Goal: Task Accomplishment & Management: Complete application form

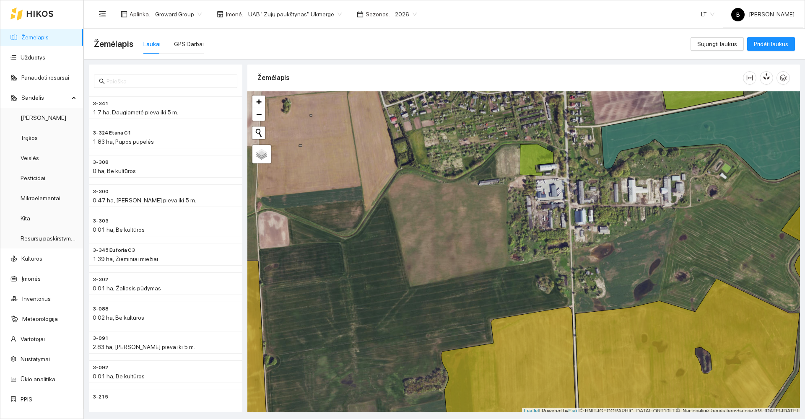
scroll to position [3, 0]
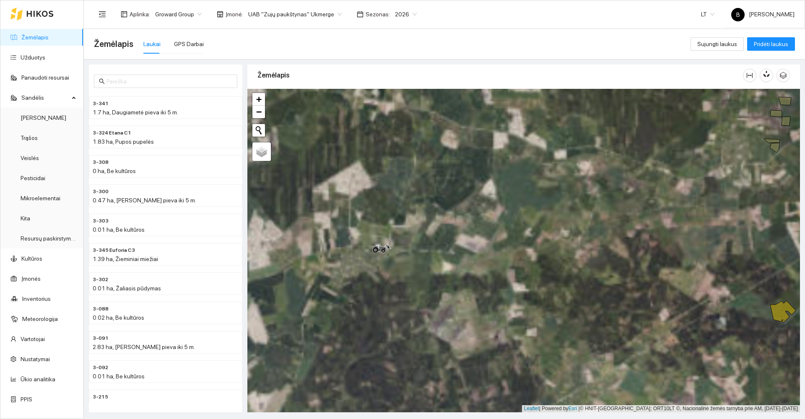
drag, startPoint x: 434, startPoint y: 262, endPoint x: 456, endPoint y: 259, distance: 22.8
click at [456, 259] on div at bounding box center [523, 251] width 552 height 324
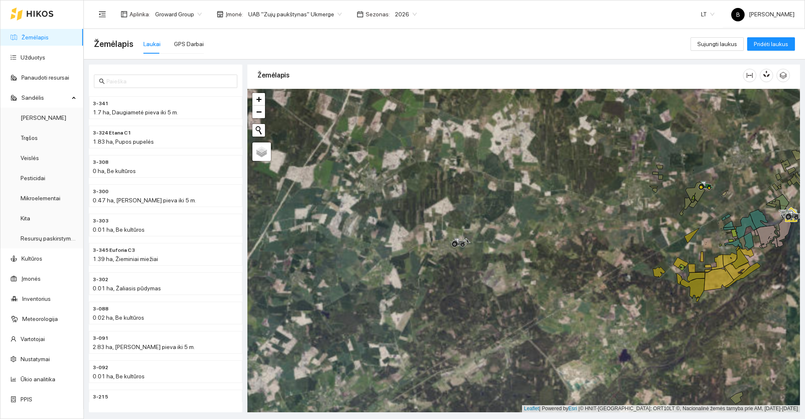
drag, startPoint x: 533, startPoint y: 281, endPoint x: 488, endPoint y: 202, distance: 91.2
click at [488, 205] on div at bounding box center [523, 251] width 552 height 324
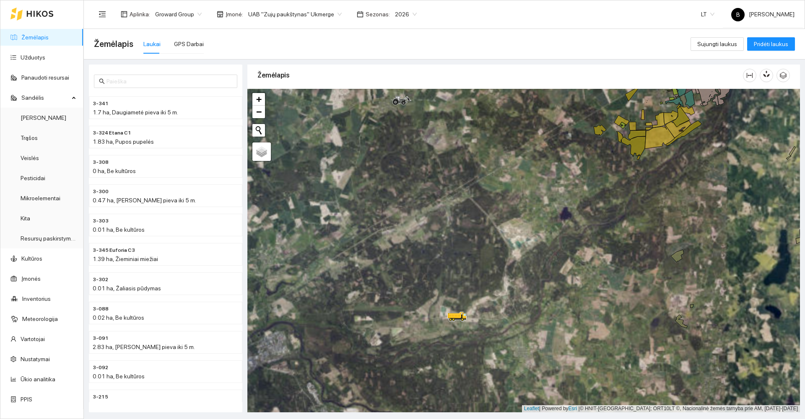
drag, startPoint x: 515, startPoint y: 226, endPoint x: 508, endPoint y: 228, distance: 7.0
click at [515, 220] on div at bounding box center [523, 251] width 552 height 324
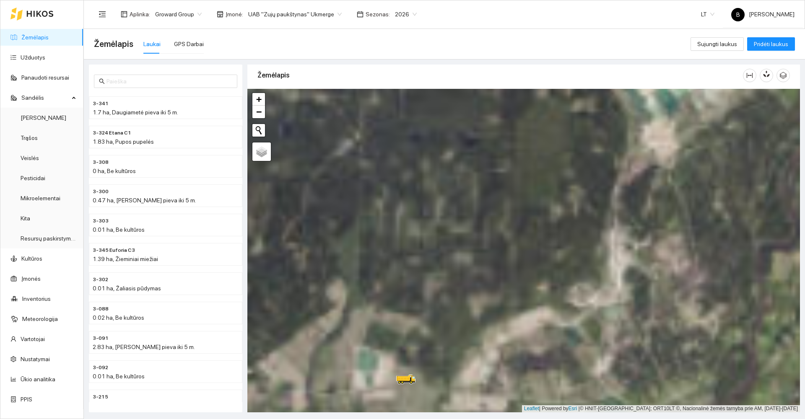
drag, startPoint x: 440, startPoint y: 332, endPoint x: 444, endPoint y: 215, distance: 116.2
click at [444, 215] on div at bounding box center [523, 251] width 552 height 324
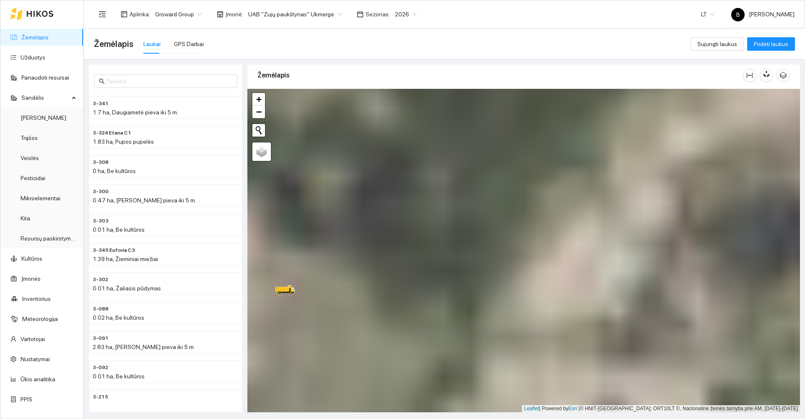
drag, startPoint x: 415, startPoint y: 276, endPoint x: 541, endPoint y: 189, distance: 153.5
click at [550, 187] on div at bounding box center [523, 251] width 552 height 324
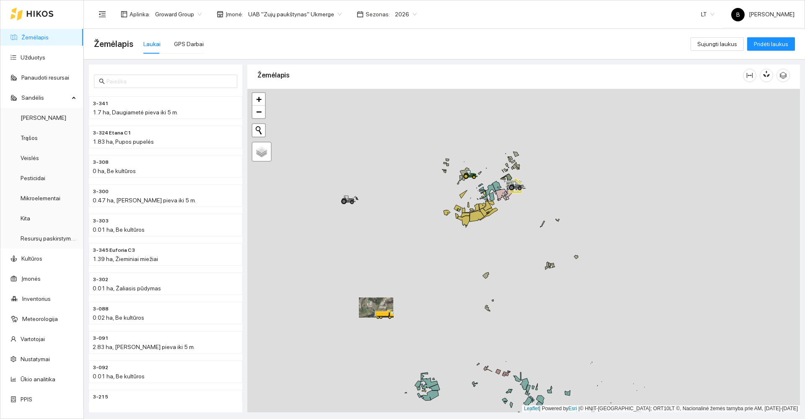
drag, startPoint x: 578, startPoint y: 185, endPoint x: 315, endPoint y: 305, distance: 289.2
click at [315, 305] on div at bounding box center [523, 251] width 552 height 324
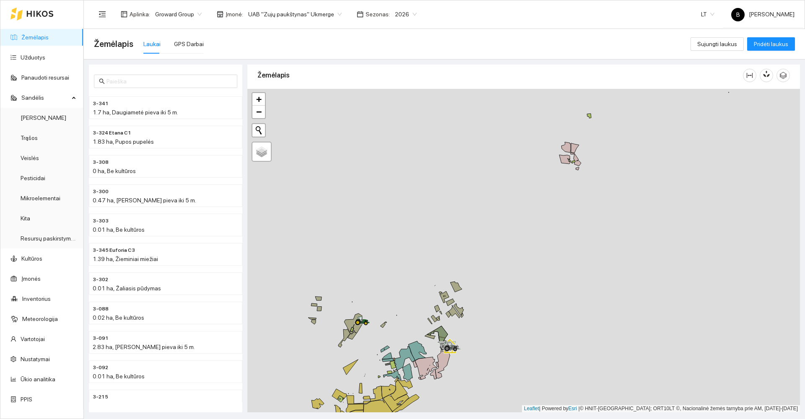
drag, startPoint x: 404, startPoint y: 260, endPoint x: 435, endPoint y: 211, distance: 57.8
click at [435, 211] on div at bounding box center [523, 251] width 552 height 324
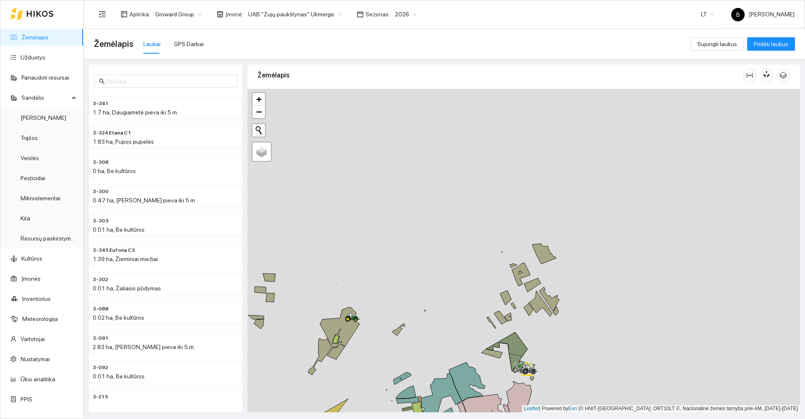
drag, startPoint x: 419, startPoint y: 271, endPoint x: 446, endPoint y: 192, distance: 83.8
click at [448, 194] on div at bounding box center [523, 251] width 552 height 324
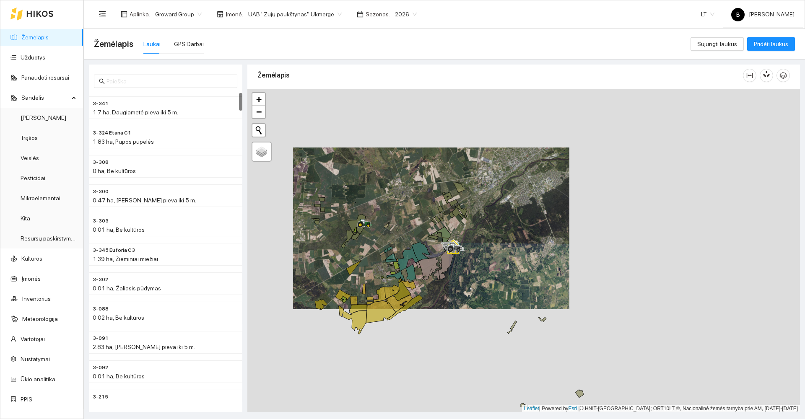
drag, startPoint x: 370, startPoint y: 275, endPoint x: 392, endPoint y: 223, distance: 56.4
click at [396, 221] on div at bounding box center [523, 251] width 552 height 324
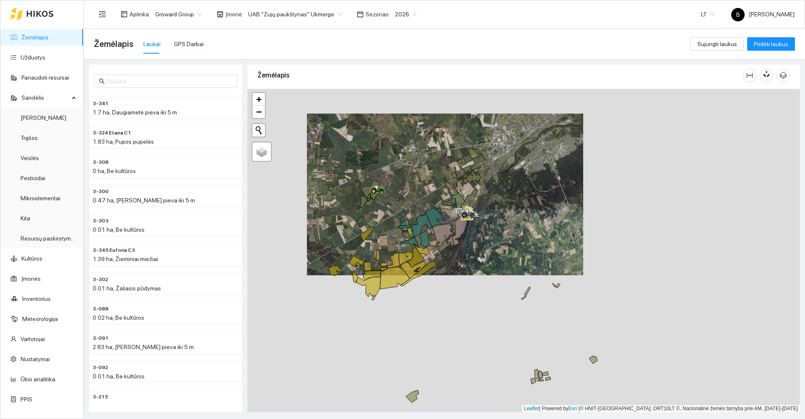
drag, startPoint x: 373, startPoint y: 371, endPoint x: 423, endPoint y: 319, distance: 72.1
click at [423, 319] on div at bounding box center [523, 251] width 552 height 324
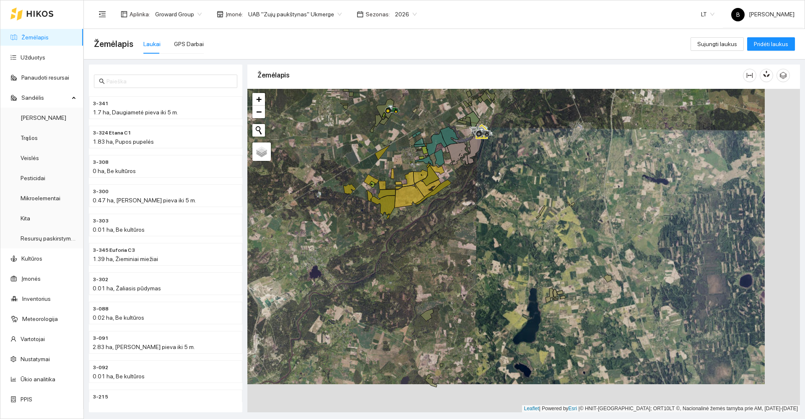
drag, startPoint x: 437, startPoint y: 221, endPoint x: 424, endPoint y: 309, distance: 88.6
click at [424, 309] on div at bounding box center [523, 251] width 552 height 324
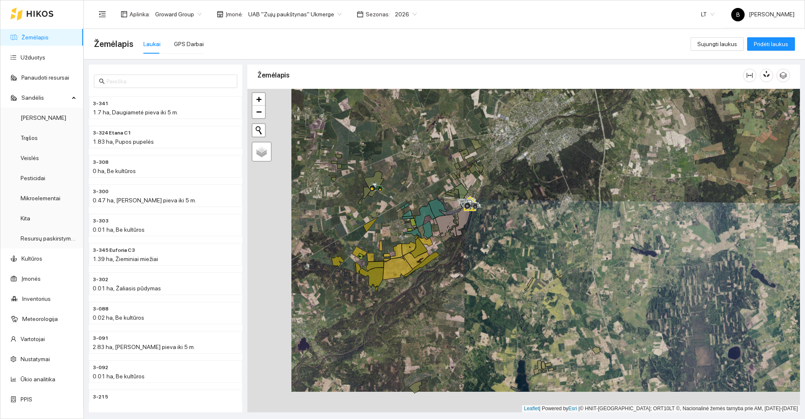
drag, startPoint x: 350, startPoint y: 314, endPoint x: 394, endPoint y: 293, distance: 48.6
click at [394, 293] on div at bounding box center [523, 251] width 552 height 324
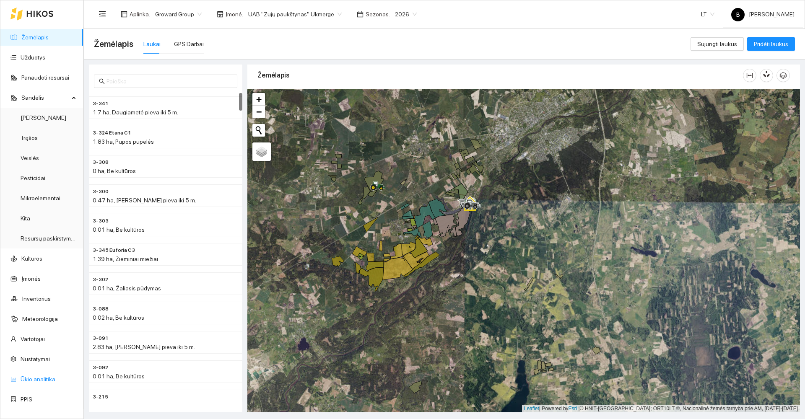
click at [39, 378] on link "Ūkio analitika" at bounding box center [38, 379] width 35 height 7
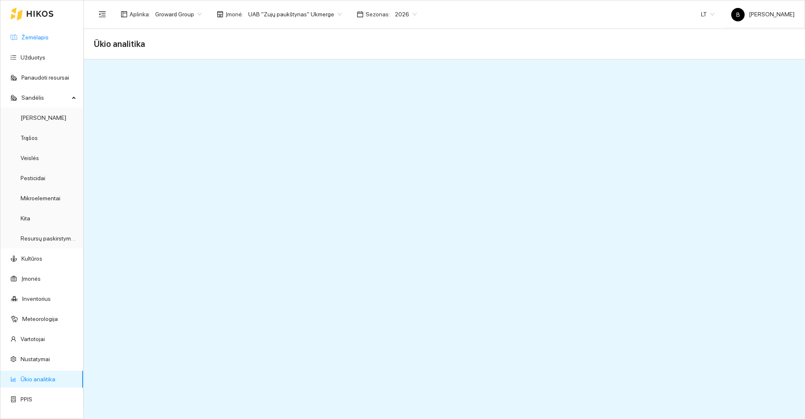
click at [37, 40] on link "Žemėlapis" at bounding box center [34, 37] width 27 height 7
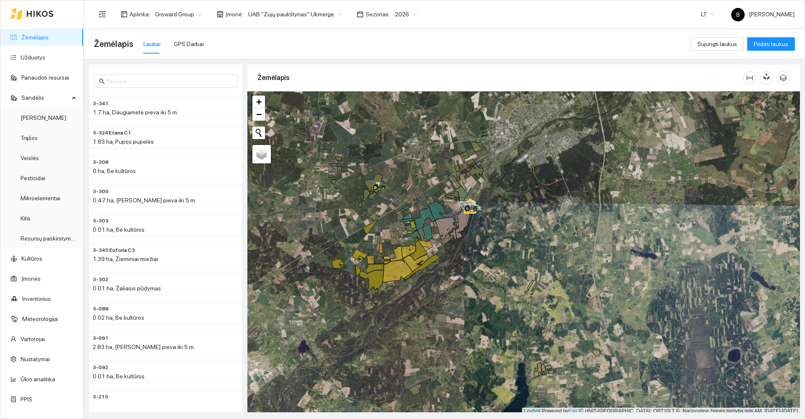
scroll to position [3, 0]
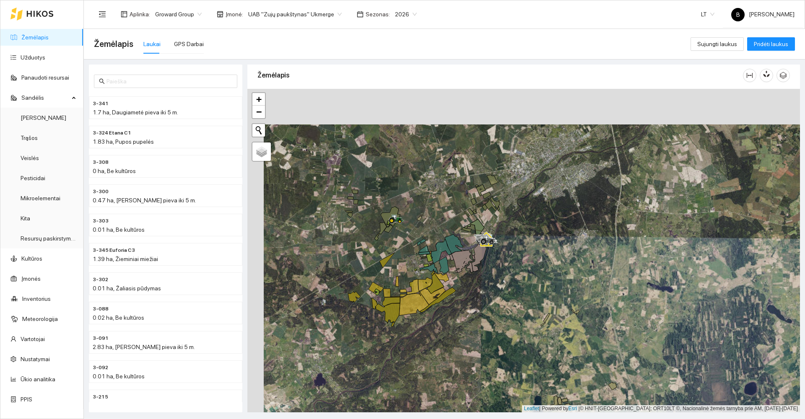
drag, startPoint x: 301, startPoint y: 226, endPoint x: 318, endPoint y: 262, distance: 39.2
click at [318, 262] on div at bounding box center [523, 251] width 552 height 324
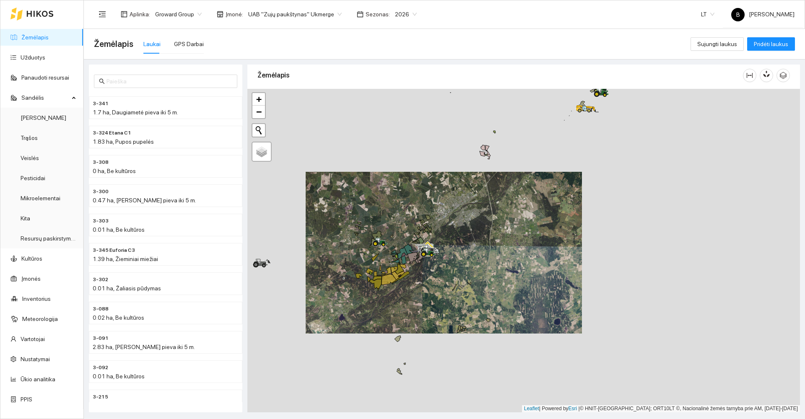
drag, startPoint x: 279, startPoint y: 204, endPoint x: 316, endPoint y: 221, distance: 41.1
click at [316, 222] on div at bounding box center [523, 251] width 552 height 324
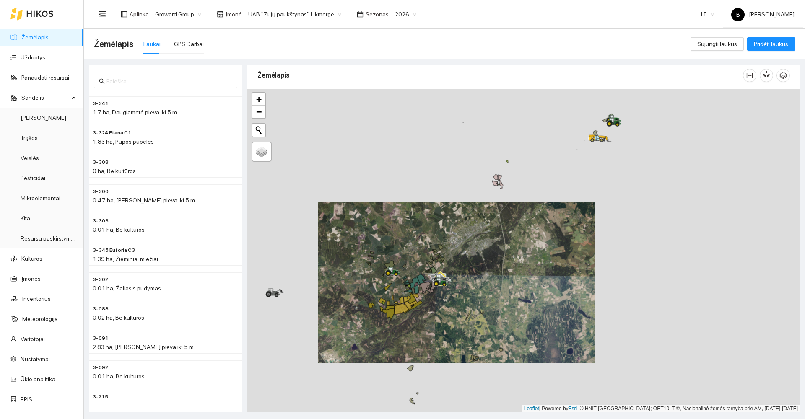
drag, startPoint x: 325, startPoint y: 214, endPoint x: 334, endPoint y: 255, distance: 41.6
click at [334, 255] on div at bounding box center [523, 251] width 552 height 324
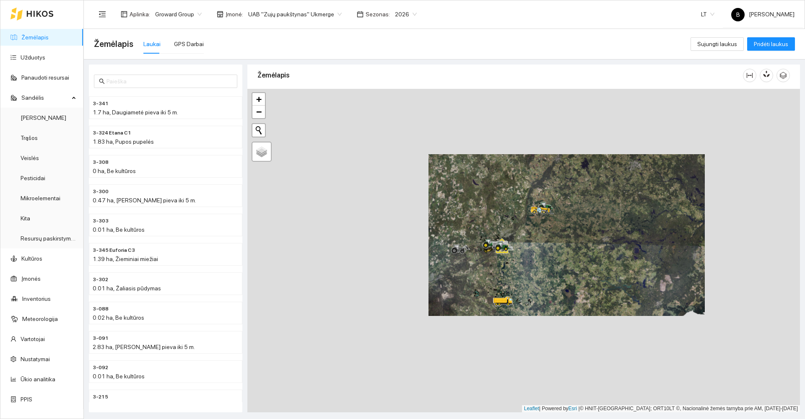
drag, startPoint x: 536, startPoint y: 245, endPoint x: 576, endPoint y: 228, distance: 43.8
click at [576, 228] on div at bounding box center [523, 251] width 552 height 324
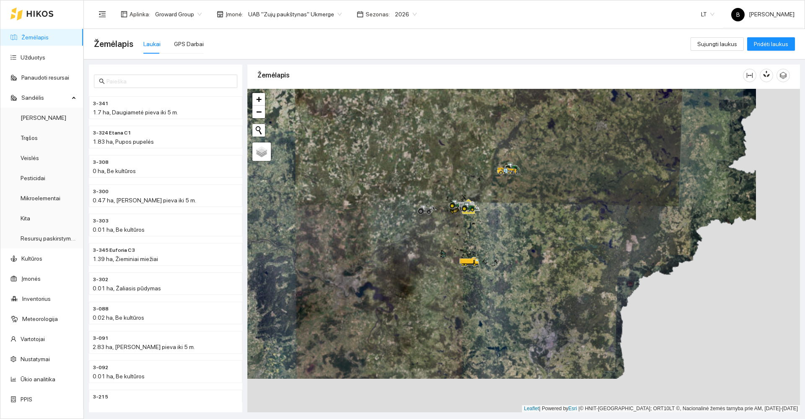
drag, startPoint x: 568, startPoint y: 222, endPoint x: 521, endPoint y: 191, distance: 57.0
click at [524, 192] on div at bounding box center [523, 251] width 552 height 324
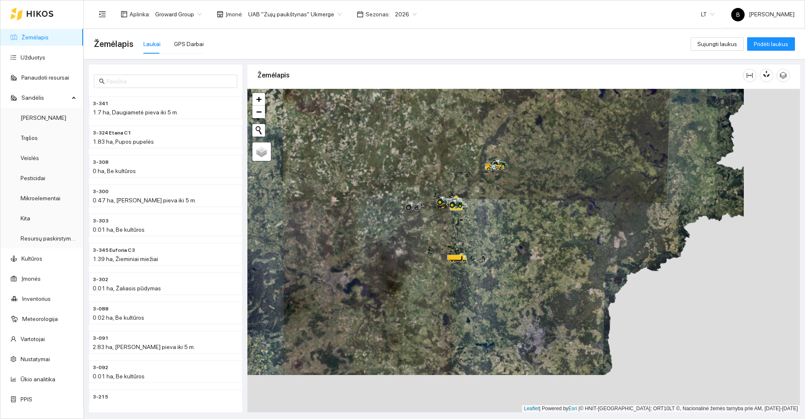
drag, startPoint x: 530, startPoint y: 183, endPoint x: 490, endPoint y: 178, distance: 41.0
click at [490, 182] on div at bounding box center [523, 251] width 552 height 324
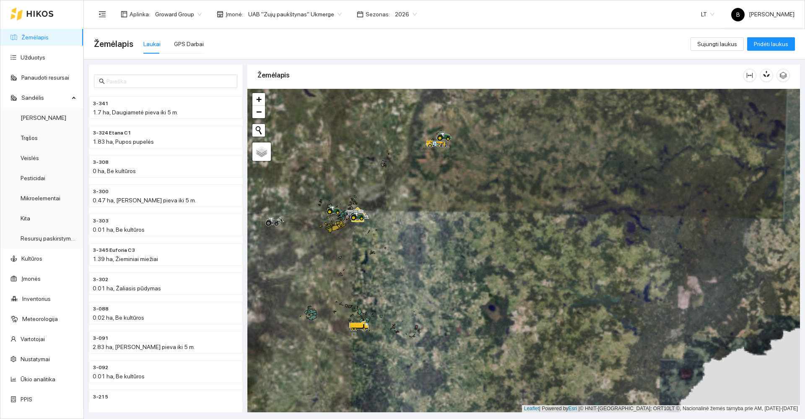
drag, startPoint x: 411, startPoint y: 197, endPoint x: 488, endPoint y: 203, distance: 77.3
click at [488, 203] on div at bounding box center [523, 251] width 552 height 324
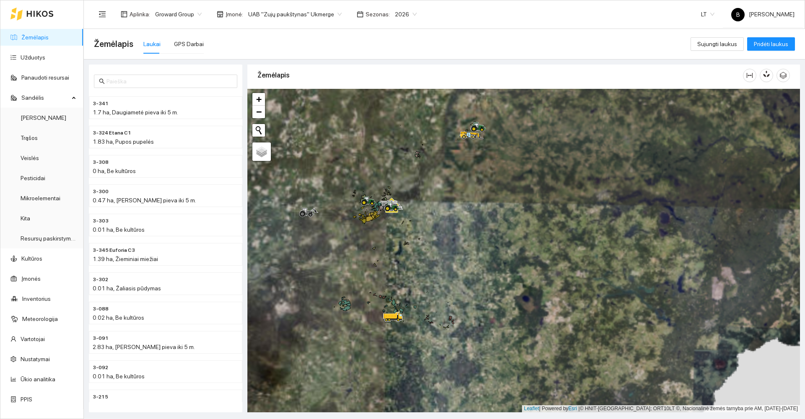
drag, startPoint x: 419, startPoint y: 199, endPoint x: 464, endPoint y: 184, distance: 47.6
click at [464, 184] on div at bounding box center [523, 251] width 552 height 324
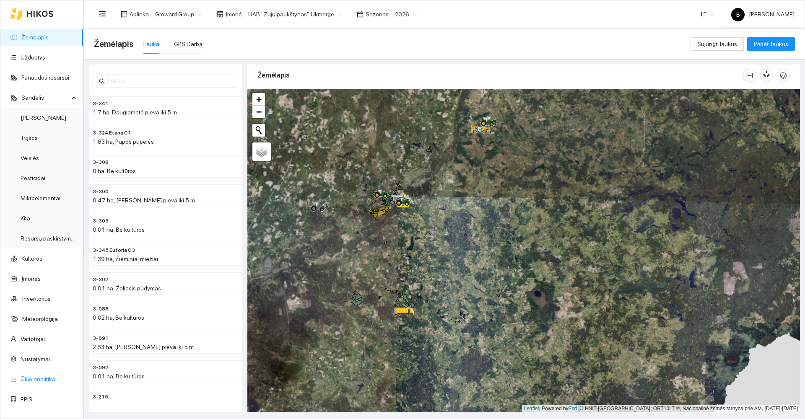
click at [33, 381] on link "Ūkio analitika" at bounding box center [38, 379] width 35 height 7
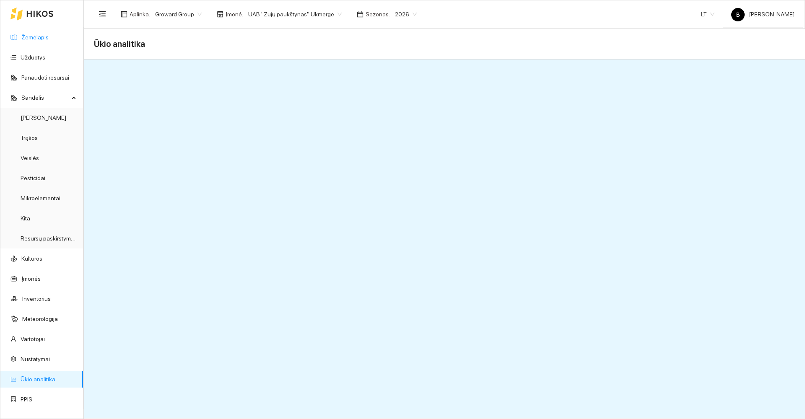
click at [34, 35] on link "Žemėlapis" at bounding box center [34, 37] width 27 height 7
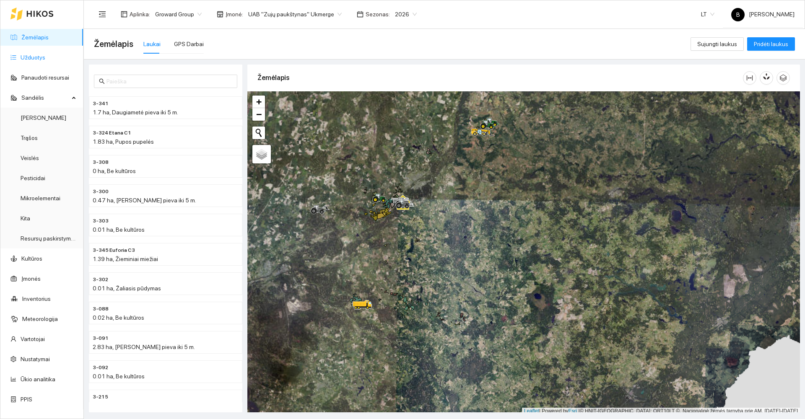
click at [25, 56] on link "Užduotys" at bounding box center [33, 57] width 25 height 7
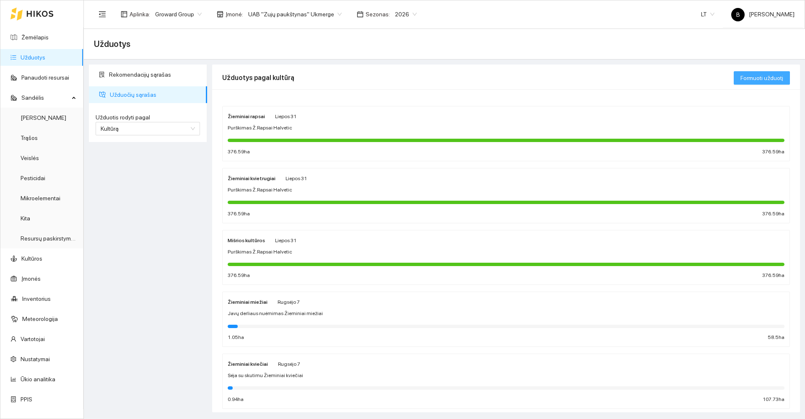
click at [759, 78] on span "Formuoti užduotį" at bounding box center [761, 77] width 43 height 9
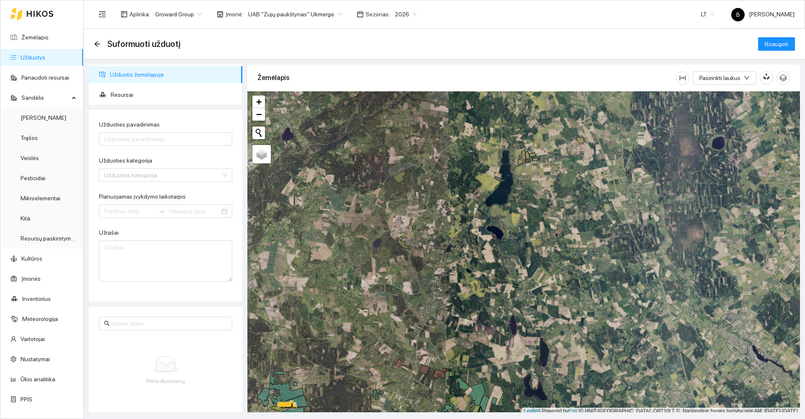
scroll to position [3, 0]
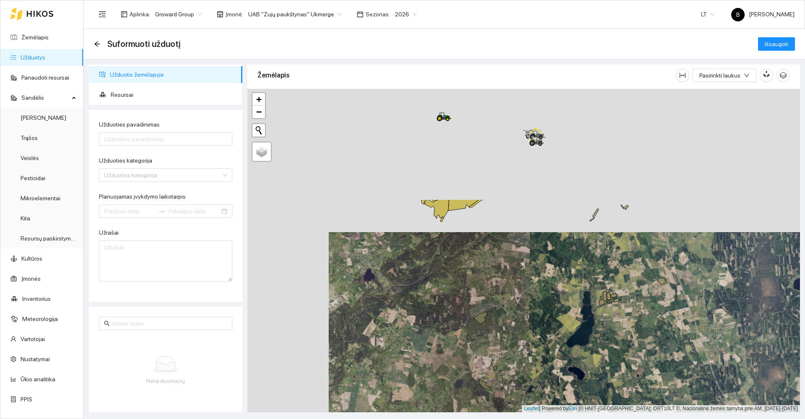
drag, startPoint x: 320, startPoint y: 216, endPoint x: 402, endPoint y: 360, distance: 165.5
click at [402, 360] on div at bounding box center [523, 251] width 552 height 324
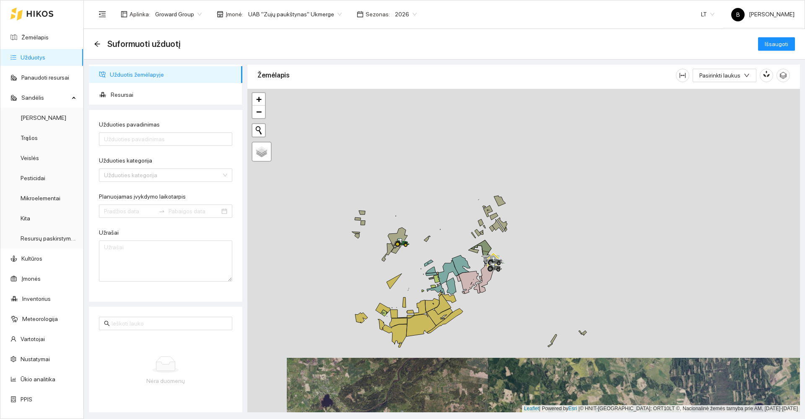
drag, startPoint x: 390, startPoint y: 233, endPoint x: 337, endPoint y: 337, distance: 117.5
click at [347, 358] on div at bounding box center [523, 251] width 552 height 324
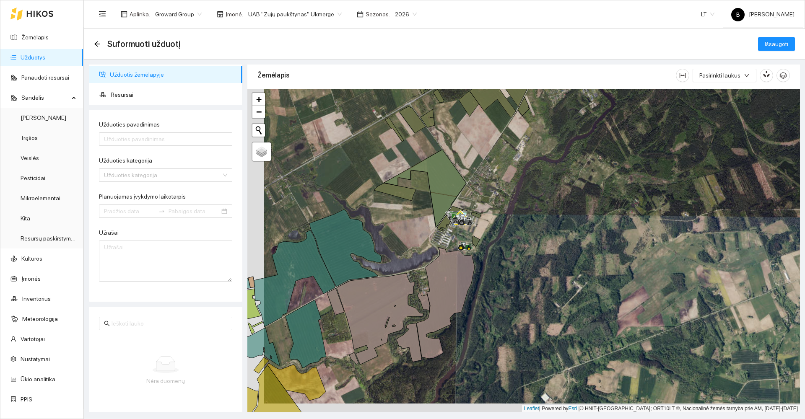
drag, startPoint x: 481, startPoint y: 284, endPoint x: 549, endPoint y: 227, distance: 88.7
click at [549, 227] on div at bounding box center [523, 251] width 552 height 324
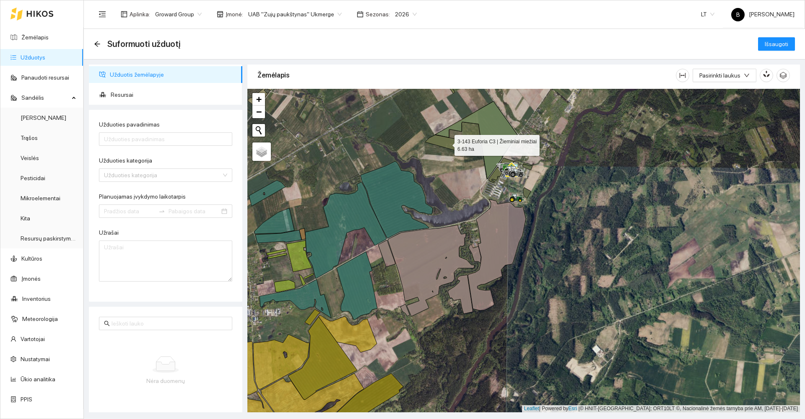
click at [447, 143] on icon at bounding box center [446, 144] width 42 height 18
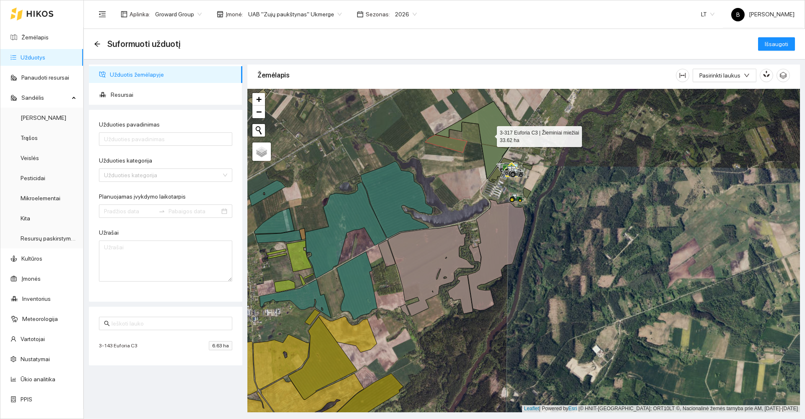
click at [499, 124] on icon at bounding box center [476, 140] width 82 height 78
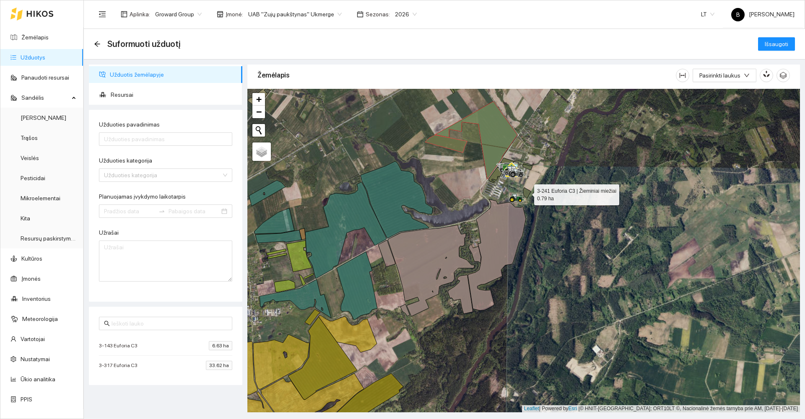
click at [525, 195] on icon at bounding box center [527, 193] width 8 height 11
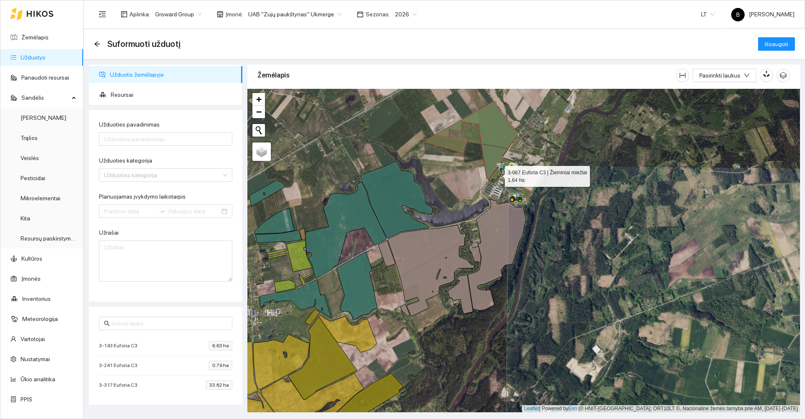
click at [497, 174] on icon at bounding box center [495, 175] width 15 height 16
click at [506, 160] on icon at bounding box center [506, 162] width 13 height 9
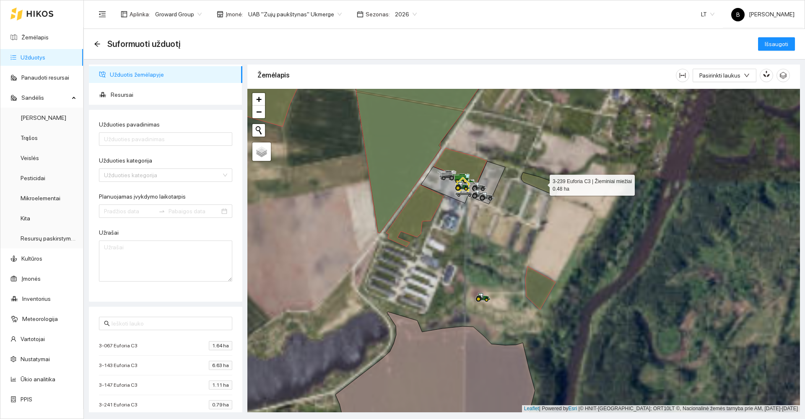
click at [542, 183] on icon at bounding box center [541, 184] width 40 height 23
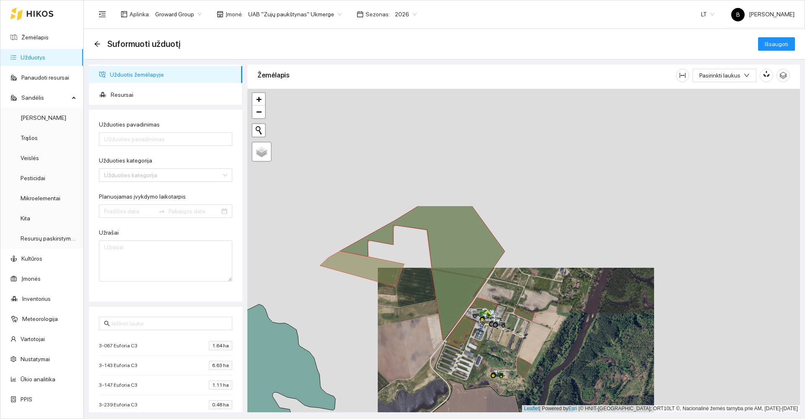
drag, startPoint x: 550, startPoint y: 149, endPoint x: 526, endPoint y: 302, distance: 154.8
click at [526, 302] on div at bounding box center [523, 251] width 552 height 324
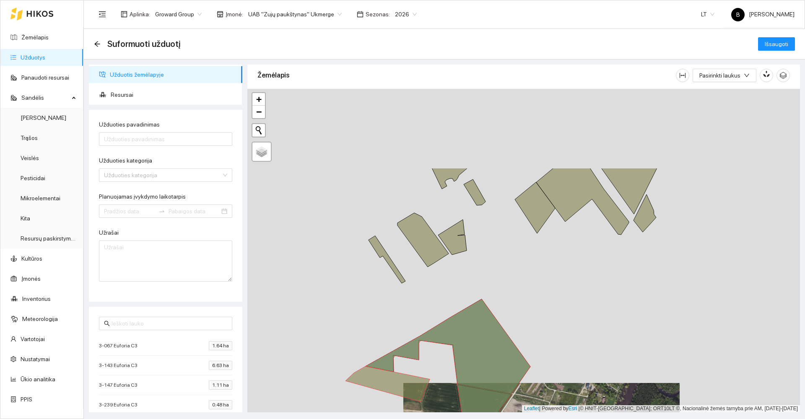
drag, startPoint x: 528, startPoint y: 184, endPoint x: 557, endPoint y: 296, distance: 115.2
click at [557, 296] on div at bounding box center [523, 251] width 552 height 324
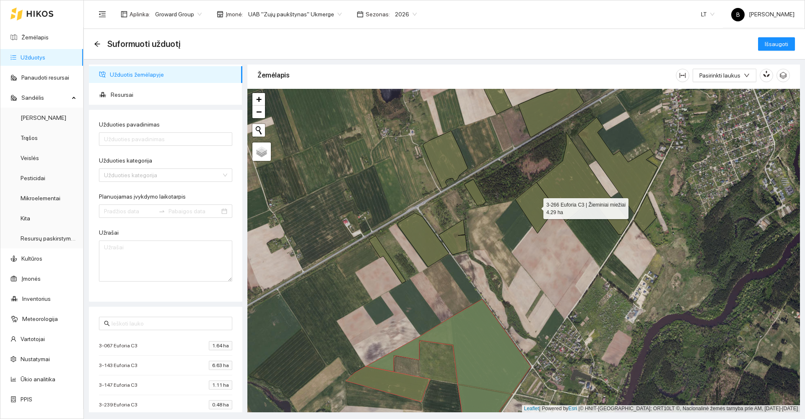
click at [534, 216] on icon at bounding box center [535, 207] width 40 height 51
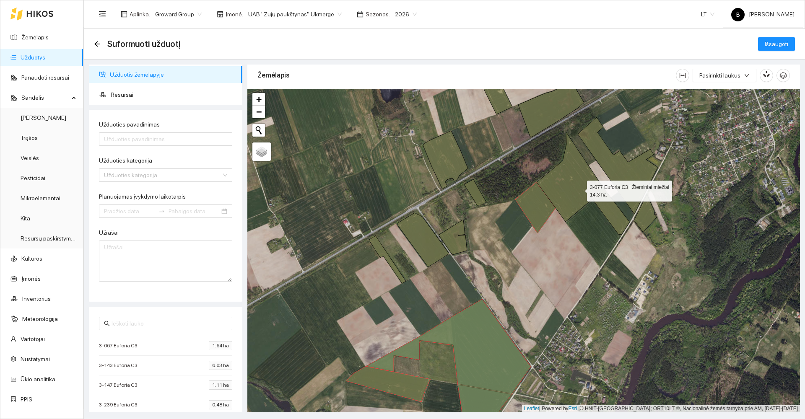
click at [579, 195] on icon at bounding box center [583, 183] width 93 height 103
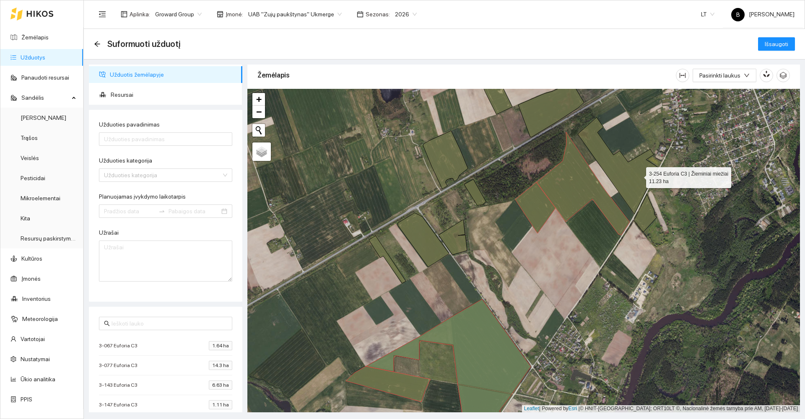
click at [638, 175] on icon at bounding box center [618, 165] width 80 height 97
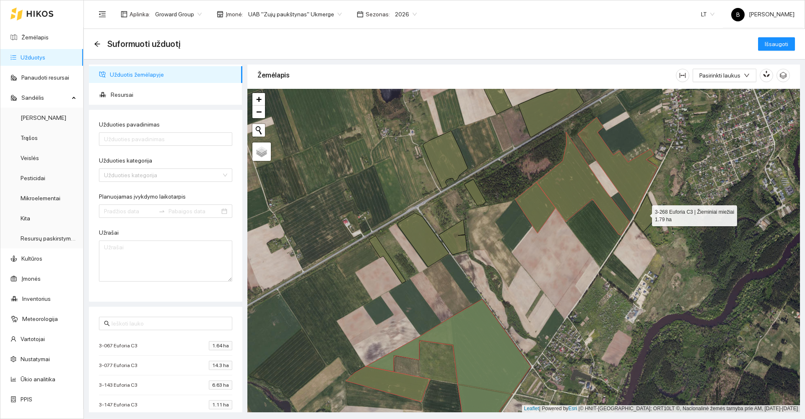
click at [644, 214] on icon at bounding box center [645, 213] width 23 height 38
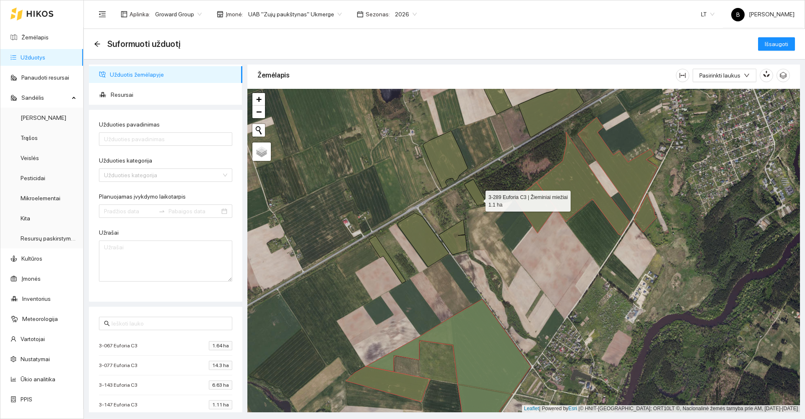
click at [478, 199] on icon at bounding box center [475, 192] width 22 height 26
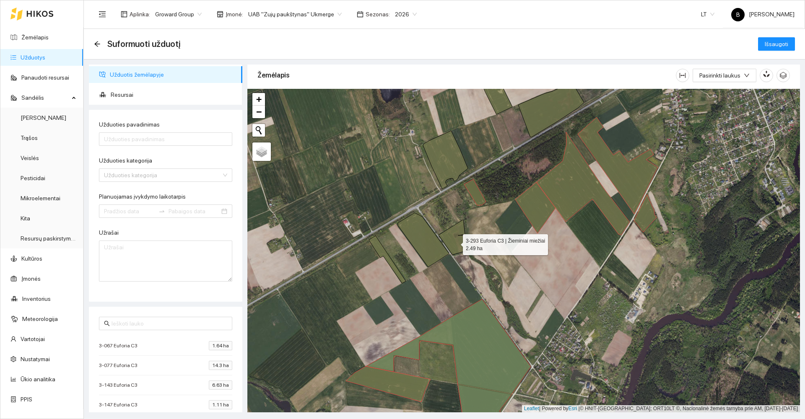
click at [454, 242] on icon at bounding box center [452, 237] width 29 height 35
click at [423, 243] on icon at bounding box center [423, 240] width 51 height 54
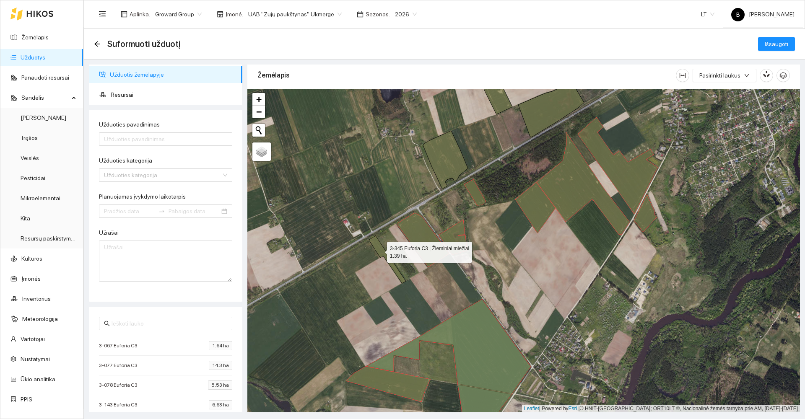
click at [379, 250] on icon at bounding box center [387, 259] width 37 height 47
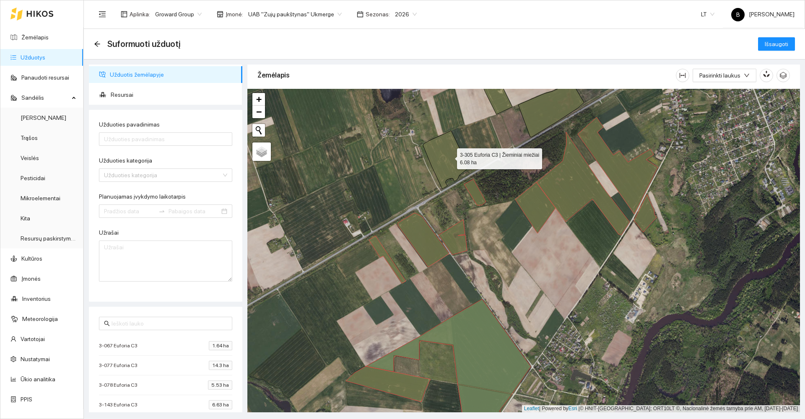
click at [449, 157] on icon at bounding box center [445, 160] width 45 height 58
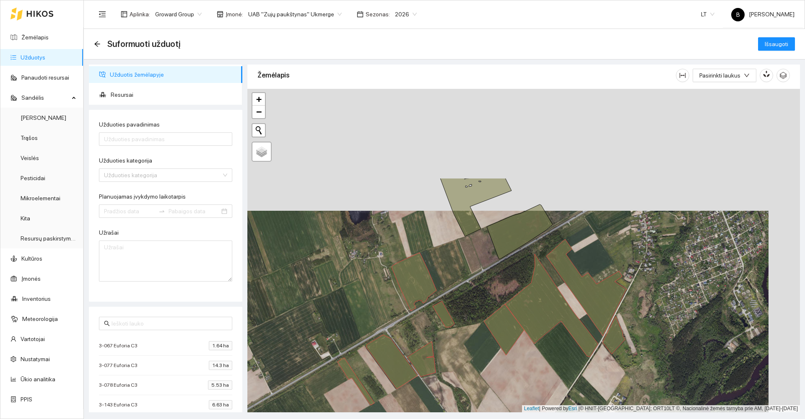
drag, startPoint x: 486, startPoint y: 137, endPoint x: 454, endPoint y: 259, distance: 126.0
click at [454, 259] on div at bounding box center [523, 251] width 552 height 324
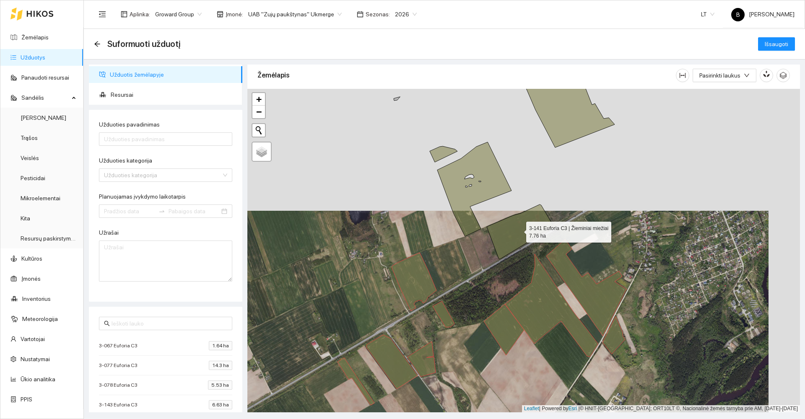
click at [512, 234] on icon at bounding box center [520, 232] width 66 height 54
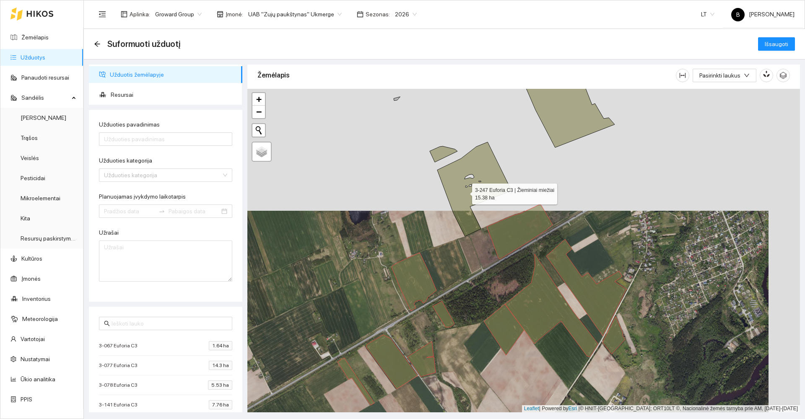
click at [464, 192] on icon at bounding box center [471, 189] width 82 height 94
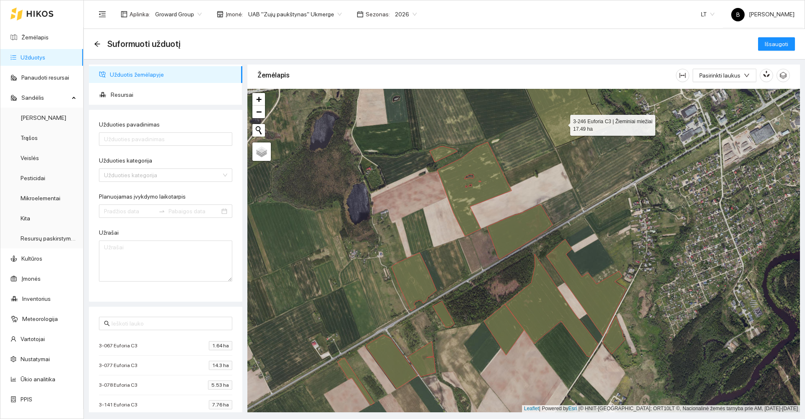
click at [562, 124] on icon at bounding box center [566, 106] width 96 height 81
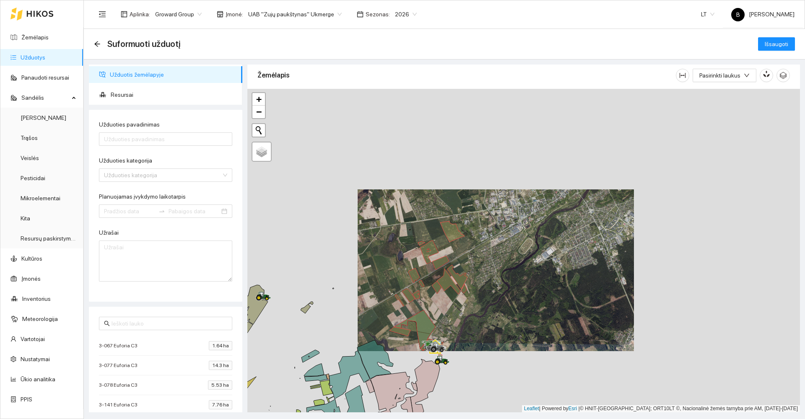
drag, startPoint x: 447, startPoint y: 170, endPoint x: 485, endPoint y: 238, distance: 77.8
click at [485, 238] on div at bounding box center [523, 251] width 552 height 324
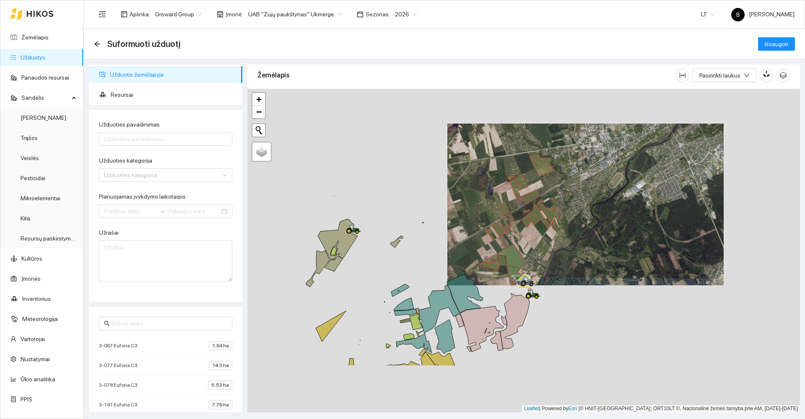
drag, startPoint x: 373, startPoint y: 297, endPoint x: 430, endPoint y: 241, distance: 80.0
click at [430, 242] on div at bounding box center [523, 251] width 552 height 324
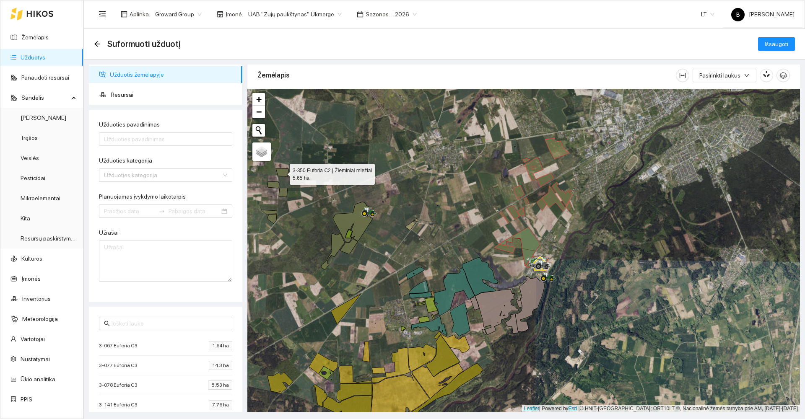
click at [284, 171] on icon at bounding box center [282, 172] width 13 height 8
click at [274, 184] on icon at bounding box center [273, 184] width 12 height 7
click at [282, 193] on icon at bounding box center [283, 192] width 9 height 9
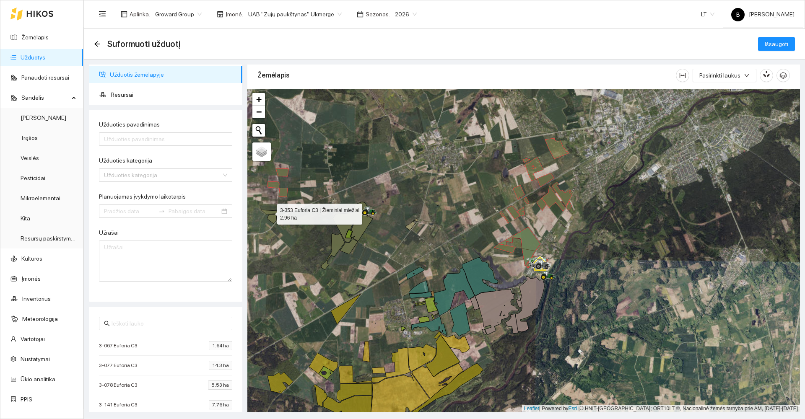
click at [270, 212] on icon at bounding box center [269, 212] width 16 height 4
click at [272, 216] on icon at bounding box center [272, 219] width 10 height 10
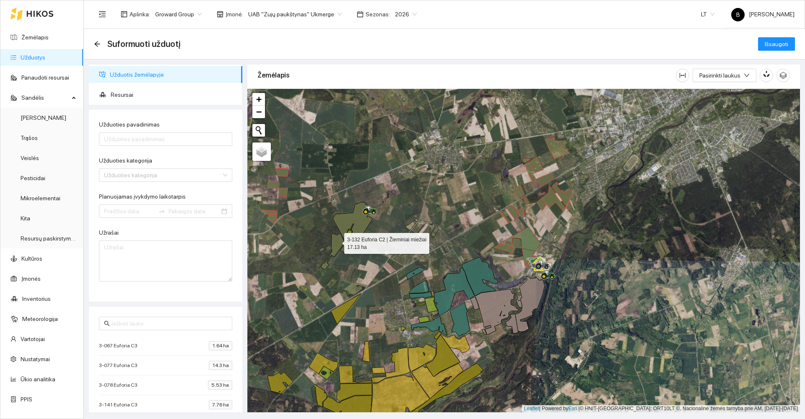
click at [337, 241] on icon at bounding box center [332, 251] width 23 height 36
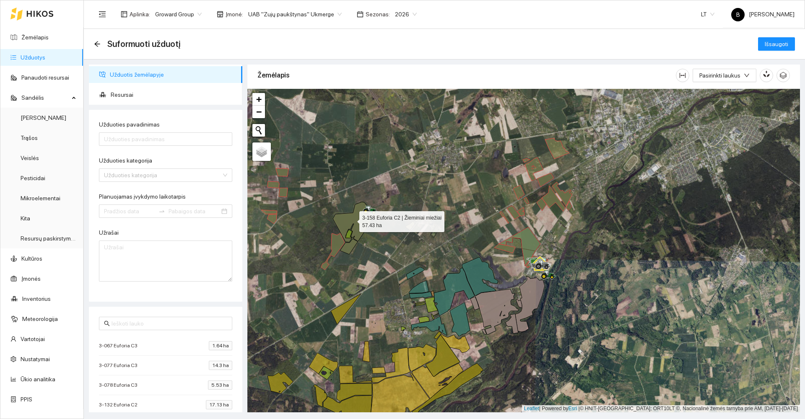
click at [352, 220] on icon at bounding box center [353, 222] width 40 height 40
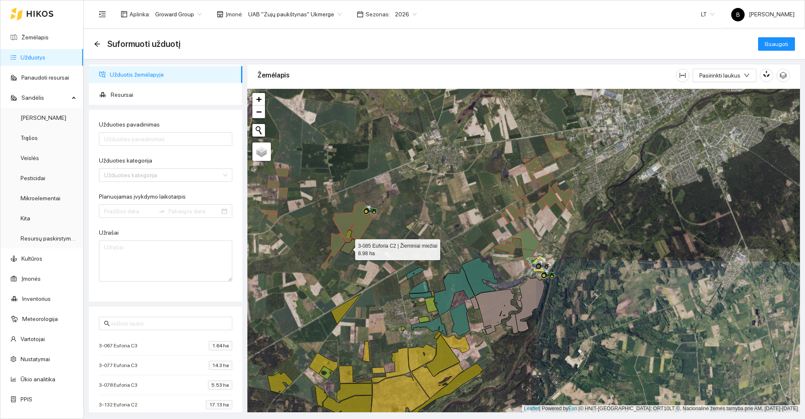
click at [347, 248] on icon at bounding box center [349, 247] width 18 height 16
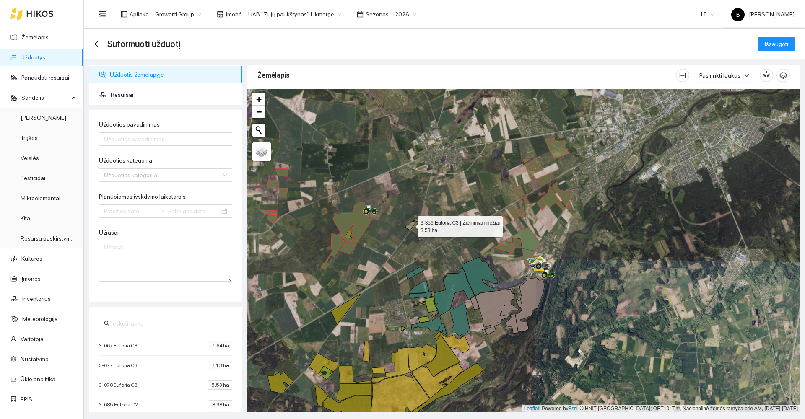
click at [410, 225] on icon at bounding box center [411, 225] width 13 height 12
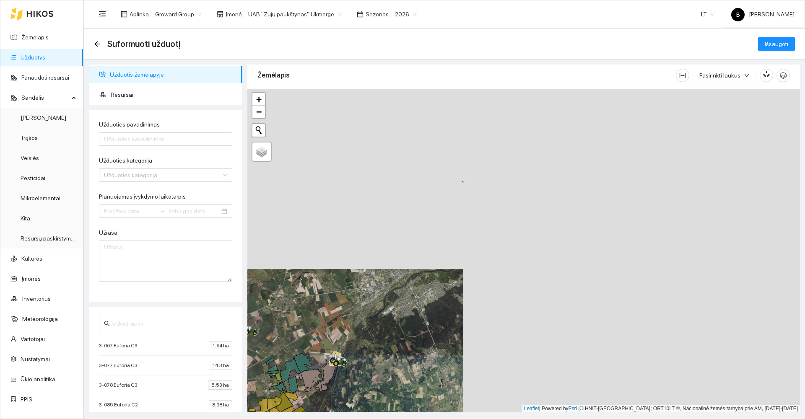
drag, startPoint x: 593, startPoint y: 188, endPoint x: 416, endPoint y: 313, distance: 216.2
click at [416, 313] on div at bounding box center [523, 251] width 552 height 324
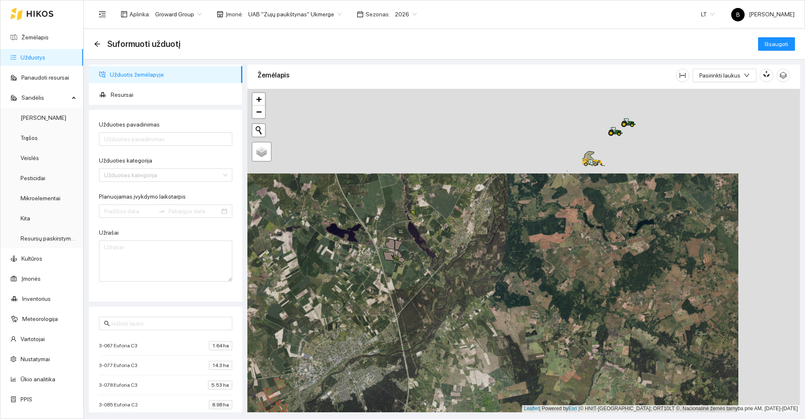
drag, startPoint x: 545, startPoint y: 161, endPoint x: 441, endPoint y: 283, distance: 159.6
click at [441, 283] on div at bounding box center [523, 251] width 552 height 324
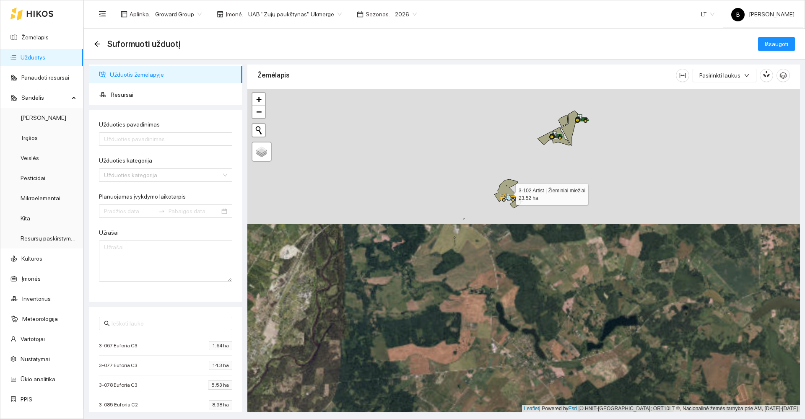
click at [502, 188] on icon at bounding box center [507, 193] width 26 height 29
click at [562, 140] on icon at bounding box center [553, 136] width 32 height 18
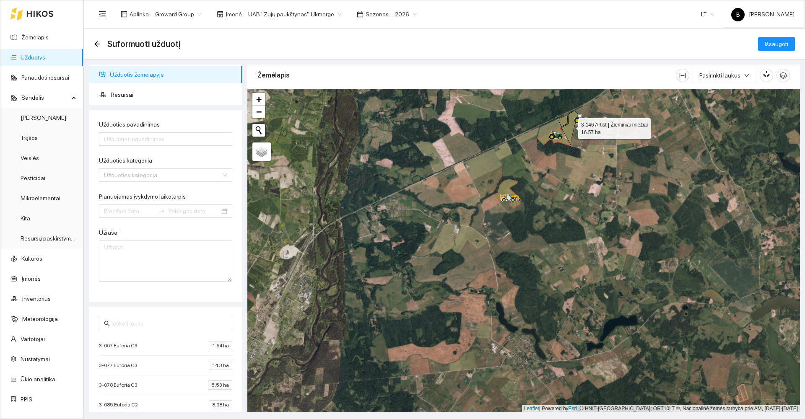
click at [572, 130] on icon at bounding box center [569, 129] width 16 height 36
click at [563, 119] on icon at bounding box center [562, 121] width 9 height 12
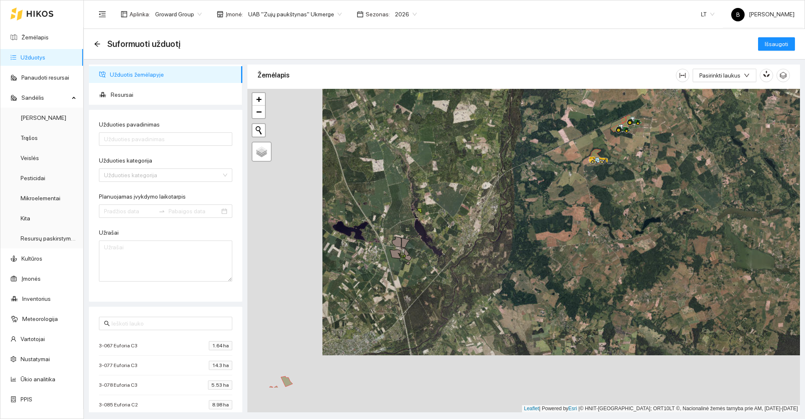
drag, startPoint x: 436, startPoint y: 292, endPoint x: 587, endPoint y: 166, distance: 196.1
click at [577, 176] on div at bounding box center [523, 251] width 552 height 324
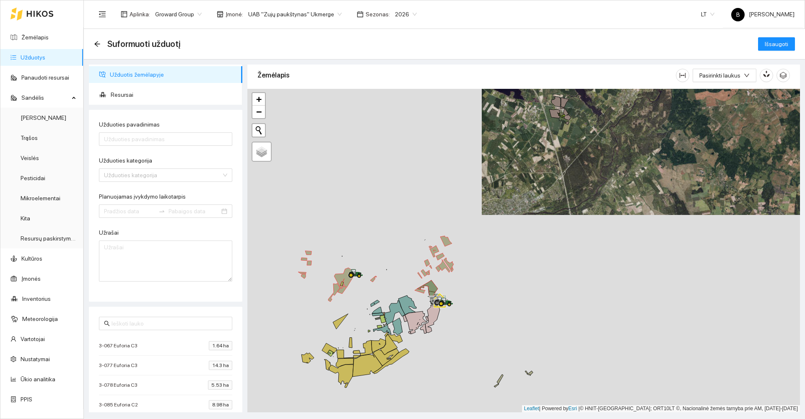
drag, startPoint x: 488, startPoint y: 278, endPoint x: 530, endPoint y: 205, distance: 84.1
click at [536, 208] on div at bounding box center [523, 251] width 552 height 324
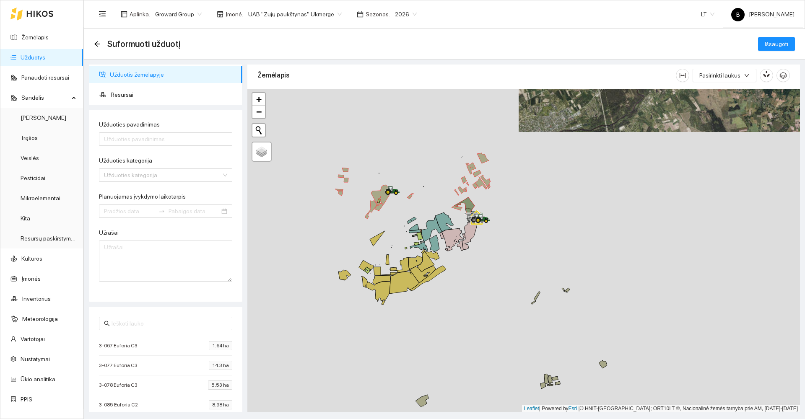
drag, startPoint x: 542, startPoint y: 282, endPoint x: 524, endPoint y: 226, distance: 58.9
click at [524, 226] on div at bounding box center [523, 251] width 552 height 324
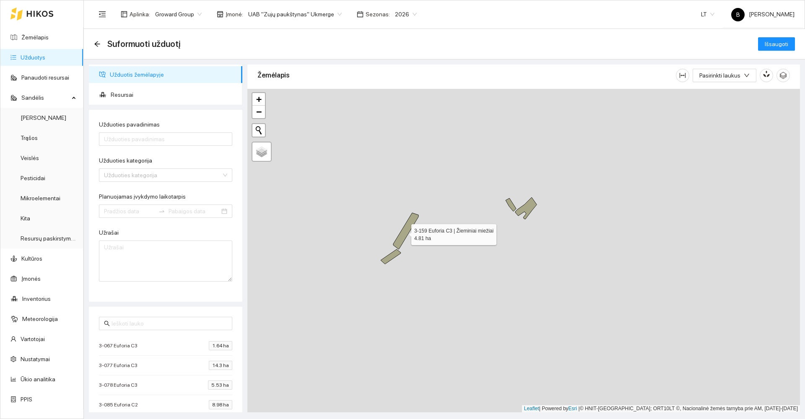
click at [404, 233] on icon at bounding box center [405, 231] width 25 height 36
click at [394, 254] on icon at bounding box center [391, 256] width 20 height 15
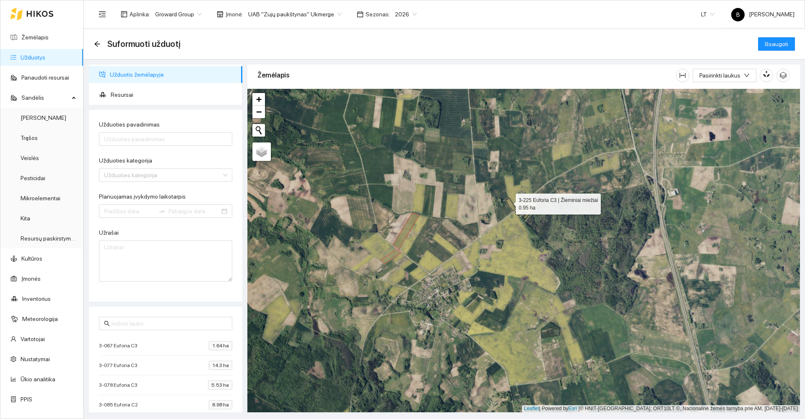
click at [508, 202] on icon at bounding box center [510, 204] width 10 height 13
click at [531, 209] on icon at bounding box center [525, 208] width 21 height 22
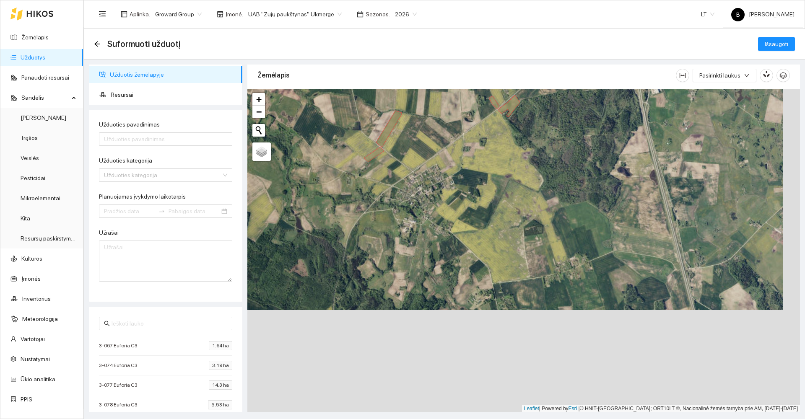
drag, startPoint x: 540, startPoint y: 268, endPoint x: 498, endPoint y: 143, distance: 132.7
click at [513, 147] on div at bounding box center [523, 251] width 552 height 324
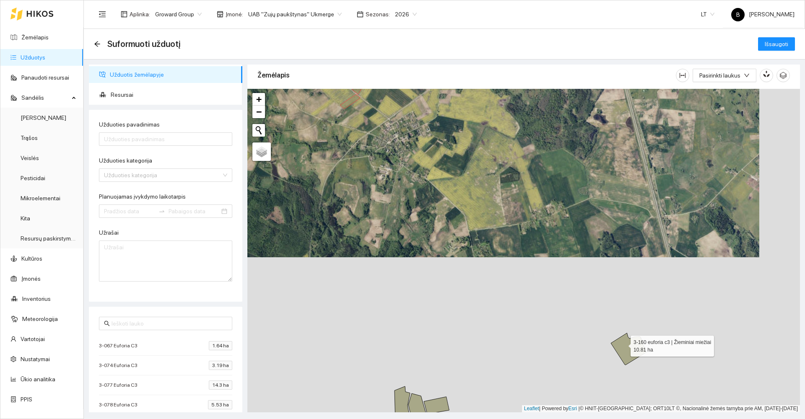
click at [622, 344] on icon at bounding box center [628, 349] width 35 height 32
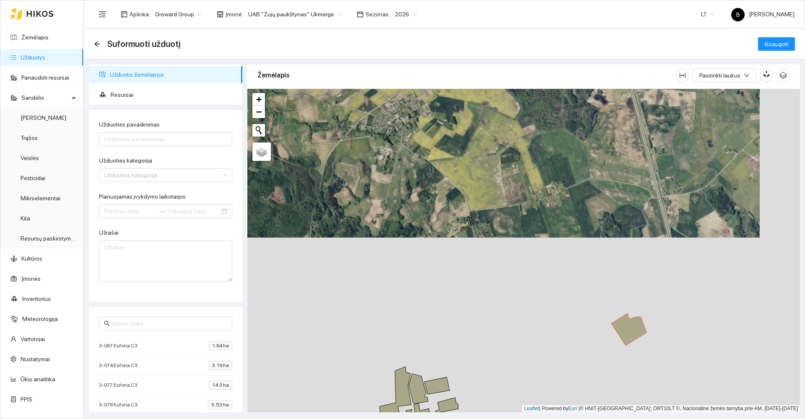
drag, startPoint x: 518, startPoint y: 313, endPoint x: 501, endPoint y: 182, distance: 132.4
click at [500, 182] on div at bounding box center [523, 251] width 552 height 324
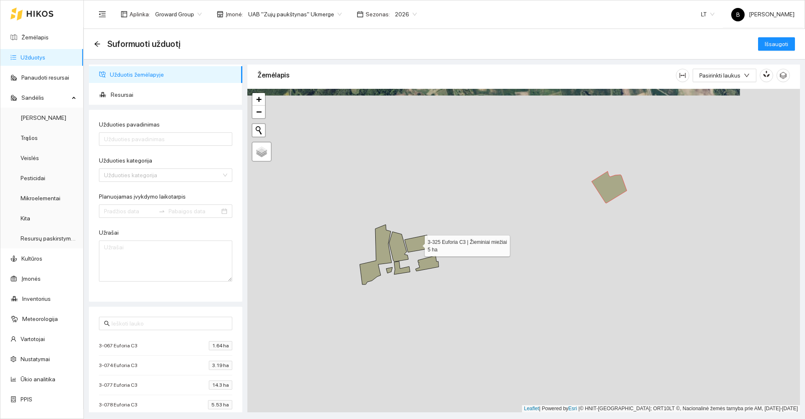
click at [420, 243] on icon at bounding box center [416, 243] width 25 height 17
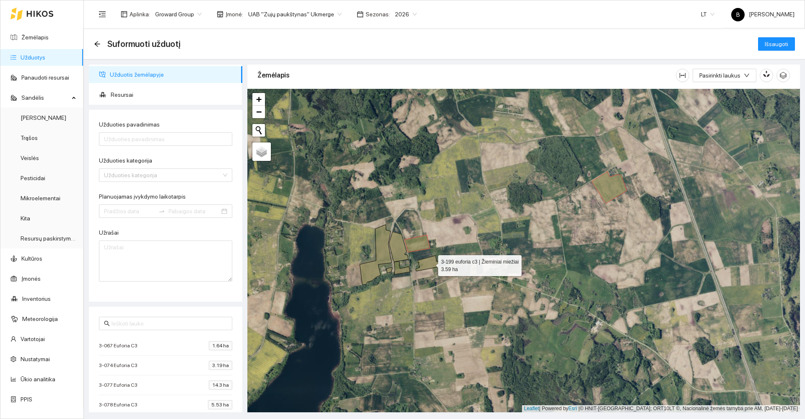
click at [430, 264] on icon at bounding box center [426, 264] width 23 height 16
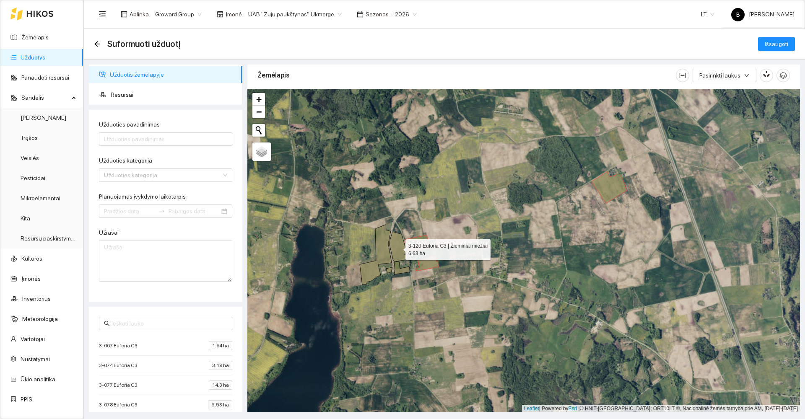
click at [397, 246] on icon at bounding box center [398, 247] width 19 height 30
click at [381, 237] on icon at bounding box center [376, 255] width 32 height 60
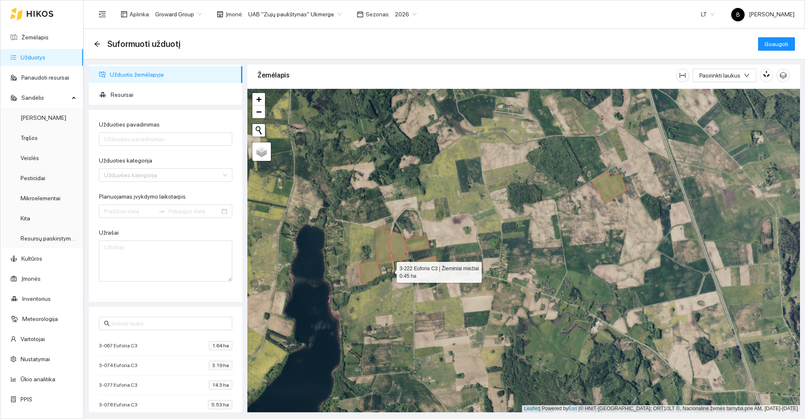
click at [389, 271] on icon at bounding box center [389, 270] width 6 height 6
click at [399, 271] on icon at bounding box center [402, 268] width 16 height 13
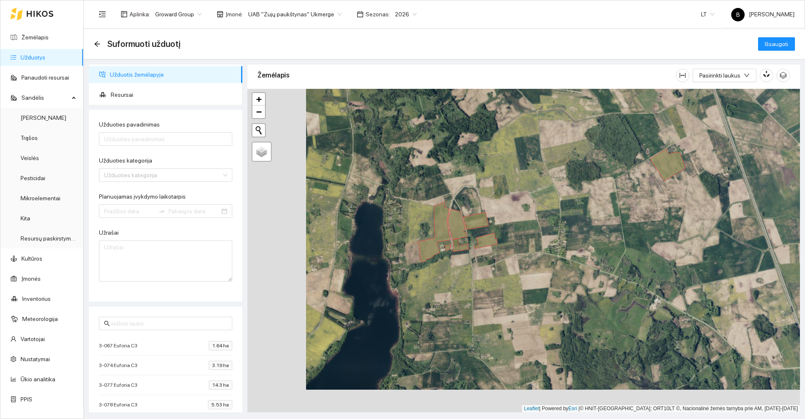
drag, startPoint x: 410, startPoint y: 299, endPoint x: 595, endPoint y: 206, distance: 206.8
click at [595, 206] on div at bounding box center [523, 251] width 552 height 324
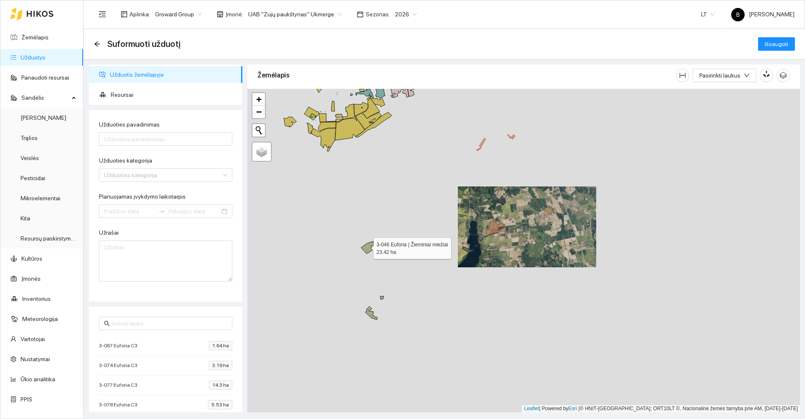
click at [366, 246] on icon at bounding box center [367, 247] width 13 height 13
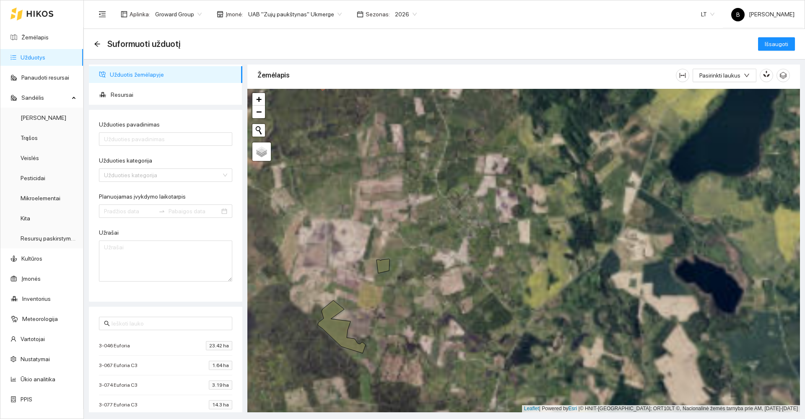
drag, startPoint x: 383, startPoint y: 302, endPoint x: 436, endPoint y: 255, distance: 70.9
click at [435, 255] on div at bounding box center [523, 251] width 552 height 324
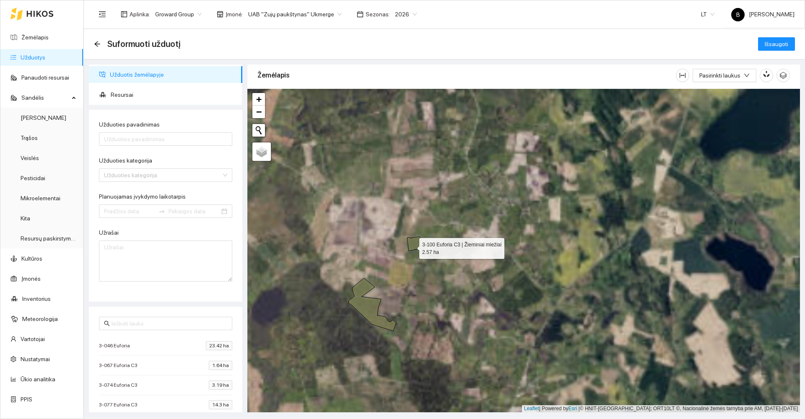
click at [412, 246] on icon at bounding box center [413, 244] width 13 height 14
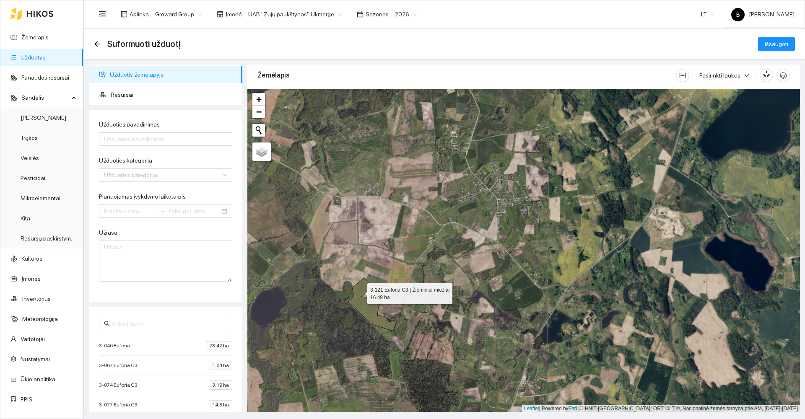
click at [360, 292] on icon at bounding box center [372, 304] width 48 height 53
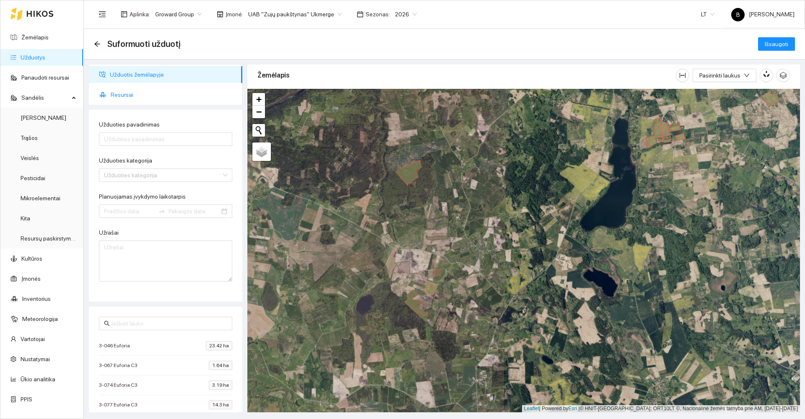
click at [126, 93] on span "Resursai" at bounding box center [173, 94] width 125 height 17
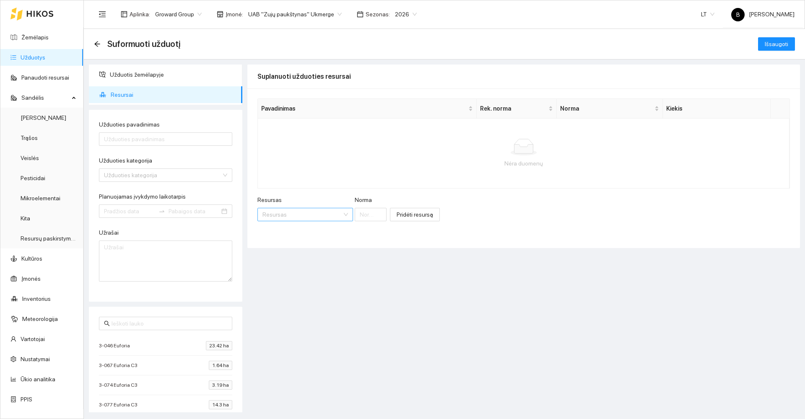
click at [288, 216] on input "Resursas" at bounding box center [302, 214] width 80 height 13
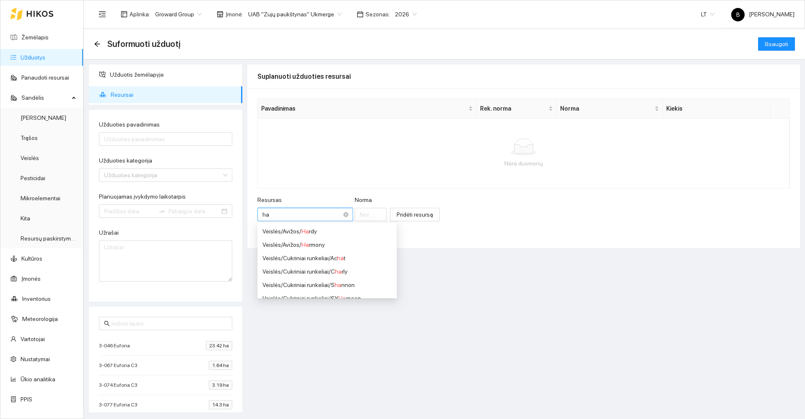
type input "hal"
click at [307, 256] on div "Herbicidai / Hal vetic" at bounding box center [327, 258] width 130 height 9
type input "1"
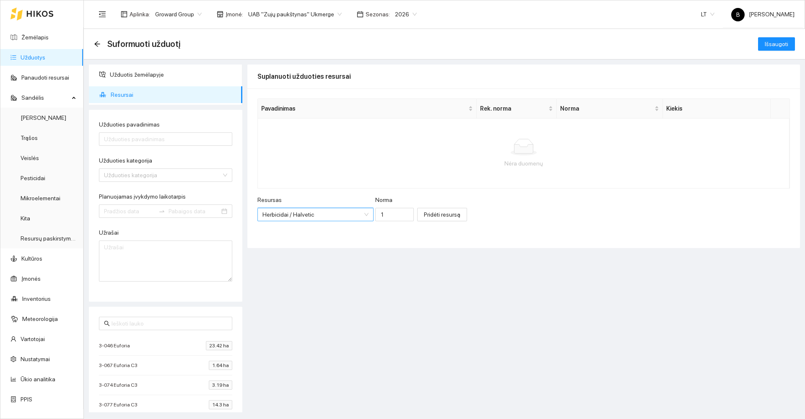
scroll to position [235, 0]
click at [380, 218] on input "1" at bounding box center [394, 214] width 39 height 13
type input "3"
click at [432, 215] on span "Pridėti resursą" at bounding box center [442, 214] width 36 height 9
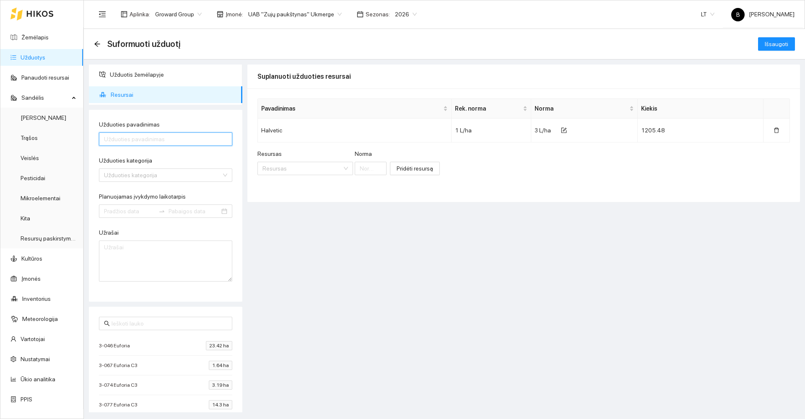
click at [173, 139] on input "Užduoties pavadinimas" at bounding box center [165, 138] width 133 height 13
type input "Purškimas Ž.Miežiai Halvetic Ukmergė"
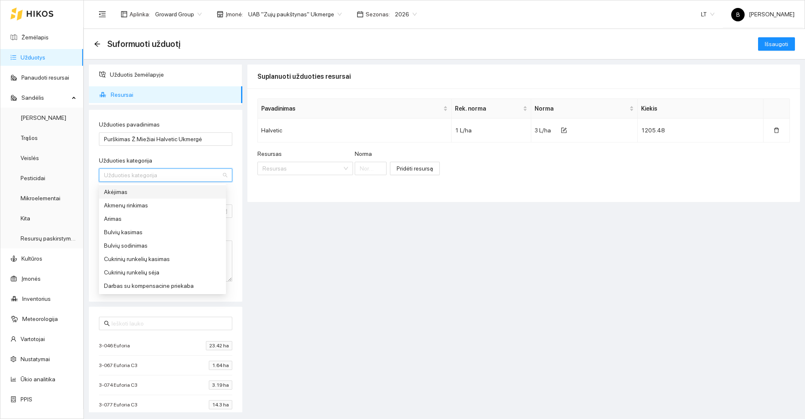
click at [178, 176] on input "Užduoties kategorija" at bounding box center [162, 175] width 117 height 13
click at [142, 191] on div "Purškimas prikabinamu purkštuvu" at bounding box center [162, 191] width 117 height 9
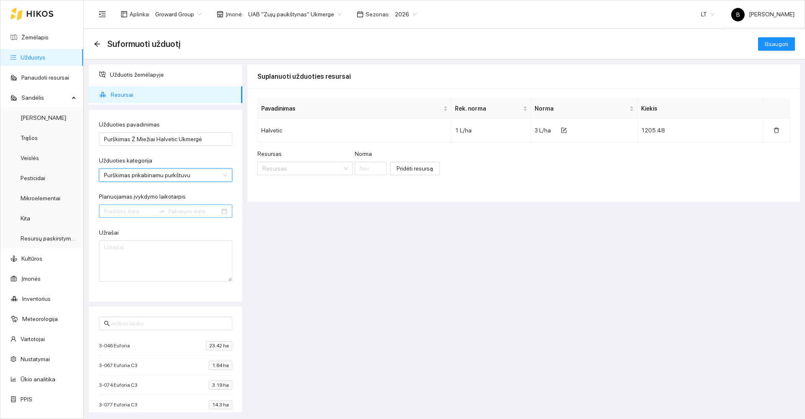
click at [135, 213] on input "Planuojamas įvykdymo laikotarpis" at bounding box center [129, 211] width 51 height 9
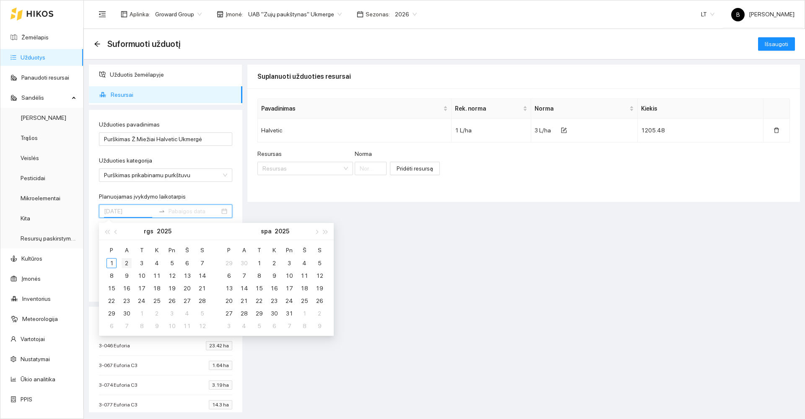
type input "[DATE]"
click at [127, 264] on div "2" at bounding box center [127, 263] width 10 height 10
type input "[DATE]"
click at [141, 276] on div "10" at bounding box center [142, 276] width 10 height 10
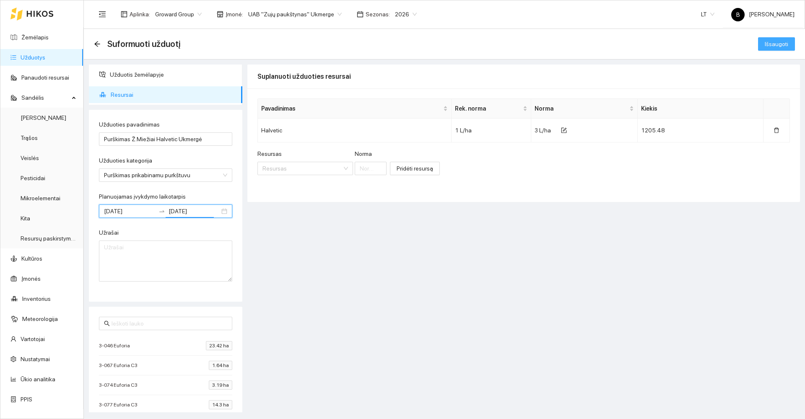
click at [773, 44] on span "Išsaugoti" at bounding box center [776, 43] width 23 height 9
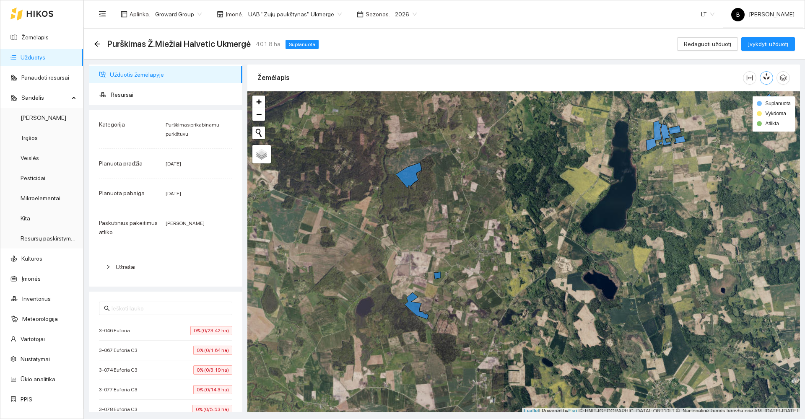
click at [765, 80] on icon "button" at bounding box center [764, 77] width 3 height 3
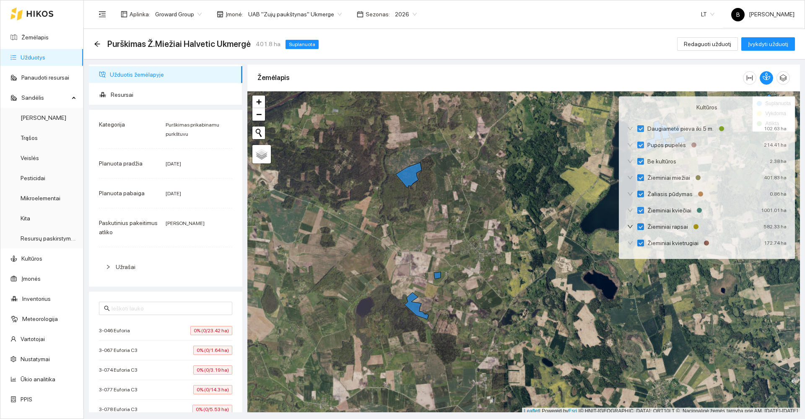
click at [619, 83] on div "Žemėlapis" at bounding box center [499, 78] width 485 height 24
click at [643, 65] on div "Žemėlapis" at bounding box center [523, 78] width 532 height 27
click at [763, 77] on icon "button" at bounding box center [764, 77] width 3 height 3
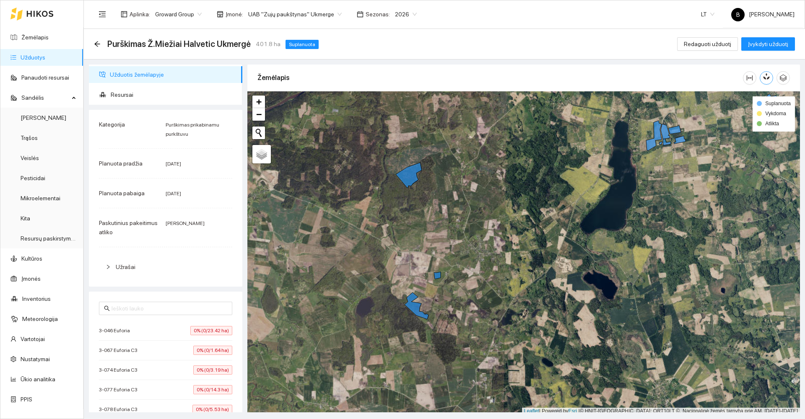
click at [764, 78] on icon "button" at bounding box center [764, 77] width 3 height 3
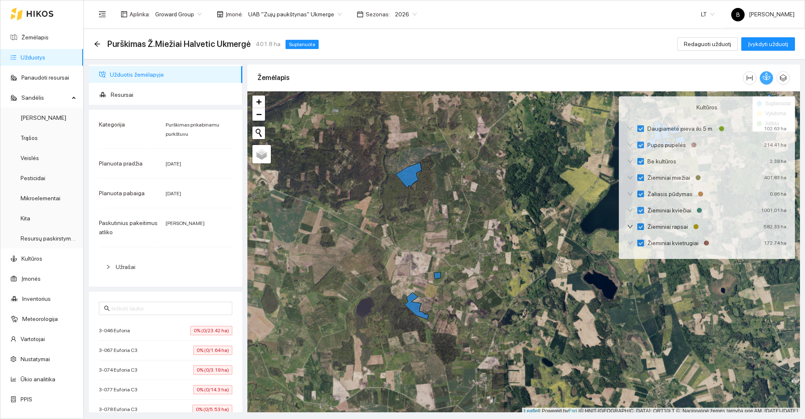
click at [764, 79] on icon "button" at bounding box center [766, 77] width 8 height 8
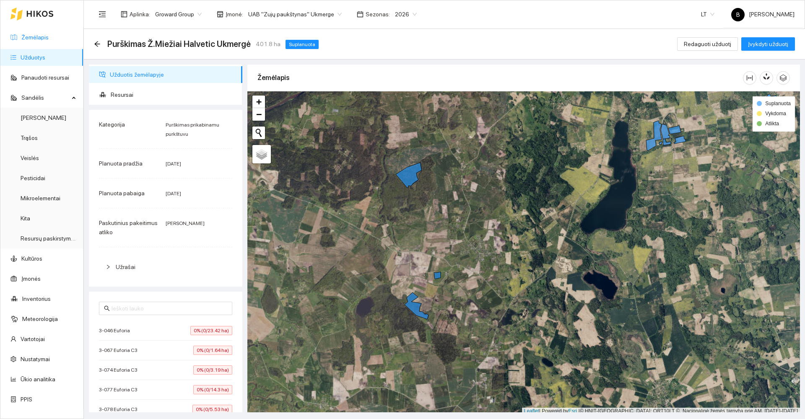
click at [32, 39] on link "Žemėlapis" at bounding box center [34, 37] width 27 height 7
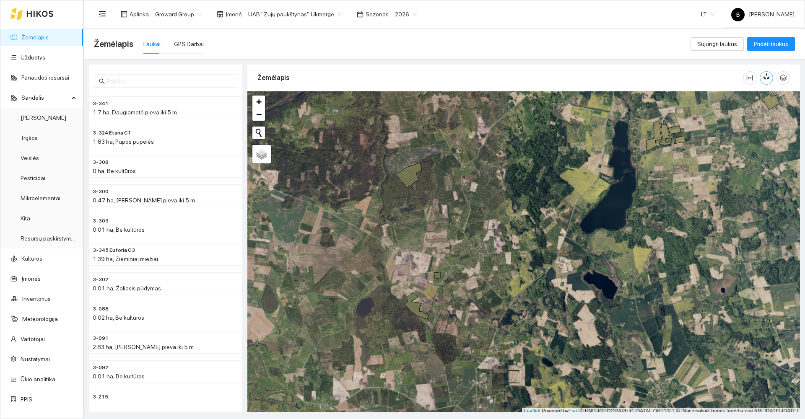
click at [765, 76] on icon "button" at bounding box center [767, 76] width 5 height 7
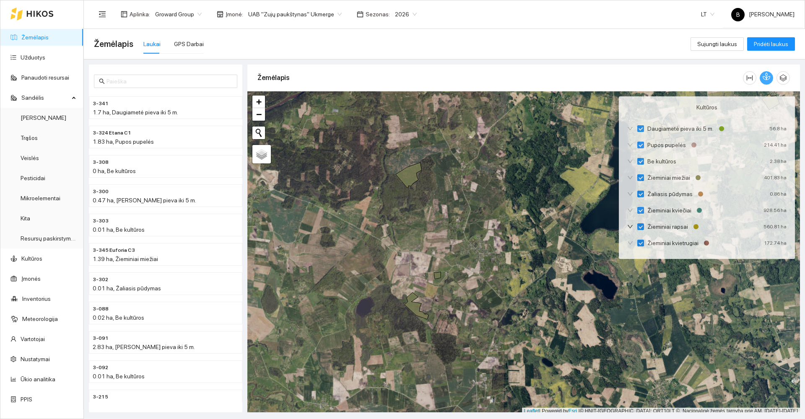
click at [764, 76] on icon "button" at bounding box center [766, 77] width 8 height 8
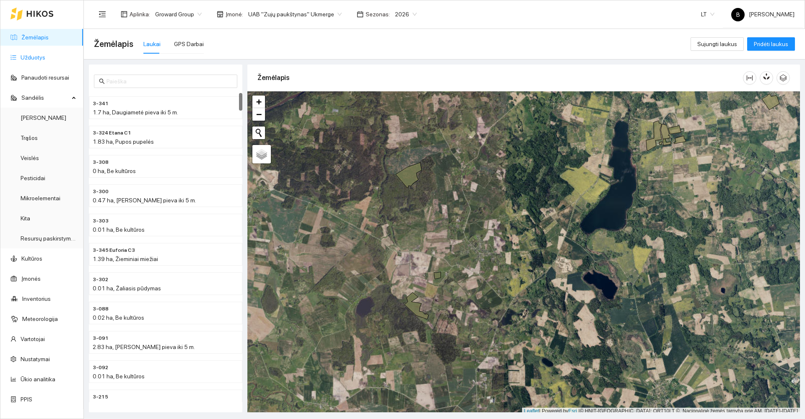
click at [38, 56] on link "Užduotys" at bounding box center [33, 57] width 25 height 7
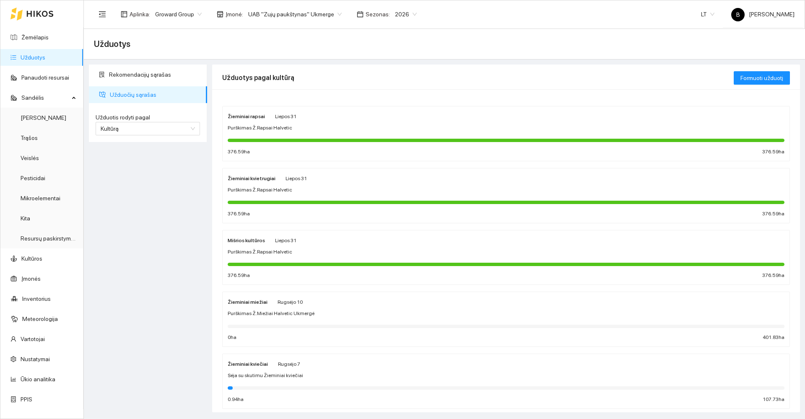
click at [307, 313] on span "Purškimas Ž.Miežiai Halvetic Ukmergė" at bounding box center [271, 314] width 87 height 8
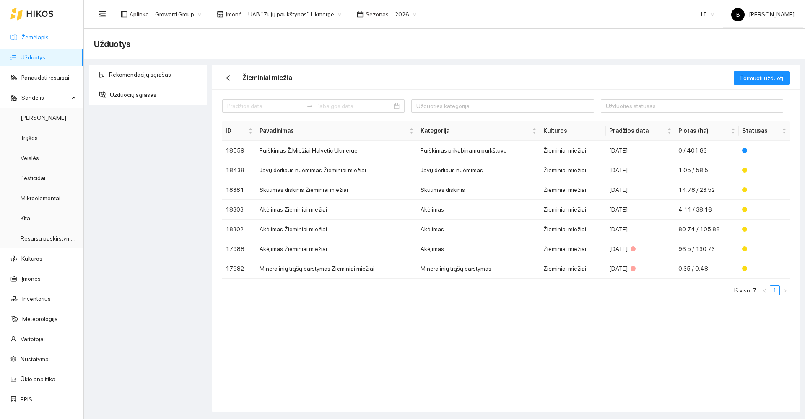
click at [35, 38] on link "Žemėlapis" at bounding box center [34, 37] width 27 height 7
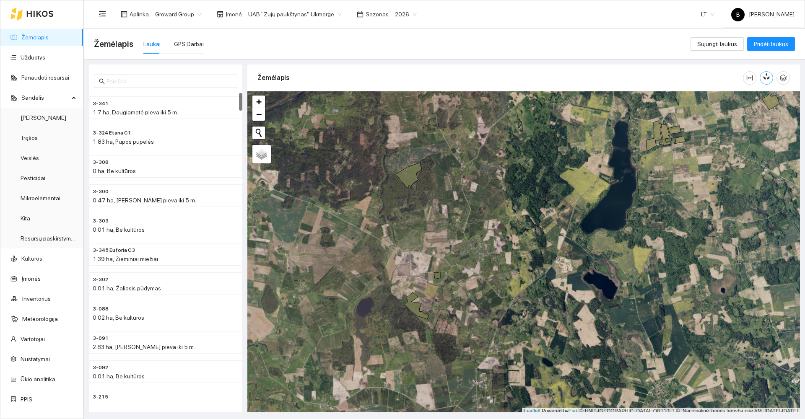
click at [765, 77] on icon "button" at bounding box center [766, 77] width 8 height 8
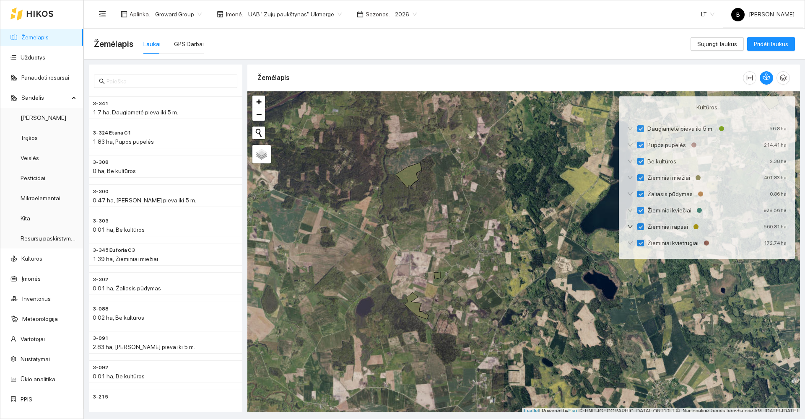
click at [242, 45] on div "Žemėlapis Laukai GPS Darbai" at bounding box center [392, 44] width 596 height 27
click at [31, 34] on link "Žemėlapis" at bounding box center [34, 37] width 27 height 7
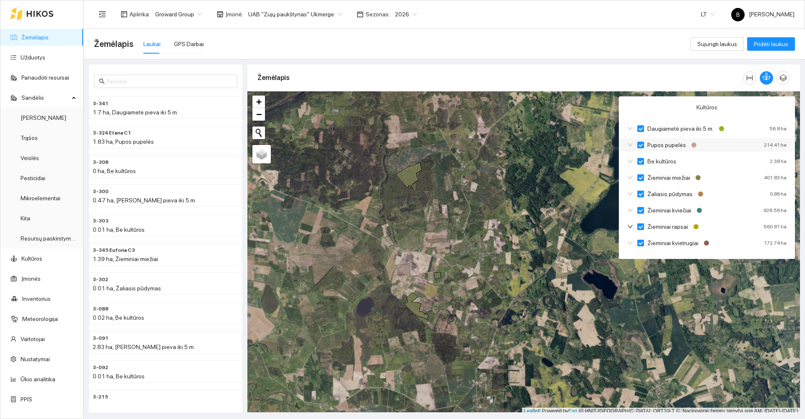
click at [710, 145] on div "Pupos pupelės 214.41 ha" at bounding box center [707, 144] width 176 height 13
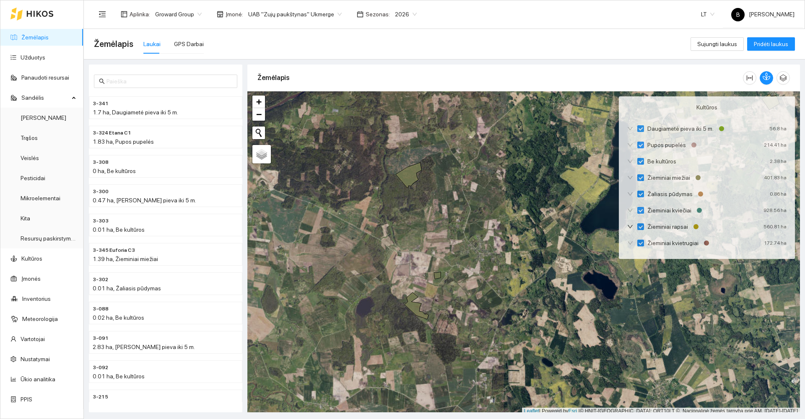
click at [36, 34] on link "Žemėlapis" at bounding box center [34, 37] width 27 height 7
click at [765, 80] on icon "button" at bounding box center [764, 77] width 3 height 3
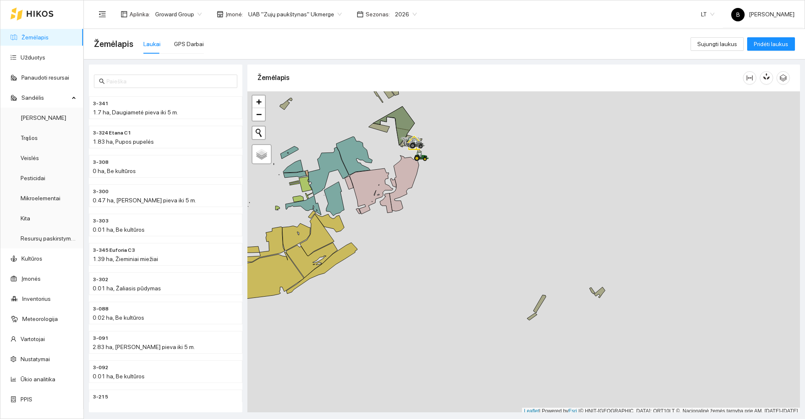
scroll to position [3, 0]
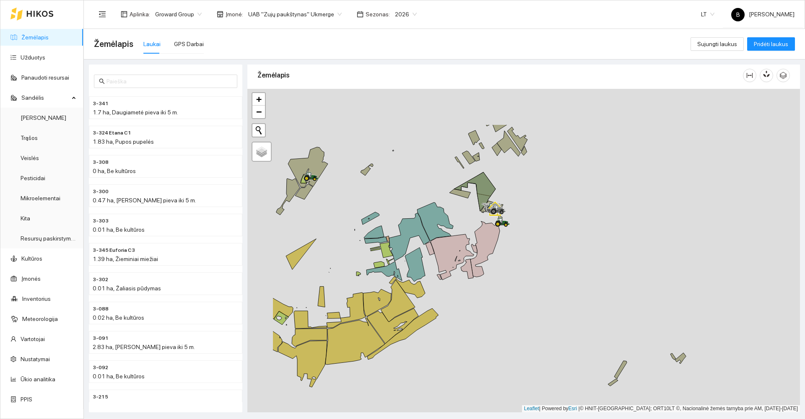
drag, startPoint x: 473, startPoint y: 276, endPoint x: 511, endPoint y: 316, distance: 55.1
click at [515, 318] on div at bounding box center [523, 251] width 552 height 324
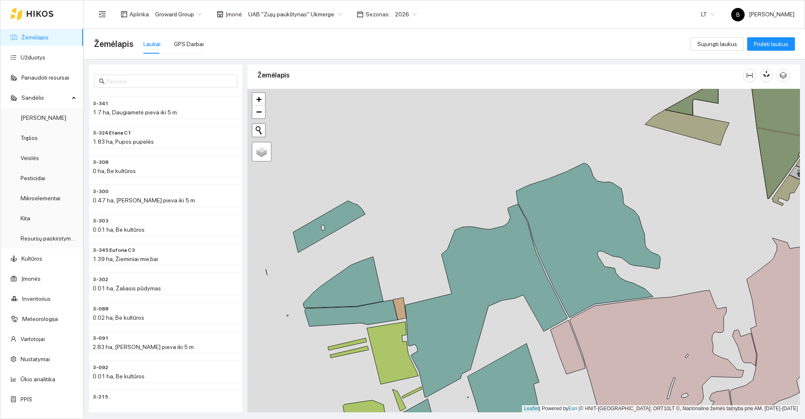
drag, startPoint x: 415, startPoint y: 293, endPoint x: 424, endPoint y: 231, distance: 63.1
click at [424, 231] on div at bounding box center [523, 251] width 552 height 324
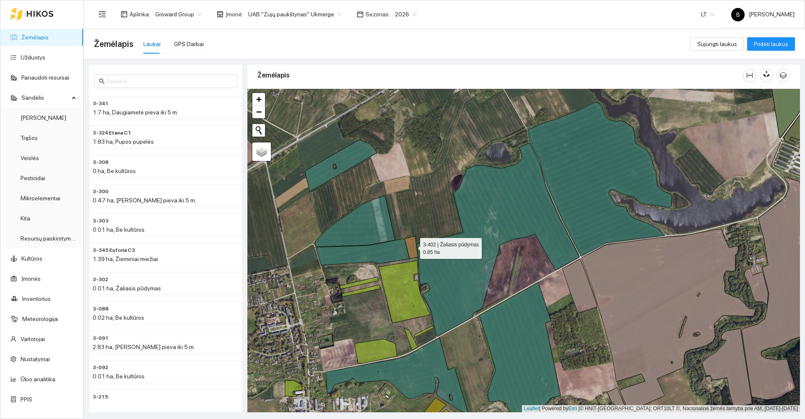
click at [412, 246] on icon at bounding box center [410, 247] width 13 height 22
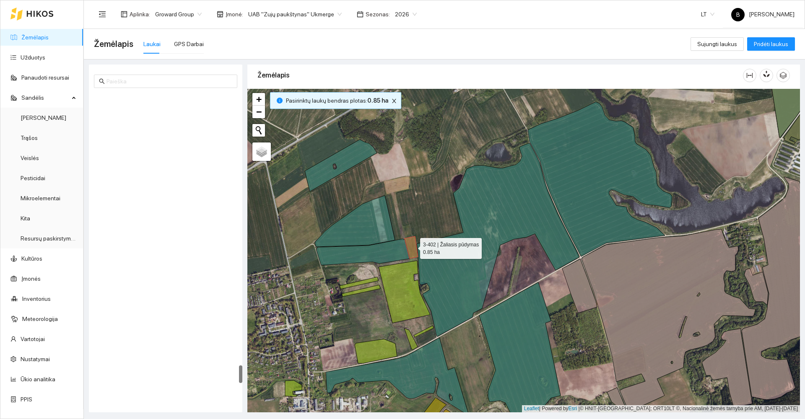
scroll to position [4741, 0]
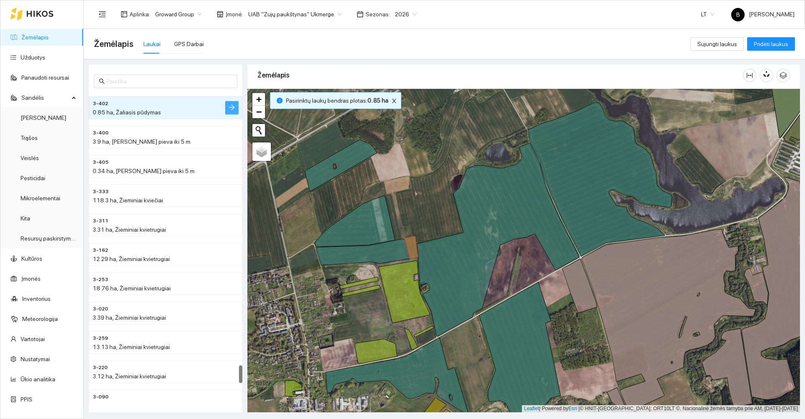
click at [230, 110] on icon "arrow-right" at bounding box center [231, 107] width 7 height 7
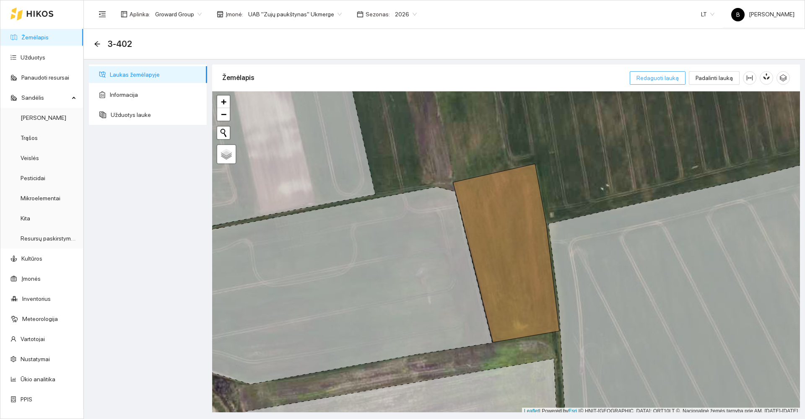
click at [669, 79] on span "Redaguoti lauką" at bounding box center [657, 77] width 42 height 9
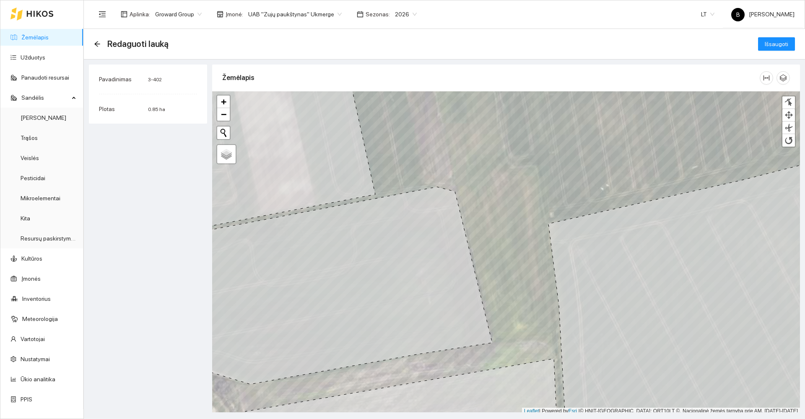
scroll to position [3, 0]
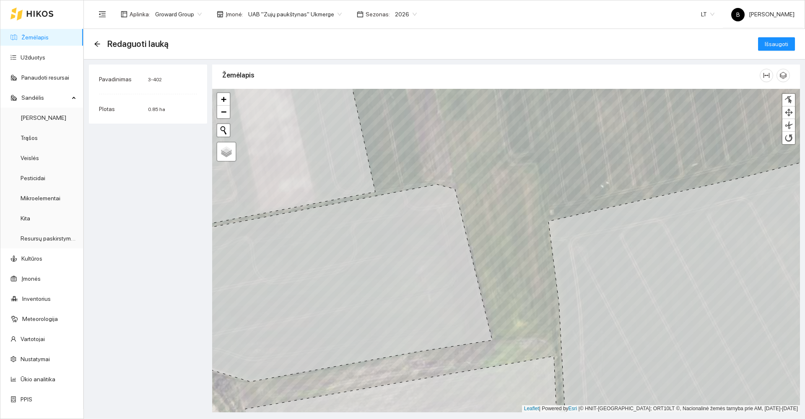
click at [105, 79] on span "Pavadinimas" at bounding box center [115, 79] width 33 height 7
click at [99, 42] on icon "arrow-left" at bounding box center [97, 44] width 7 height 7
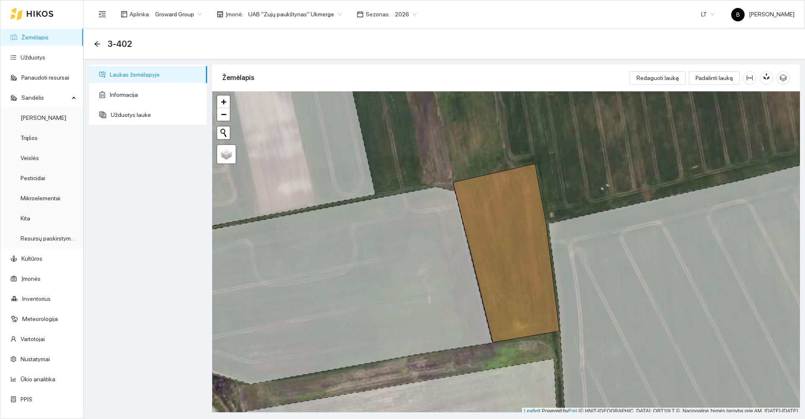
scroll to position [3, 0]
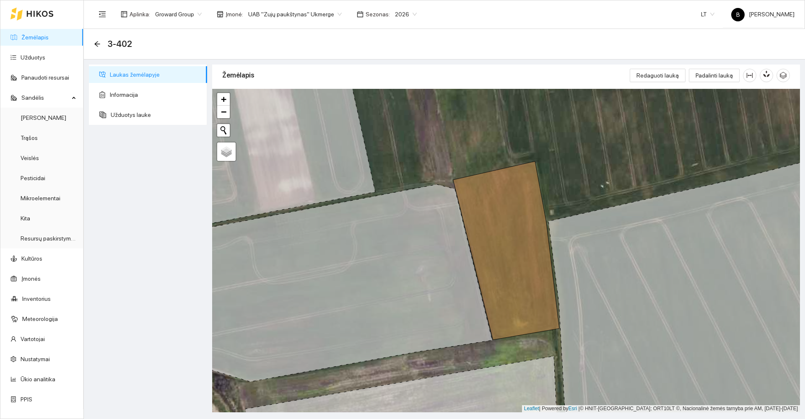
click at [392, 246] on icon at bounding box center [322, 282] width 340 height 197
click at [94, 41] on div "3-402" at bounding box center [444, 44] width 721 height 31
click at [97, 46] on icon "arrow-left" at bounding box center [97, 44] width 7 height 7
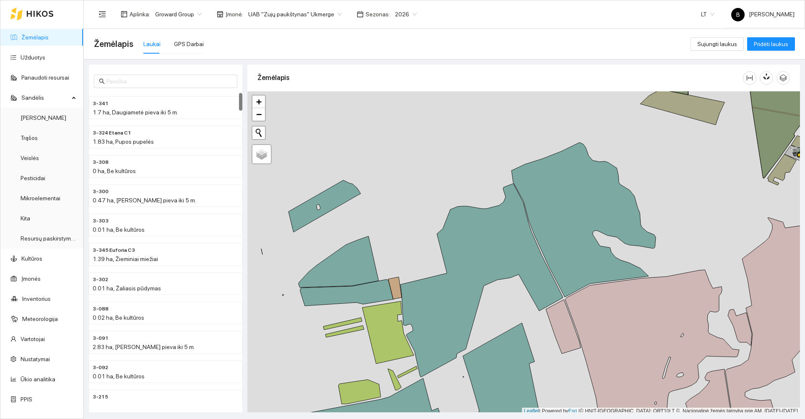
scroll to position [3, 0]
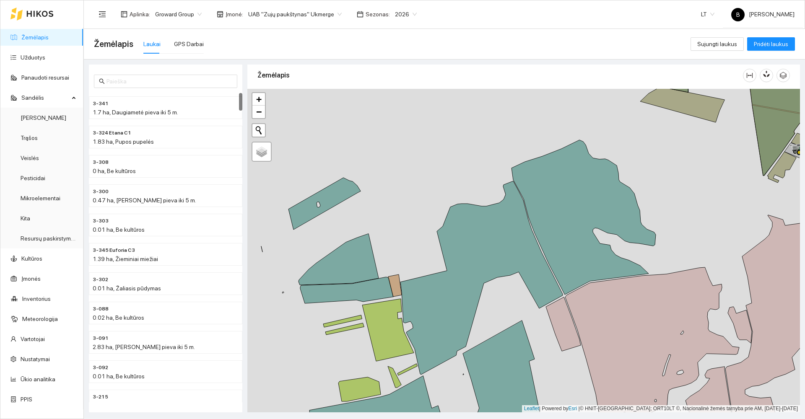
drag, startPoint x: 374, startPoint y: 376, endPoint x: 404, endPoint y: 247, distance: 132.0
click at [404, 248] on div at bounding box center [523, 251] width 552 height 324
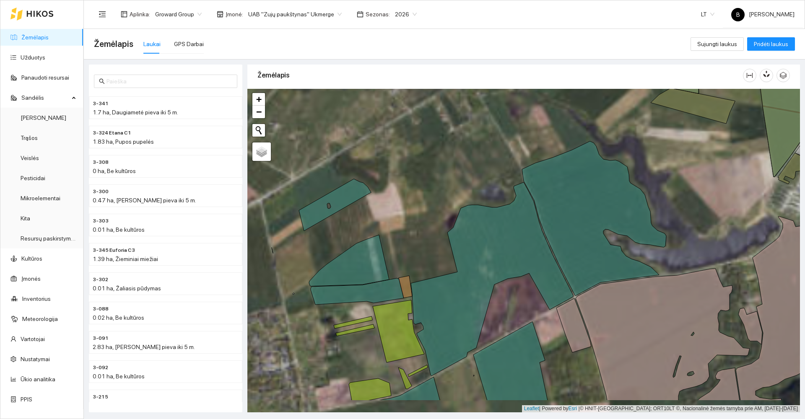
drag, startPoint x: 394, startPoint y: 298, endPoint x: 412, endPoint y: 230, distance: 70.4
click at [414, 229] on div at bounding box center [523, 251] width 552 height 324
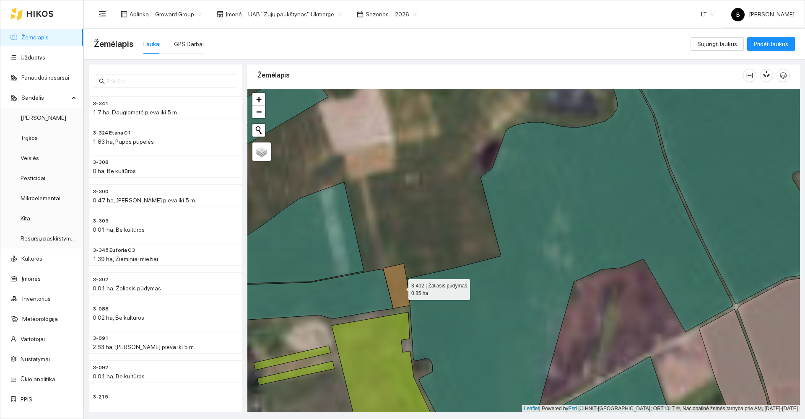
click at [401, 288] on icon at bounding box center [396, 286] width 27 height 45
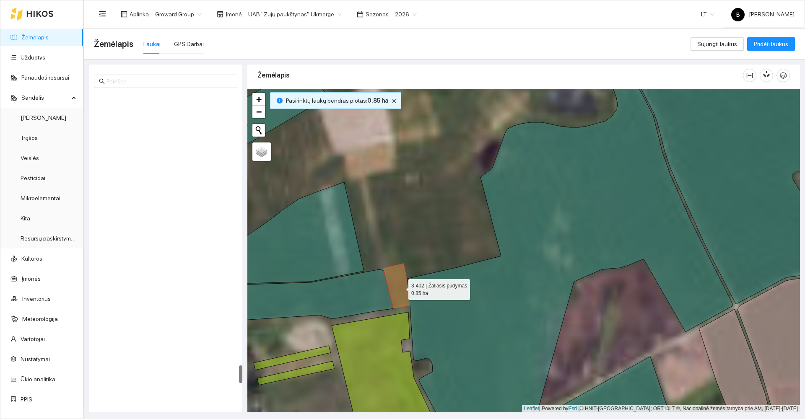
scroll to position [4741, 0]
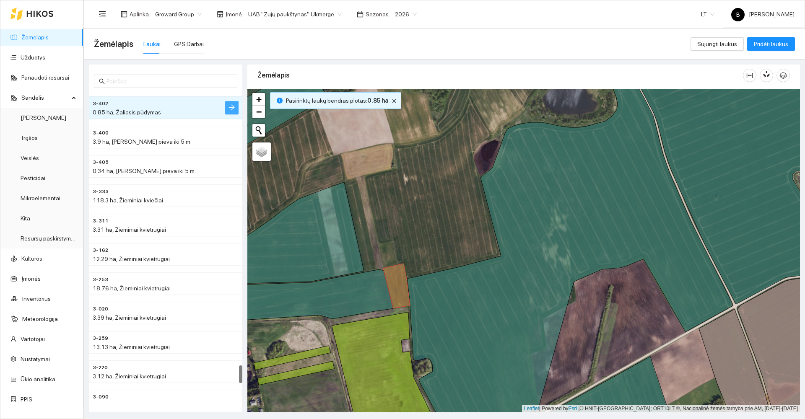
click at [229, 109] on icon "arrow-right" at bounding box center [231, 107] width 7 height 7
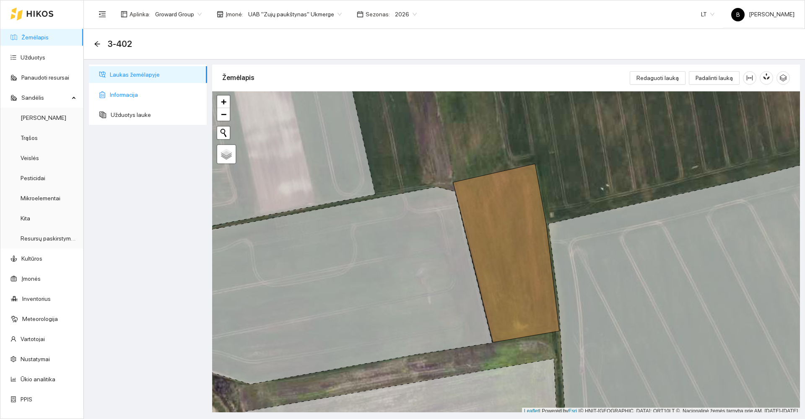
click at [121, 93] on span "Informacija" at bounding box center [155, 94] width 91 height 17
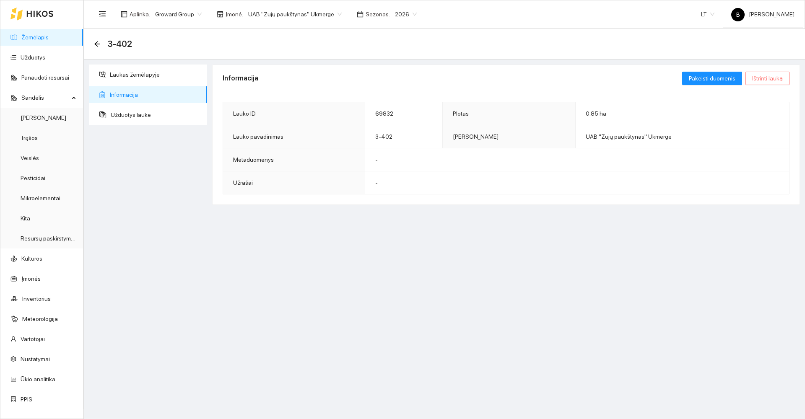
click at [763, 79] on span "Ištrinti lauką" at bounding box center [767, 78] width 31 height 9
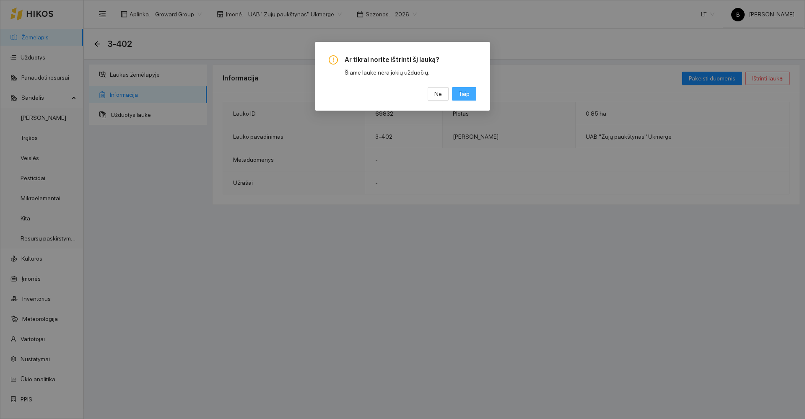
click at [469, 98] on span "Taip" at bounding box center [464, 93] width 11 height 9
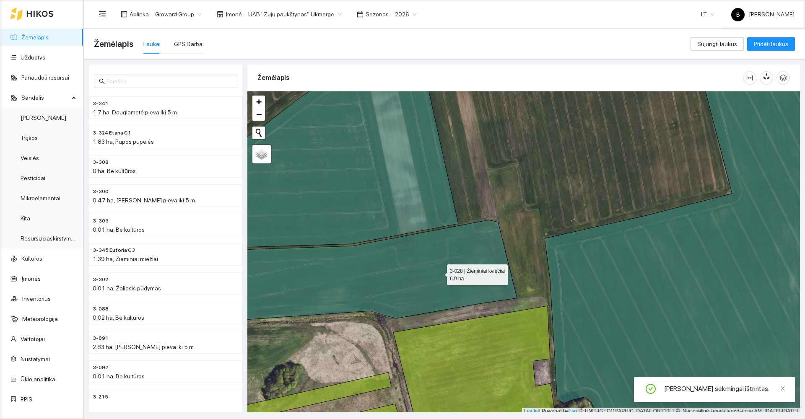
click at [439, 273] on icon at bounding box center [354, 272] width 326 height 104
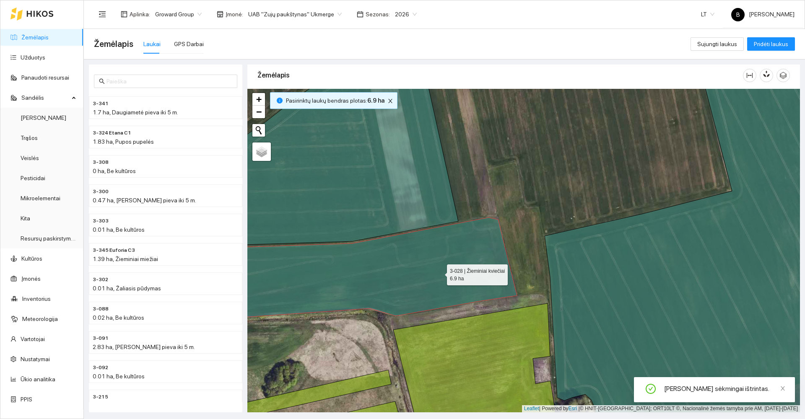
scroll to position [3336, 0]
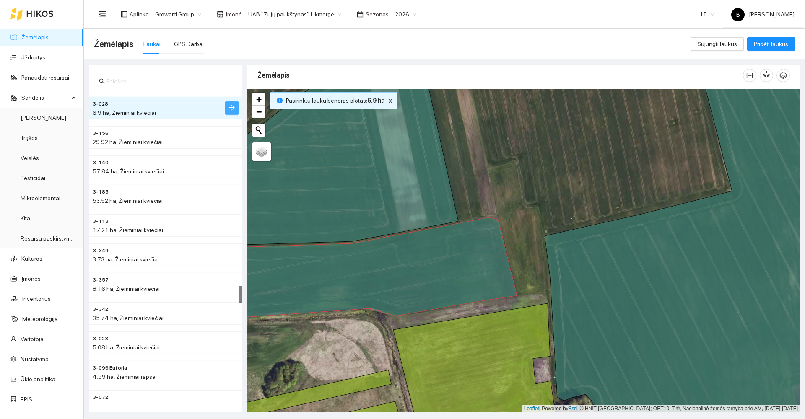
click at [237, 111] on button "button" at bounding box center [231, 107] width 13 height 13
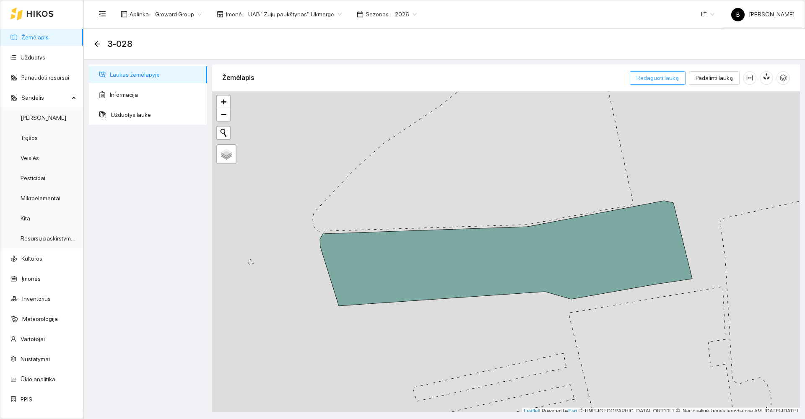
click at [664, 80] on span "Redaguoti lauką" at bounding box center [657, 77] width 42 height 9
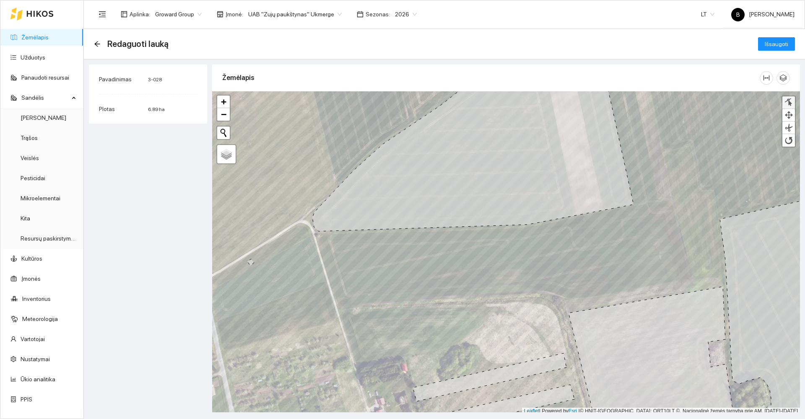
click at [787, 102] on div at bounding box center [788, 102] width 8 height 8
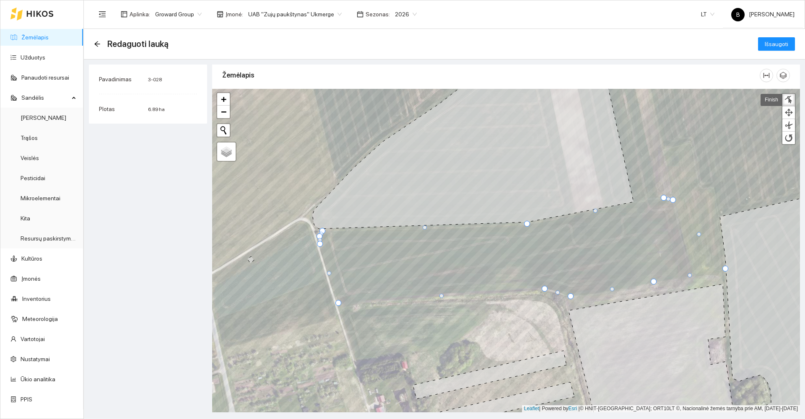
drag, startPoint x: 693, startPoint y: 279, endPoint x: 726, endPoint y: 272, distance: 34.3
click at [405, 70] on div at bounding box center [405, 70] width 0 height 0
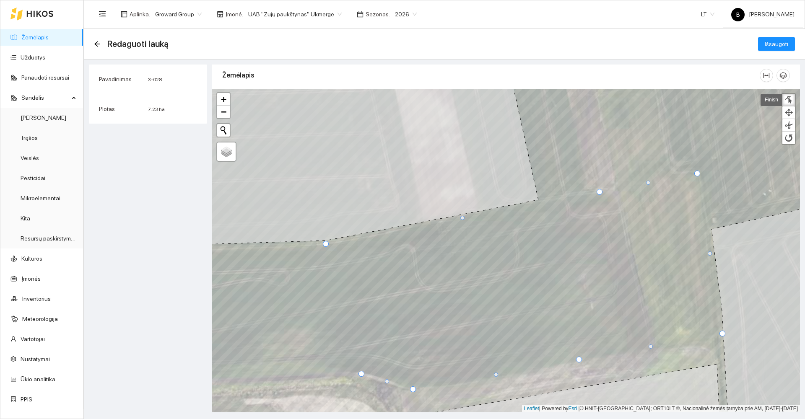
drag, startPoint x: 617, startPoint y: 196, endPoint x: 697, endPoint y: 173, distance: 82.9
click at [697, 173] on div at bounding box center [697, 174] width 6 height 6
drag, startPoint x: 710, startPoint y: 253, endPoint x: 709, endPoint y: 233, distance: 19.3
click at [709, 233] on div at bounding box center [709, 234] width 4 height 4
click at [773, 44] on span "Išsaugoti" at bounding box center [776, 43] width 23 height 9
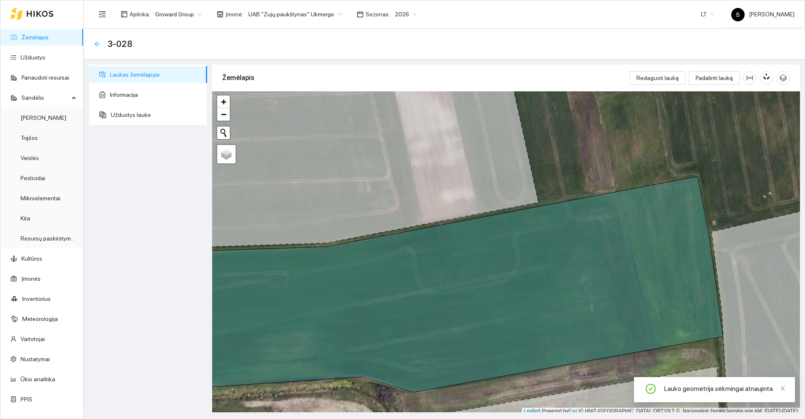
click at [98, 44] on icon "arrow-left" at bounding box center [97, 44] width 7 height 7
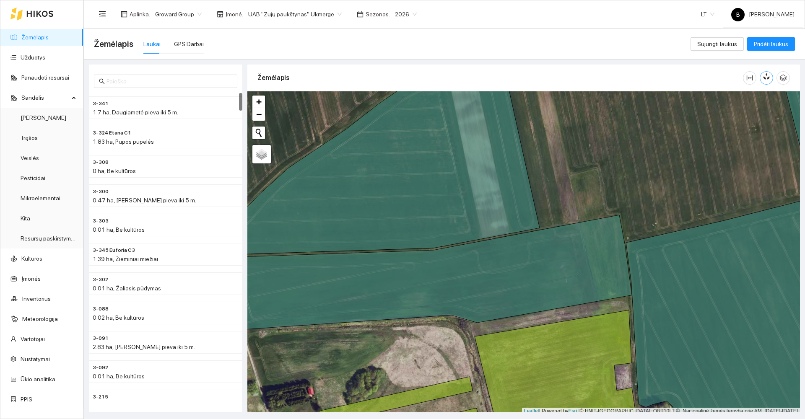
click at [764, 79] on icon "button" at bounding box center [764, 77] width 3 height 3
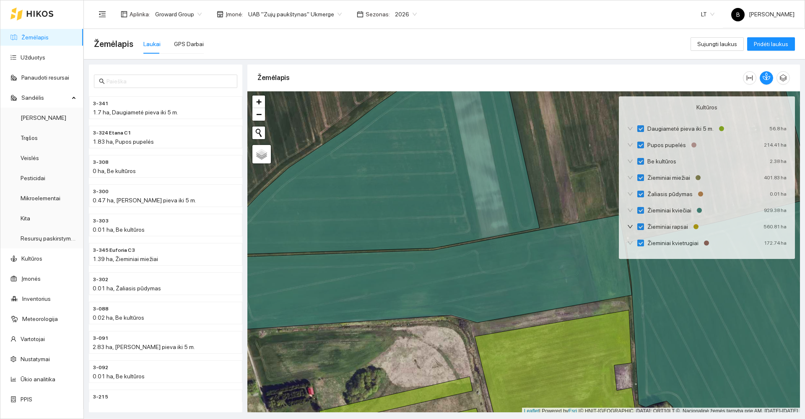
click at [334, 83] on div "Žemėlapis" at bounding box center [499, 78] width 485 height 24
click at [252, 49] on div "Žemėlapis Laukai GPS Darbai" at bounding box center [392, 44] width 596 height 27
click at [49, 36] on link "Žemėlapis" at bounding box center [34, 37] width 27 height 7
click at [765, 78] on icon "button" at bounding box center [766, 77] width 8 height 8
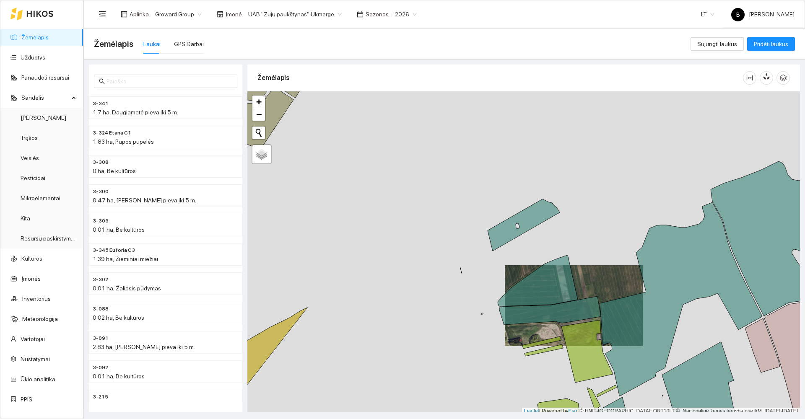
scroll to position [3, 0]
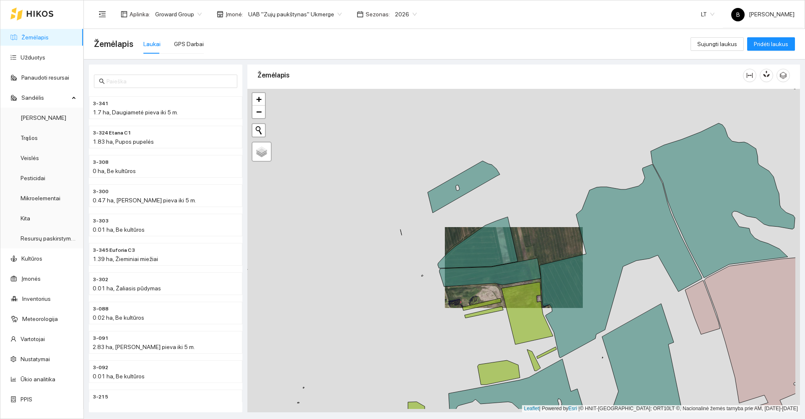
drag, startPoint x: 604, startPoint y: 290, endPoint x: 457, endPoint y: 232, distance: 158.0
click at [490, 236] on div at bounding box center [523, 251] width 552 height 324
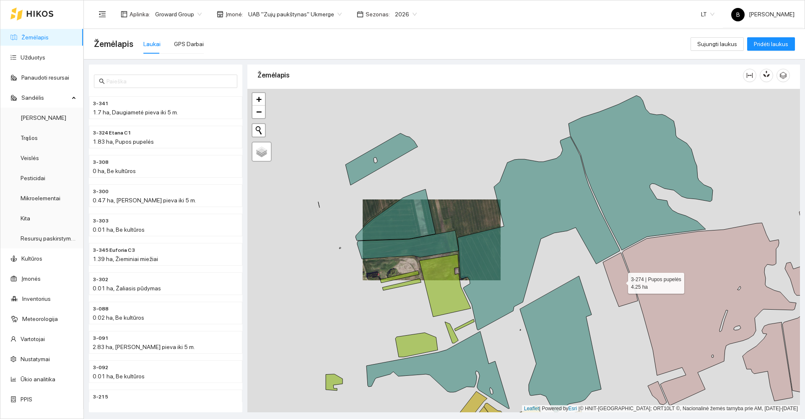
click at [620, 280] on icon at bounding box center [620, 280] width 35 height 54
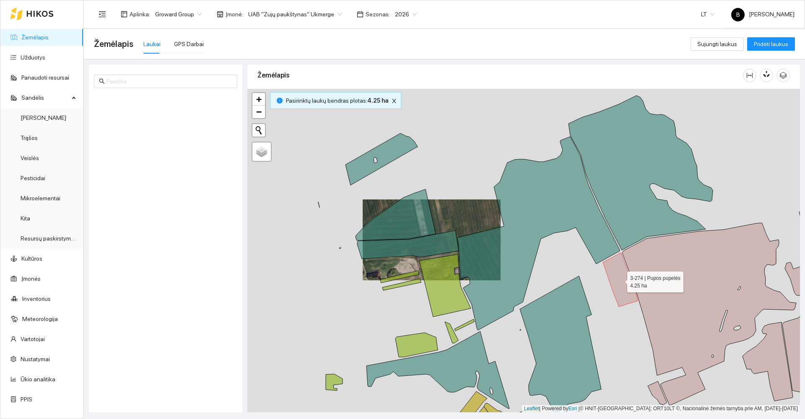
scroll to position [1434, 0]
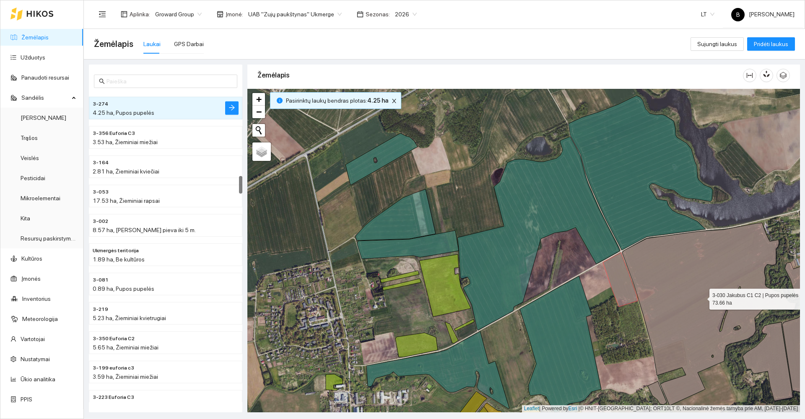
drag, startPoint x: 683, startPoint y: 290, endPoint x: 683, endPoint y: 318, distance: 28.1
click at [682, 290] on icon at bounding box center [709, 314] width 174 height 183
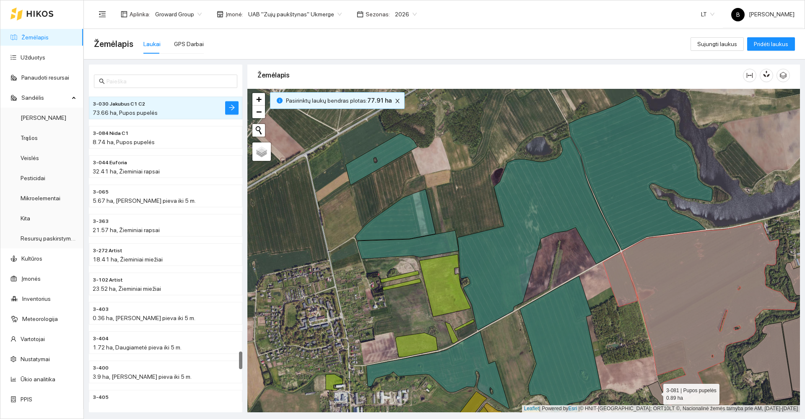
click at [656, 392] on icon at bounding box center [657, 392] width 19 height 23
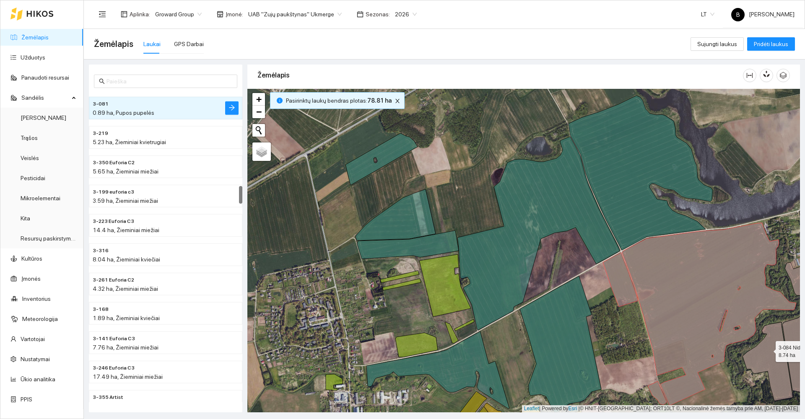
click at [768, 350] on icon at bounding box center [767, 361] width 50 height 79
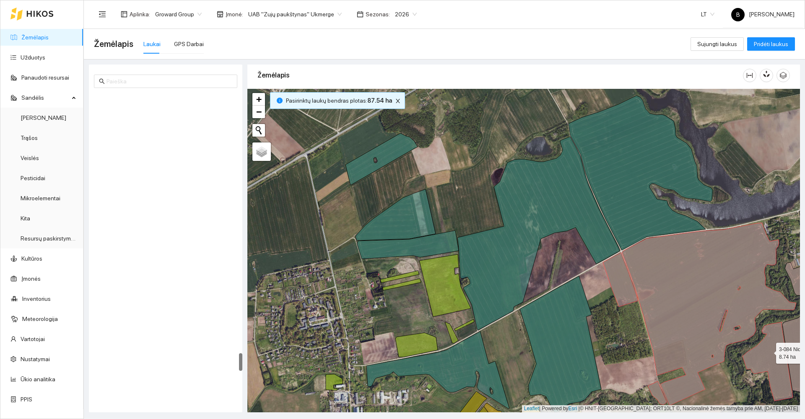
scroll to position [4508, 0]
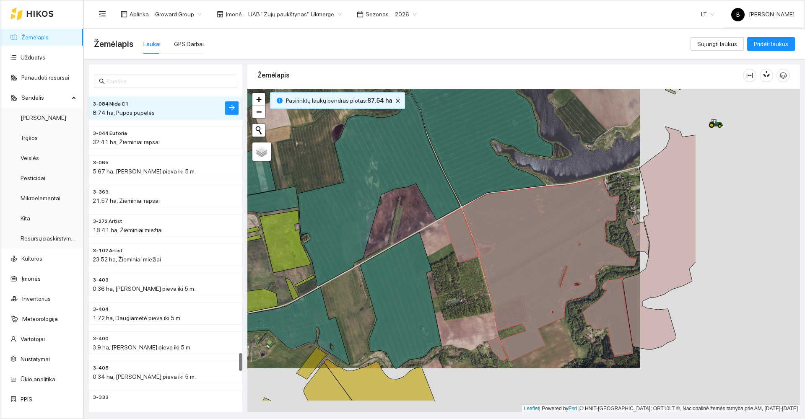
drag, startPoint x: 736, startPoint y: 384, endPoint x: 580, endPoint y: 328, distance: 165.4
click at [566, 337] on div at bounding box center [523, 251] width 552 height 324
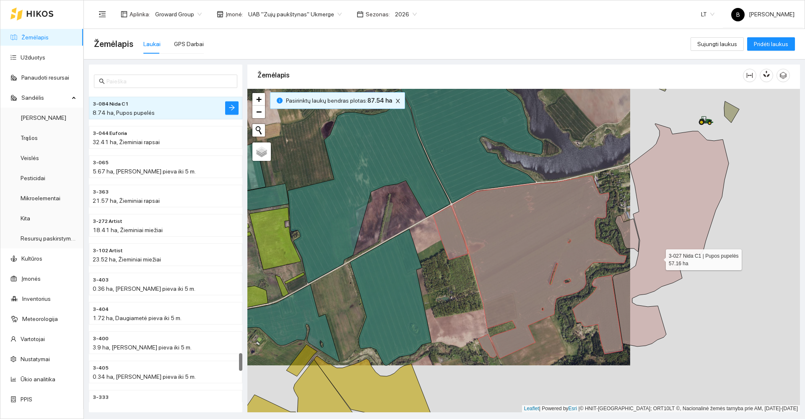
click at [658, 258] on icon at bounding box center [670, 235] width 116 height 223
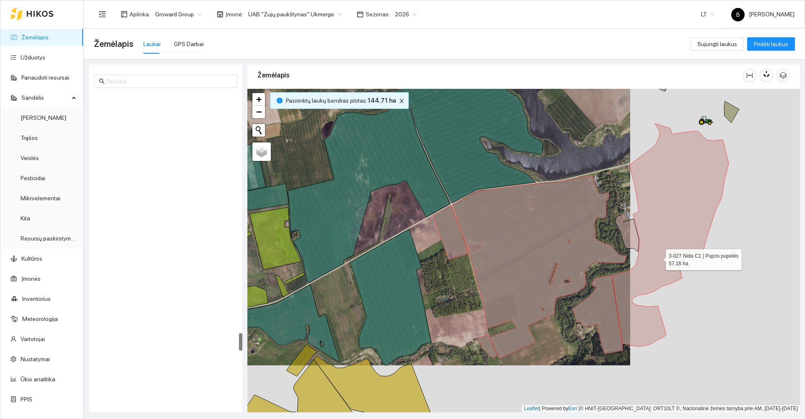
scroll to position [4157, 0]
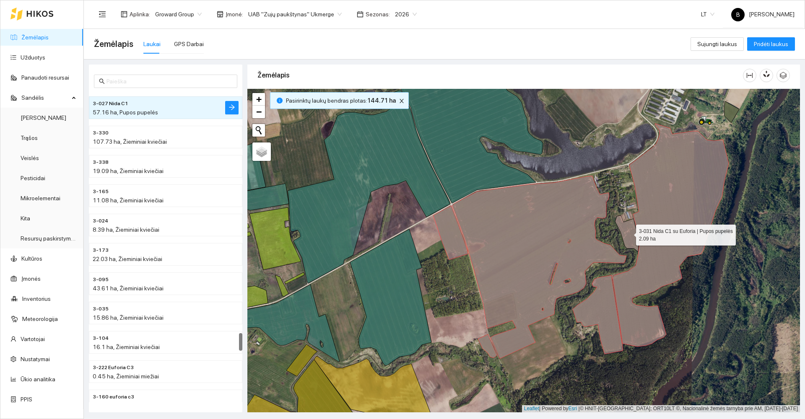
click at [629, 236] on icon at bounding box center [627, 233] width 24 height 36
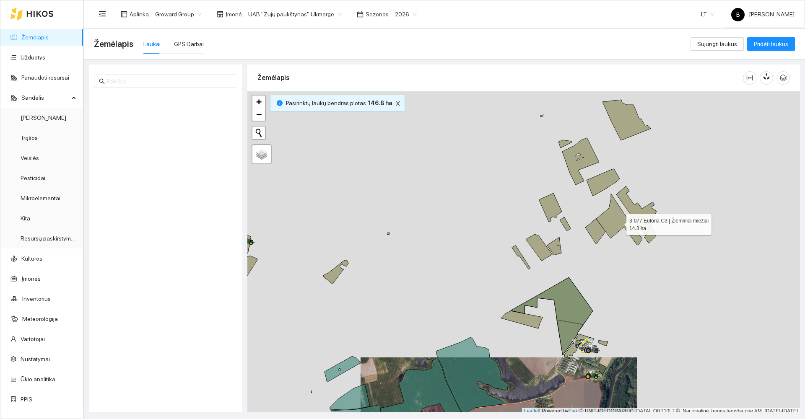
scroll to position [3, 0]
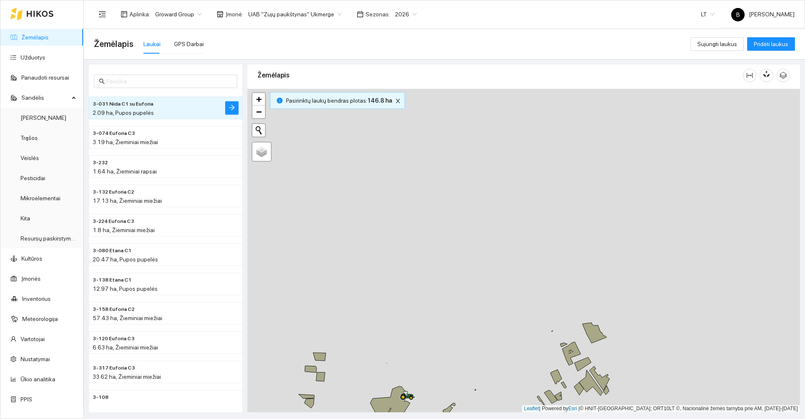
drag, startPoint x: 504, startPoint y: 148, endPoint x: 509, endPoint y: 298, distance: 149.7
click at [514, 313] on div at bounding box center [523, 251] width 552 height 324
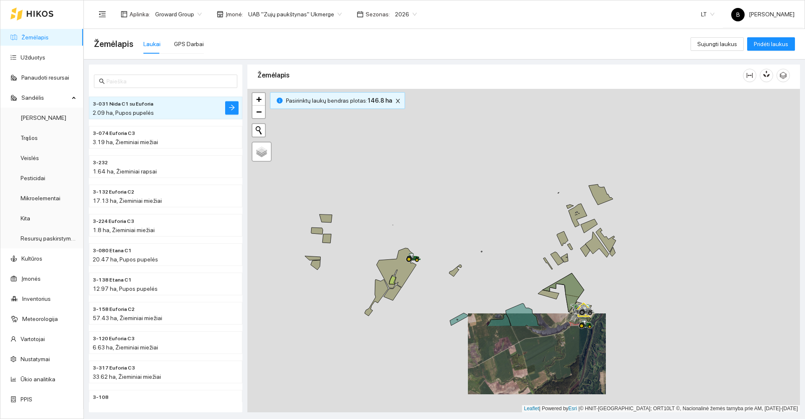
drag, startPoint x: 516, startPoint y: 319, endPoint x: 529, endPoint y: 184, distance: 136.0
click at [530, 188] on div at bounding box center [523, 251] width 552 height 324
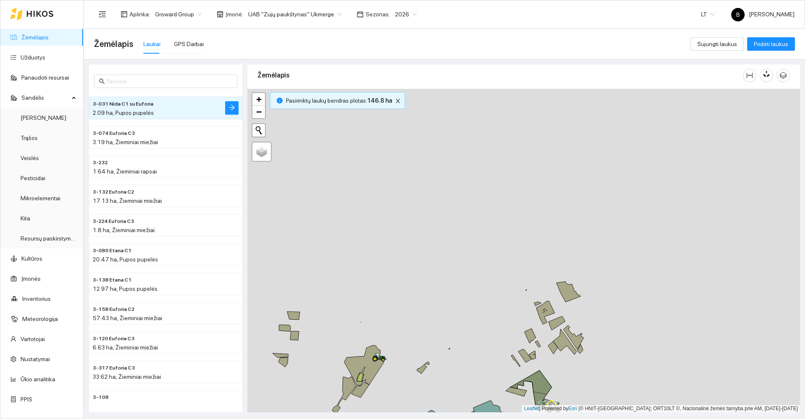
drag, startPoint x: 529, startPoint y: 178, endPoint x: 471, endPoint y: 328, distance: 160.8
click at [471, 328] on div at bounding box center [523, 251] width 552 height 324
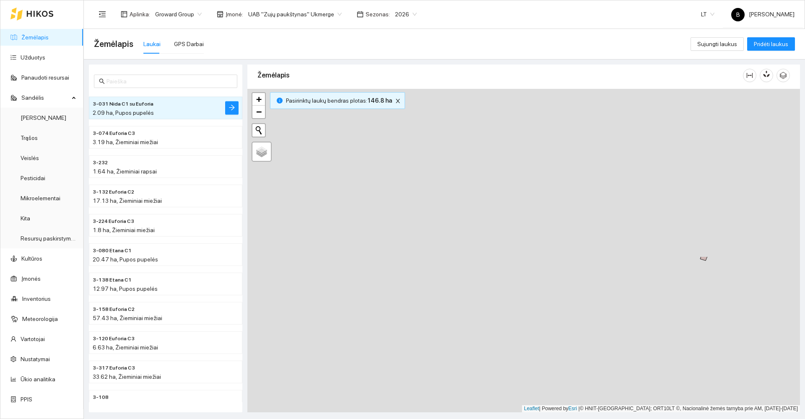
drag, startPoint x: 573, startPoint y: 185, endPoint x: 459, endPoint y: 367, distance: 214.7
click at [454, 381] on div at bounding box center [523, 251] width 552 height 324
drag, startPoint x: 583, startPoint y: 227, endPoint x: 440, endPoint y: 328, distance: 175.5
click at [440, 328] on div at bounding box center [523, 251] width 552 height 324
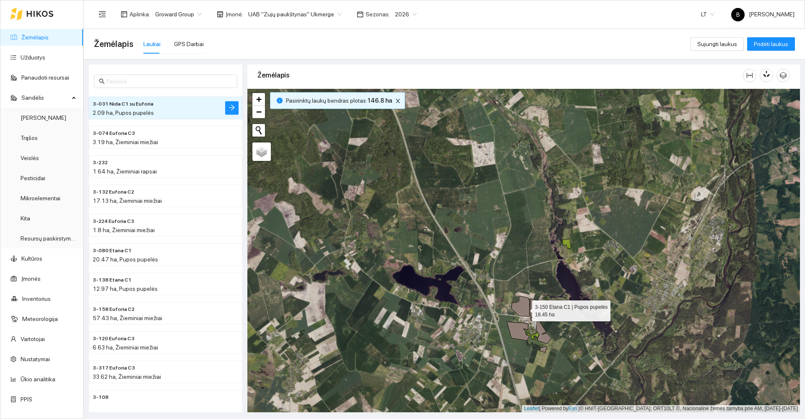
click at [524, 309] on icon at bounding box center [520, 306] width 18 height 21
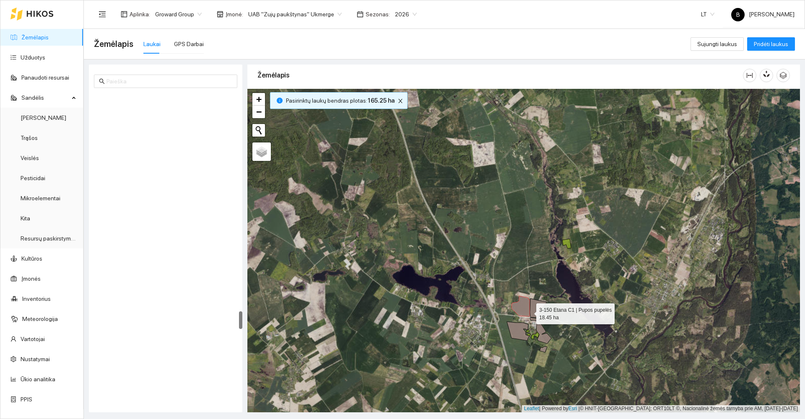
scroll to position [3778, 0]
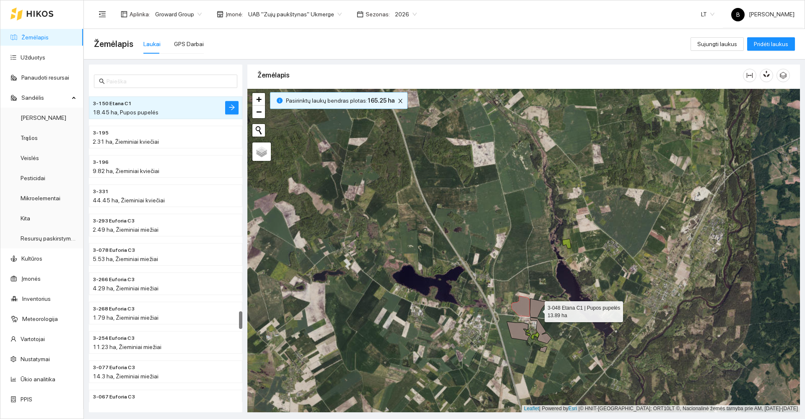
click at [537, 310] on icon at bounding box center [538, 308] width 17 height 19
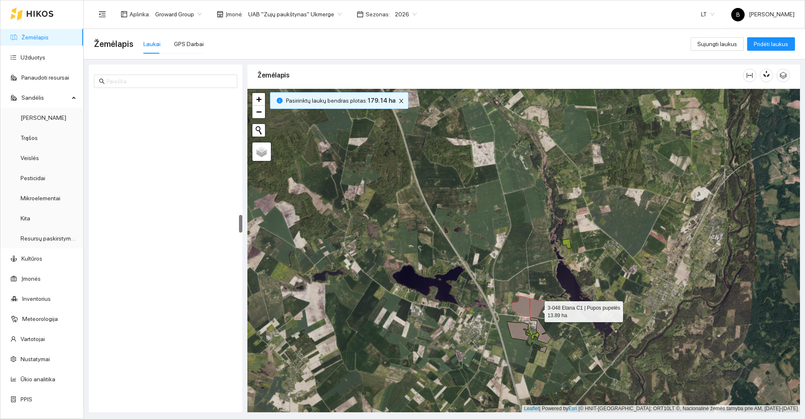
scroll to position [2109, 0]
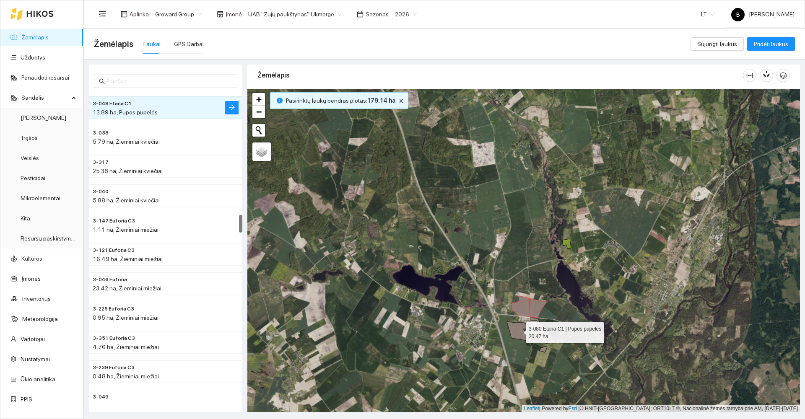
click at [518, 331] on icon at bounding box center [518, 331] width 23 height 19
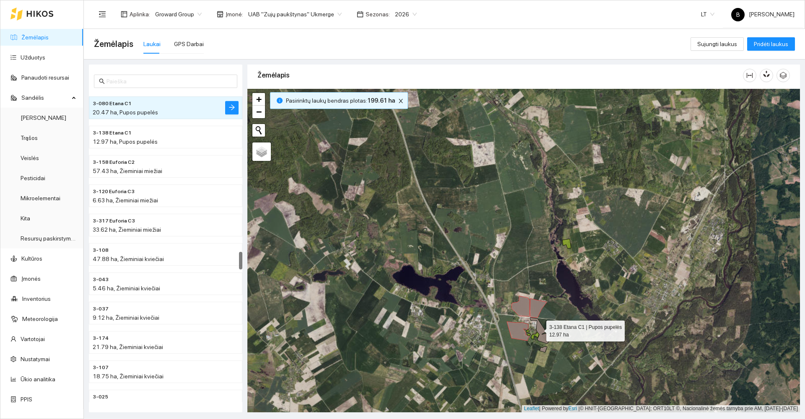
click at [539, 329] on icon at bounding box center [540, 331] width 21 height 26
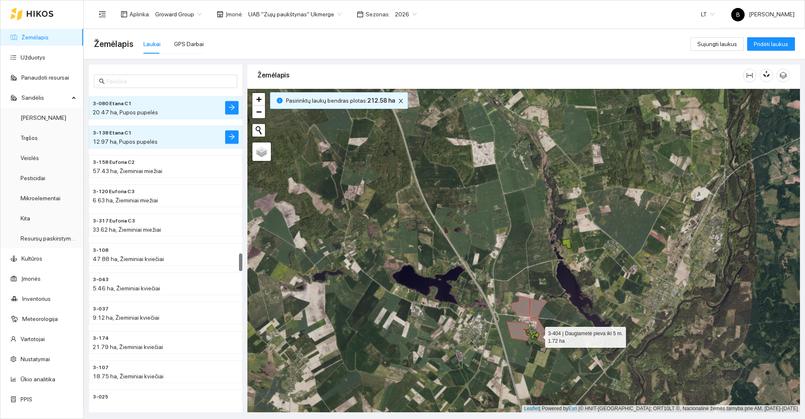
scroll to position [2784, 0]
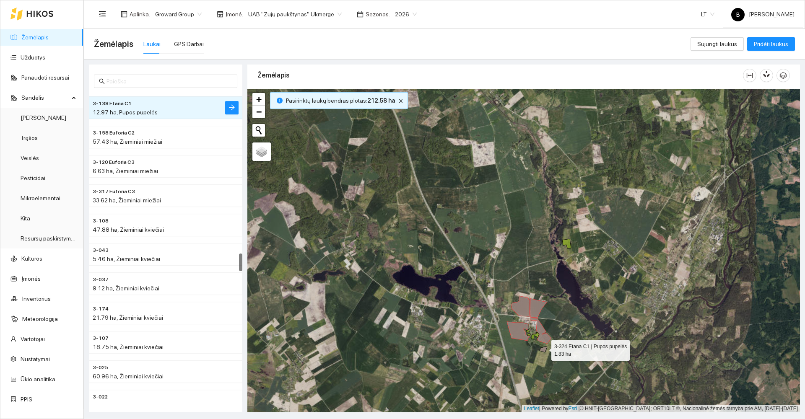
click at [544, 348] on icon at bounding box center [543, 350] width 8 height 6
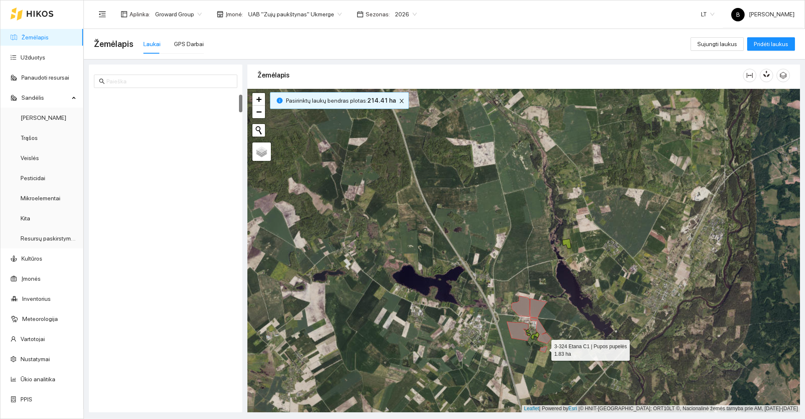
scroll to position [29, 0]
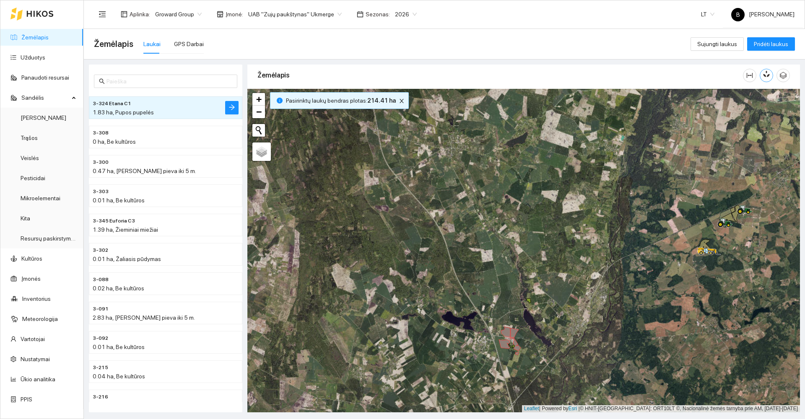
click at [767, 75] on icon "button" at bounding box center [767, 73] width 5 height 7
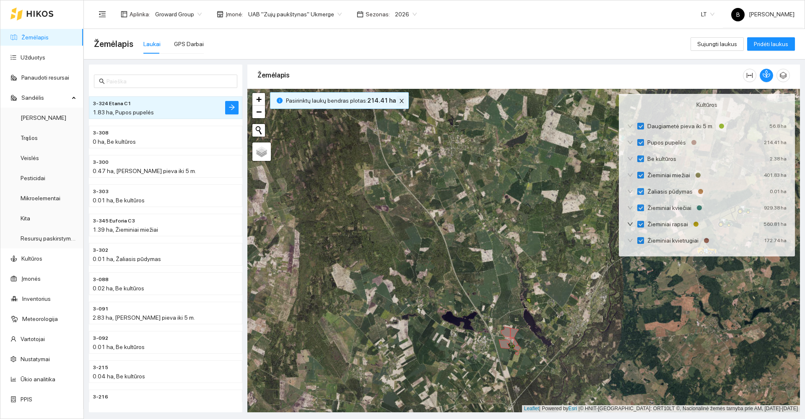
click at [399, 100] on icon "close" at bounding box center [401, 101] width 4 height 4
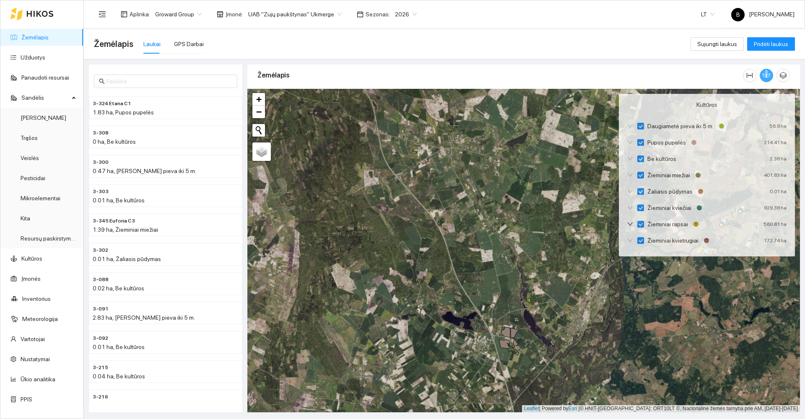
click at [763, 75] on icon "button" at bounding box center [766, 74] width 8 height 8
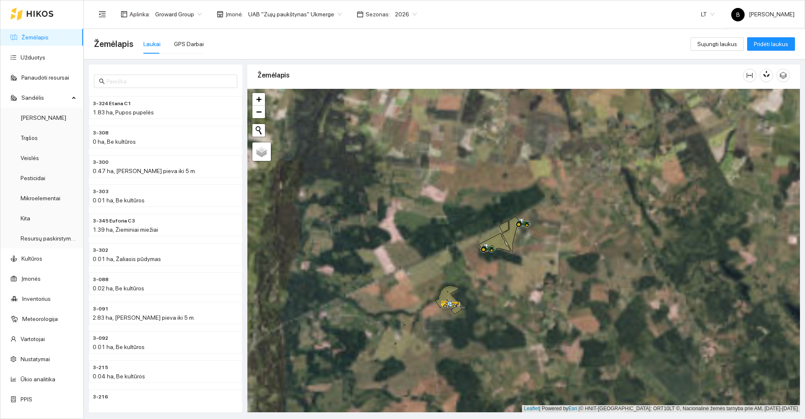
drag, startPoint x: 549, startPoint y: 173, endPoint x: 500, endPoint y: 282, distance: 119.3
click at [500, 282] on div at bounding box center [523, 251] width 552 height 324
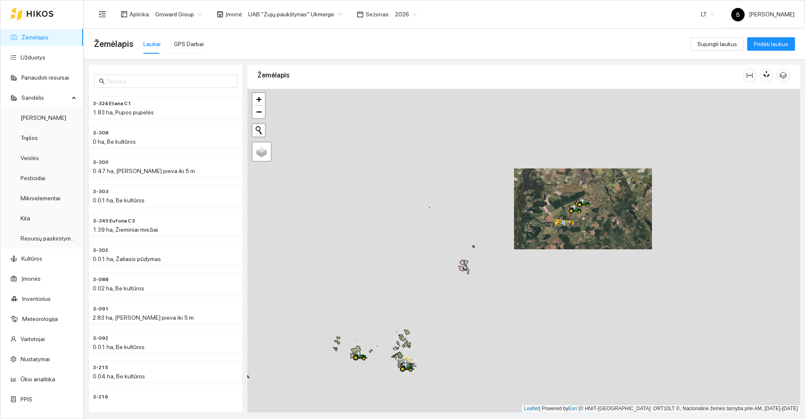
drag, startPoint x: 448, startPoint y: 251, endPoint x: 526, endPoint y: 183, distance: 103.7
click at [524, 185] on div at bounding box center [523, 251] width 552 height 324
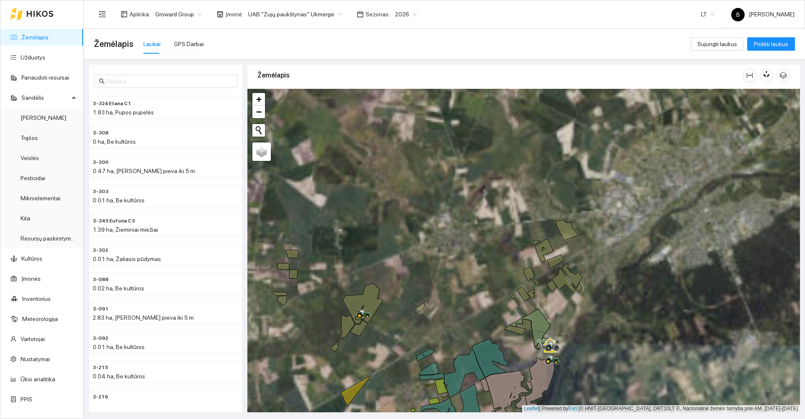
drag, startPoint x: 412, startPoint y: 269, endPoint x: 474, endPoint y: 227, distance: 74.9
click at [474, 227] on div at bounding box center [523, 251] width 552 height 324
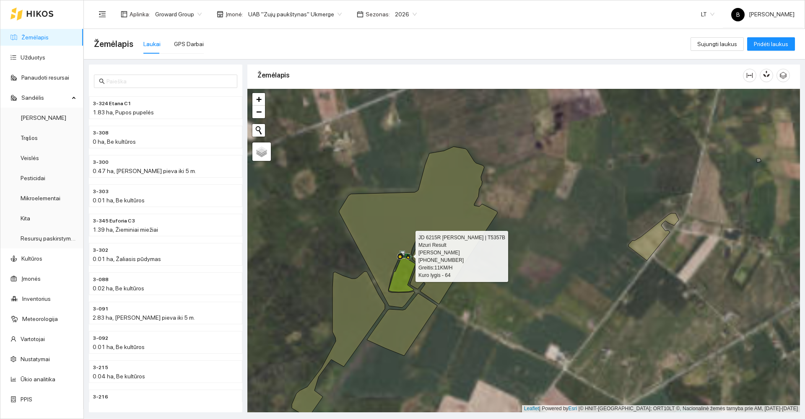
click at [404, 256] on icon at bounding box center [403, 253] width 4 height 5
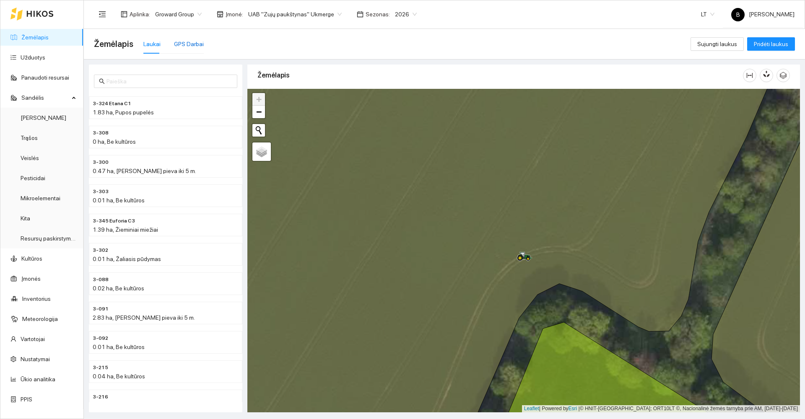
click at [187, 45] on div "GPS Darbai" at bounding box center [189, 43] width 30 height 9
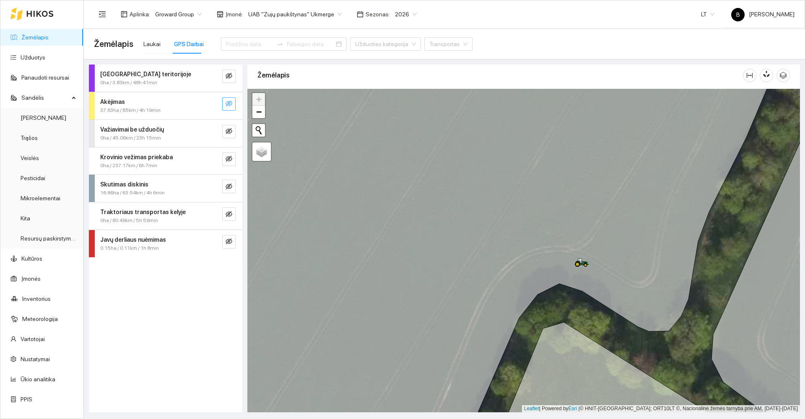
drag, startPoint x: 225, startPoint y: 104, endPoint x: 223, endPoint y: 108, distance: 4.5
click at [225, 104] on button "button" at bounding box center [228, 103] width 13 height 13
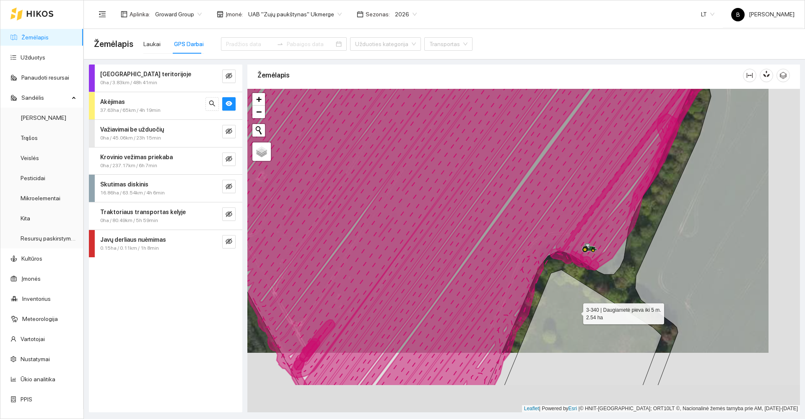
drag, startPoint x: 579, startPoint y: 322, endPoint x: 576, endPoint y: 304, distance: 18.3
click at [576, 306] on icon at bounding box center [582, 328] width 157 height 116
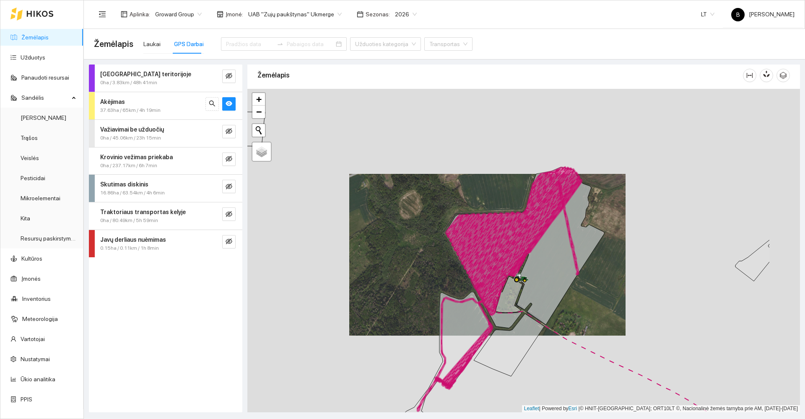
drag, startPoint x: 638, startPoint y: 291, endPoint x: 547, endPoint y: 268, distance: 94.2
click at [547, 268] on icon at bounding box center [525, 247] width 158 height 161
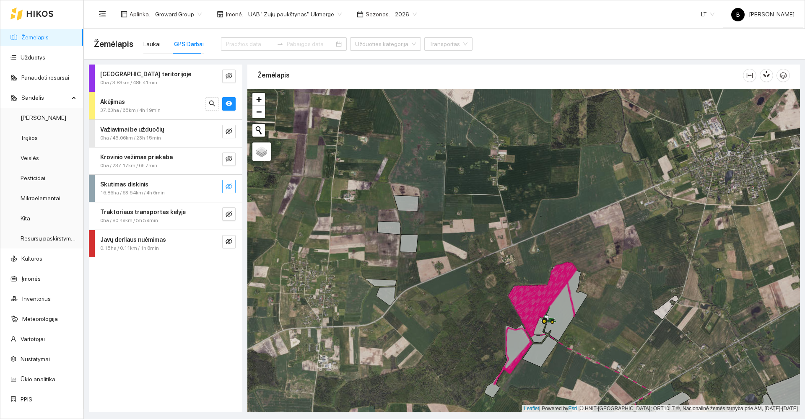
click at [227, 185] on icon "eye-invisible" at bounding box center [229, 187] width 7 height 6
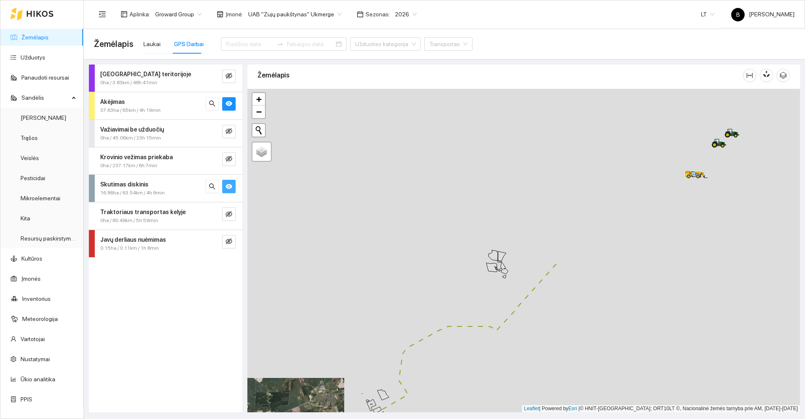
drag, startPoint x: 708, startPoint y: 192, endPoint x: 384, endPoint y: 367, distance: 368.3
click at [384, 367] on div at bounding box center [523, 251] width 552 height 324
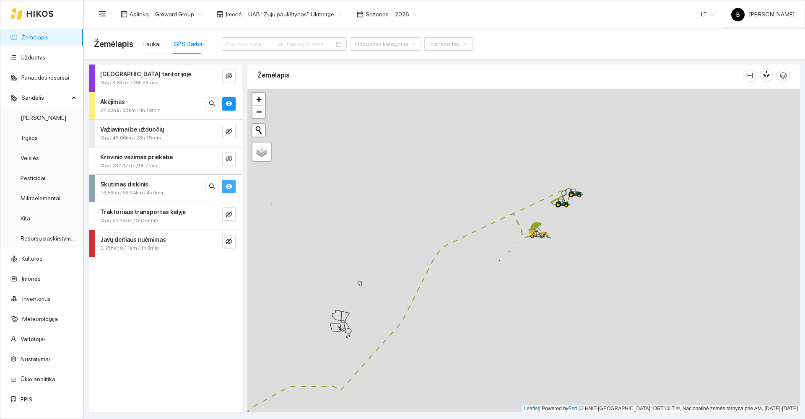
drag, startPoint x: 537, startPoint y: 303, endPoint x: 521, endPoint y: 316, distance: 20.9
click at [521, 316] on div at bounding box center [523, 251] width 552 height 324
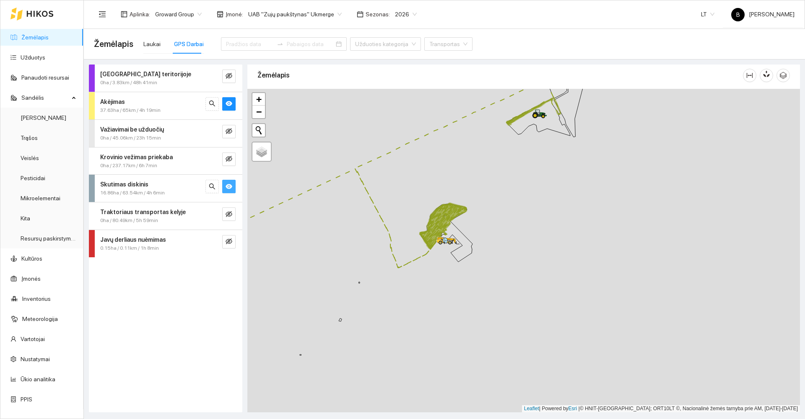
drag, startPoint x: 472, startPoint y: 204, endPoint x: 502, endPoint y: 235, distance: 43.0
click at [502, 235] on div at bounding box center [523, 251] width 552 height 324
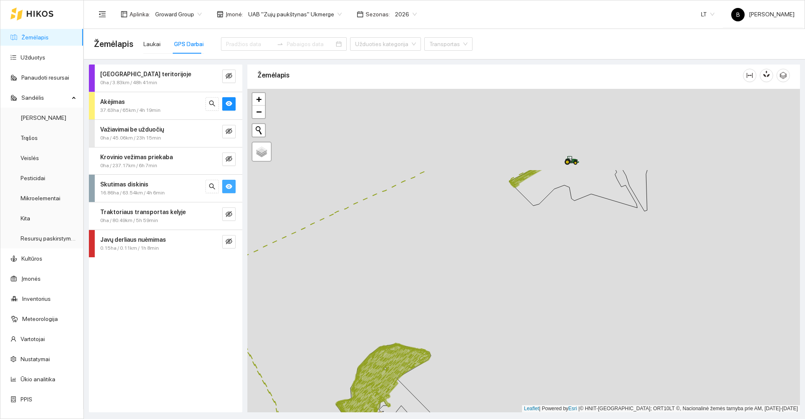
drag, startPoint x: 466, startPoint y: 183, endPoint x: 477, endPoint y: 284, distance: 101.6
click at [480, 296] on div at bounding box center [523, 251] width 552 height 324
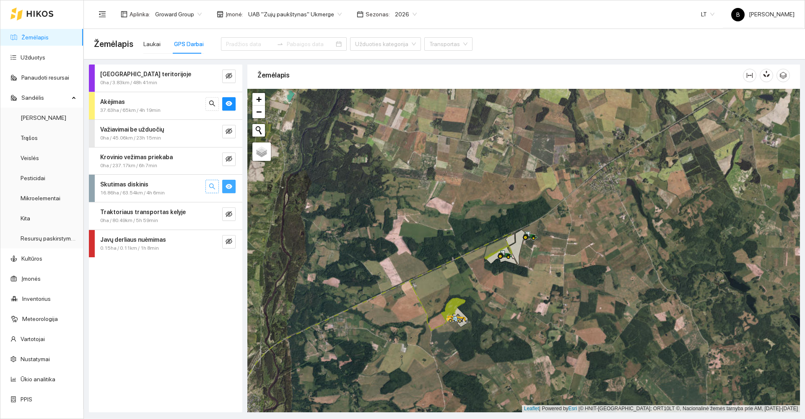
click at [210, 188] on icon "search" at bounding box center [212, 186] width 7 height 7
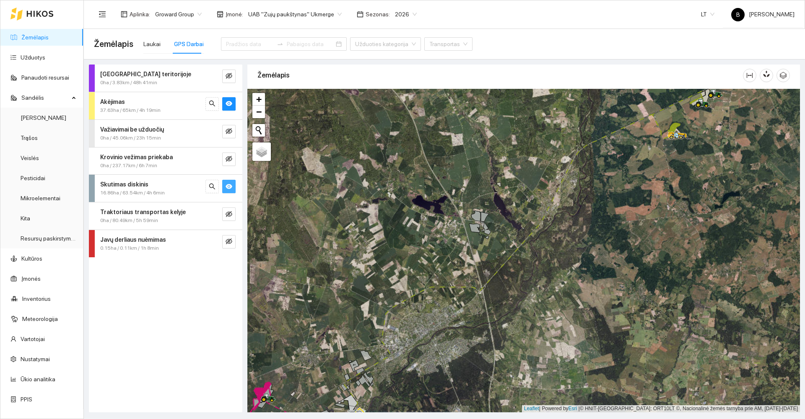
click at [133, 194] on span "16.86ha / 63.54km / 4h 6min" at bounding box center [132, 193] width 65 height 8
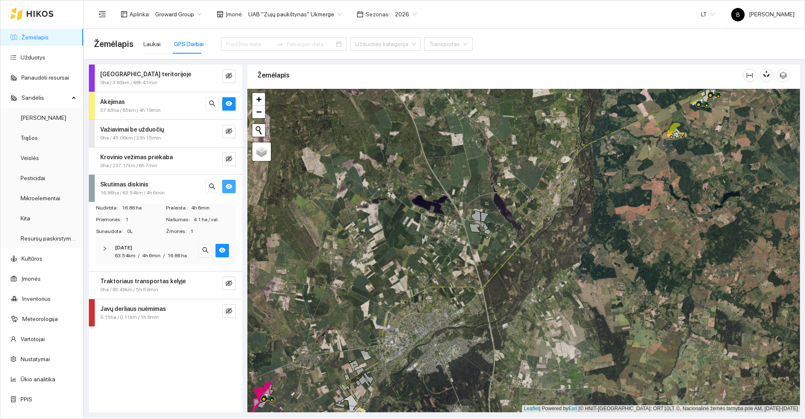
click at [124, 250] on strong "2025-09-01" at bounding box center [123, 248] width 17 height 6
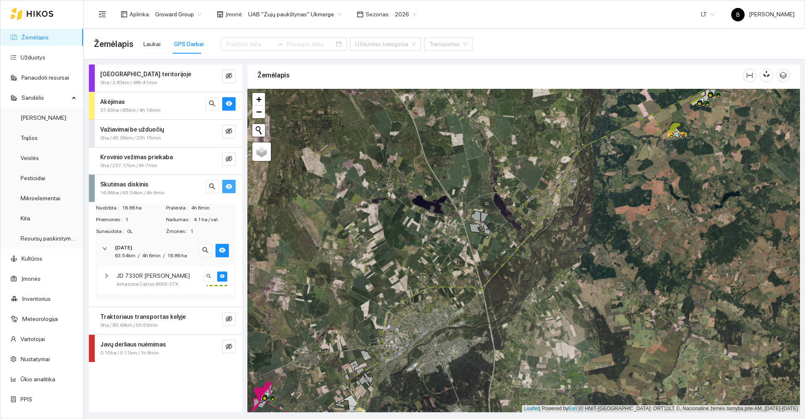
click at [141, 128] on strong "Važiavimai be užduočių" at bounding box center [132, 129] width 64 height 7
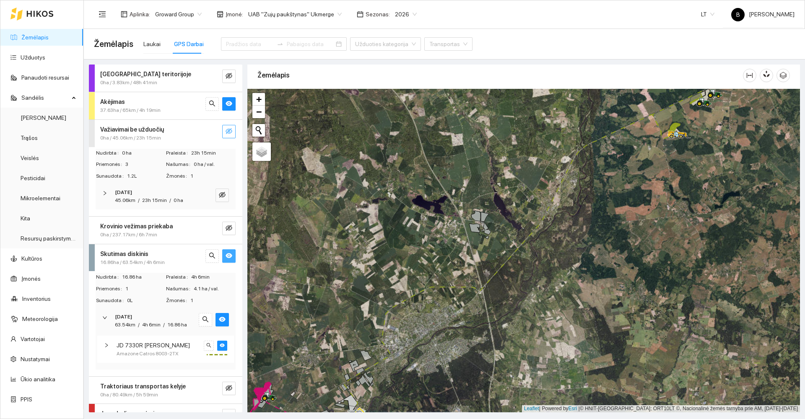
click at [226, 130] on icon "eye-invisible" at bounding box center [229, 131] width 7 height 6
click at [132, 194] on strong "2025-09-01" at bounding box center [123, 192] width 17 height 6
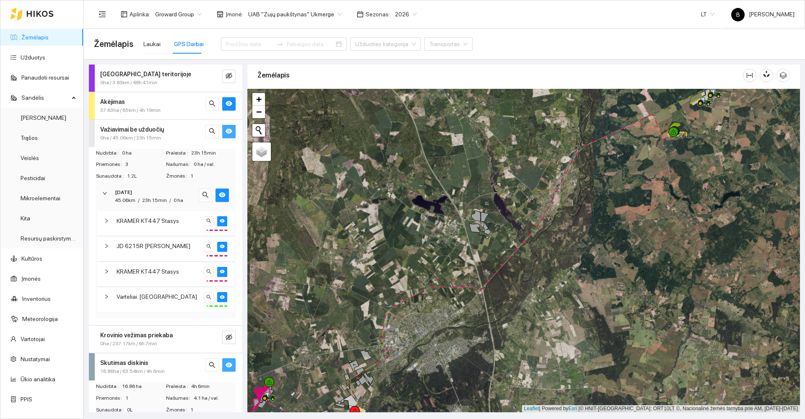
click at [139, 102] on div "Akėjimas" at bounding box center [151, 101] width 103 height 9
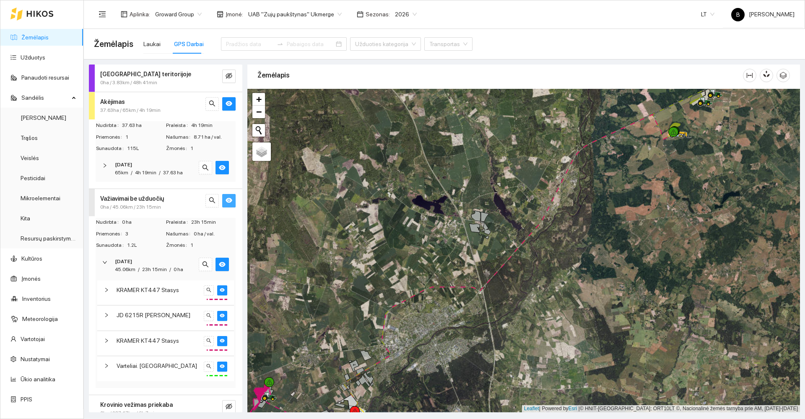
click at [132, 169] on div "65km / 4h 19min / 37.63 ha" at bounding box center [149, 173] width 68 height 8
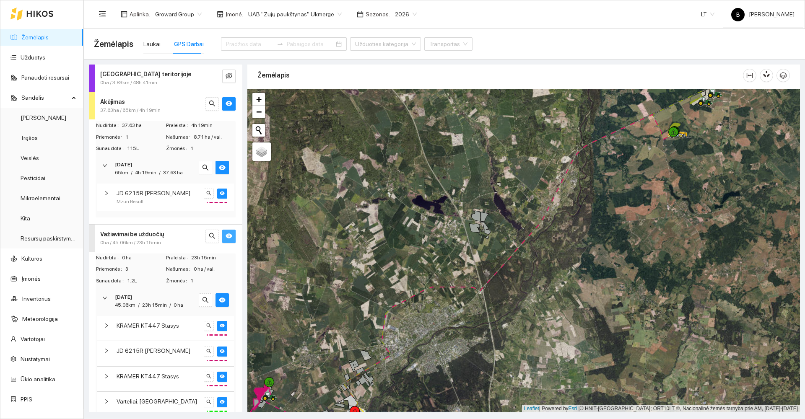
click at [146, 194] on span "JD 6215R Lukas" at bounding box center [154, 193] width 74 height 9
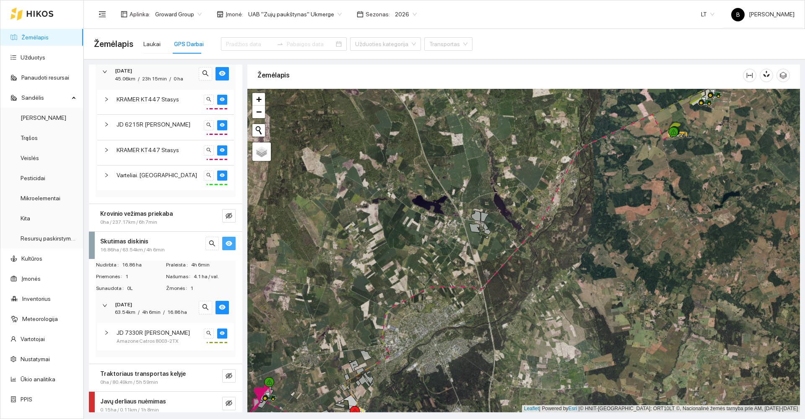
scroll to position [268, 0]
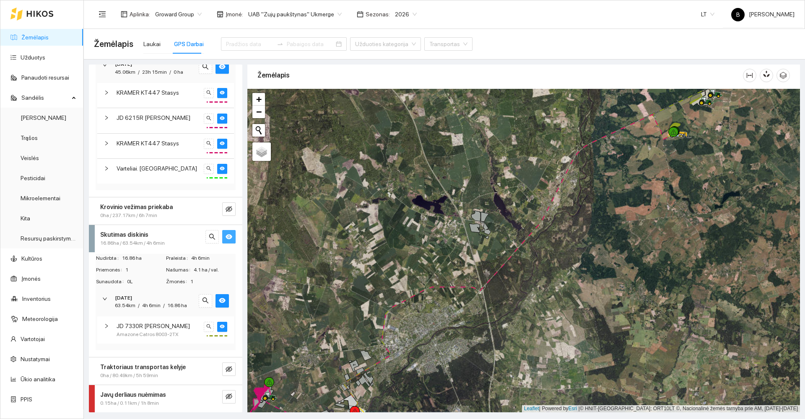
click at [139, 329] on span "JD 7330R Paulius" at bounding box center [153, 325] width 73 height 9
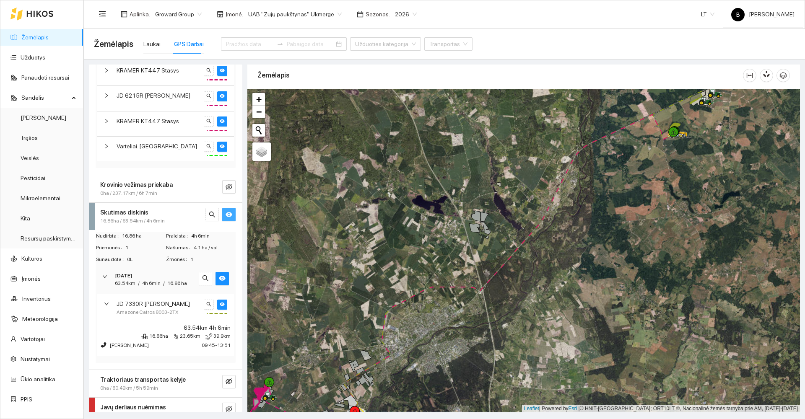
scroll to position [303, 0]
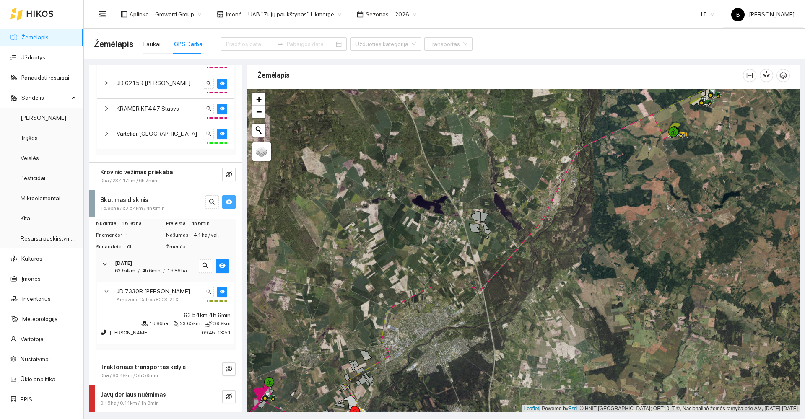
click at [126, 264] on strong "2025-09-01" at bounding box center [123, 263] width 17 height 6
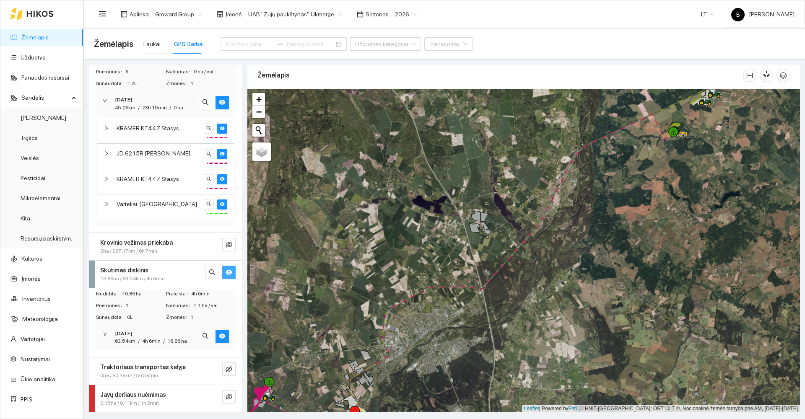
scroll to position [232, 0]
click at [132, 337] on span "2025-09-01" at bounding box center [123, 334] width 17 height 8
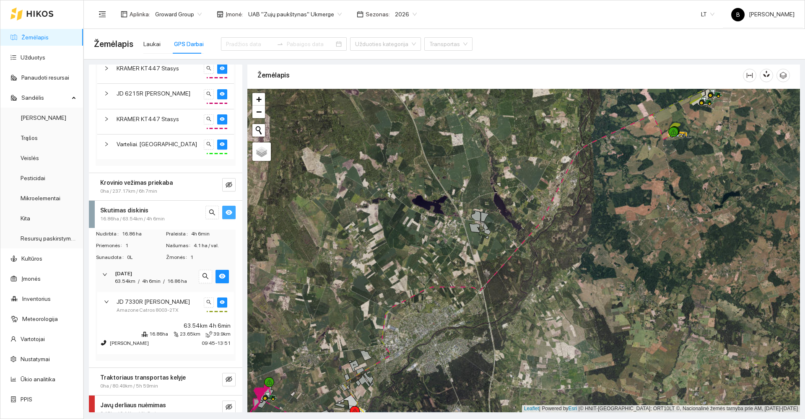
scroll to position [303, 0]
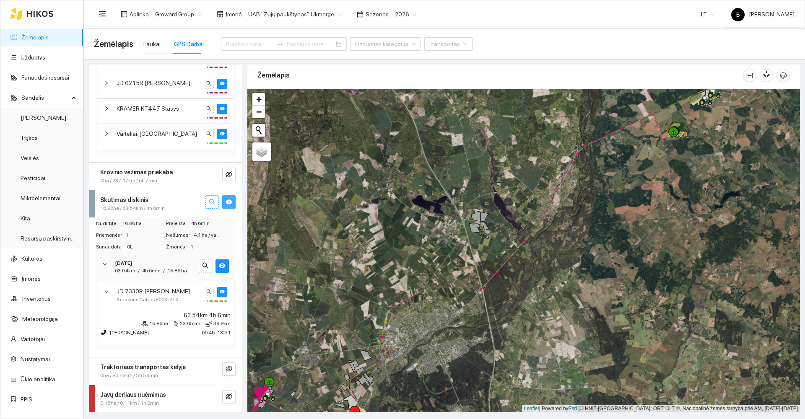
click at [209, 204] on icon "search" at bounding box center [212, 202] width 7 height 7
click at [122, 267] on div "63.54km" at bounding box center [125, 271] width 21 height 8
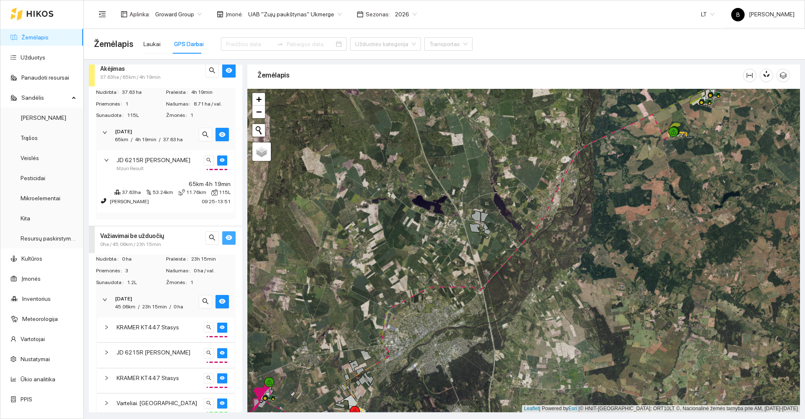
scroll to position [0, 0]
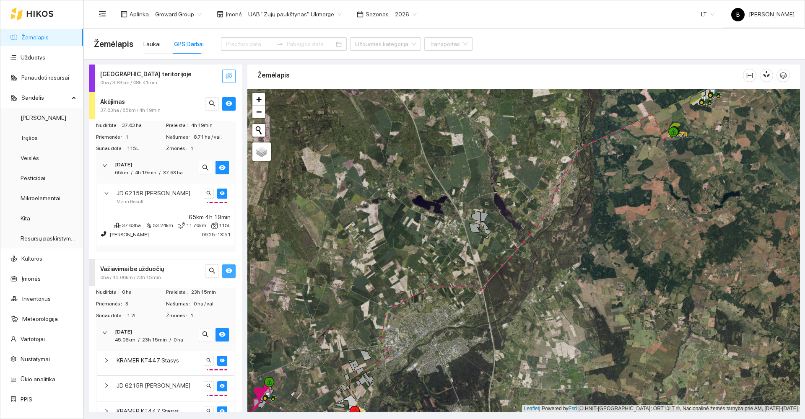
click at [222, 76] on button "button" at bounding box center [228, 76] width 13 height 13
click at [226, 77] on icon "eye" at bounding box center [229, 76] width 7 height 7
click at [228, 106] on button "button" at bounding box center [228, 103] width 13 height 13
click at [226, 104] on icon "eye-invisible" at bounding box center [229, 104] width 7 height 6
click at [209, 105] on icon "search" at bounding box center [212, 103] width 7 height 7
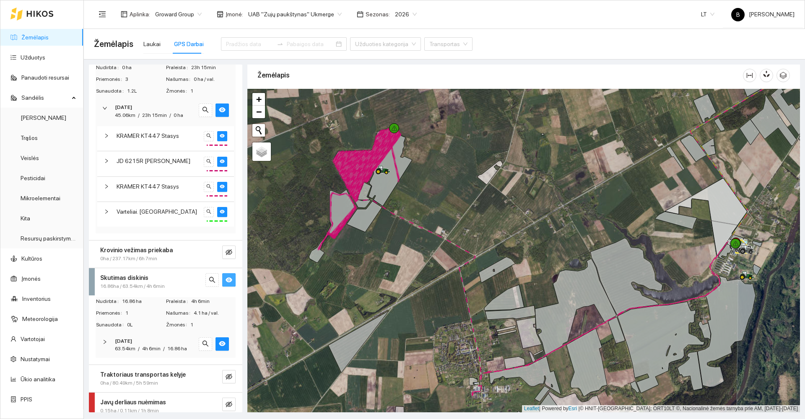
scroll to position [232, 0]
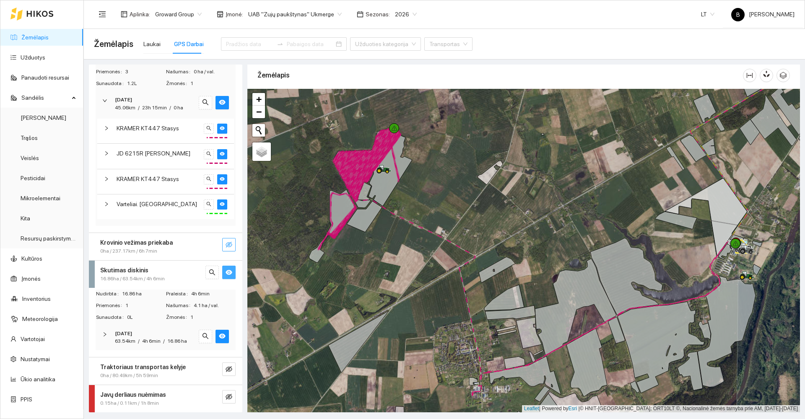
click at [226, 244] on icon "eye-invisible" at bounding box center [229, 245] width 7 height 6
click at [191, 244] on div "Krovinio vežimas priekaba" at bounding box center [151, 242] width 103 height 9
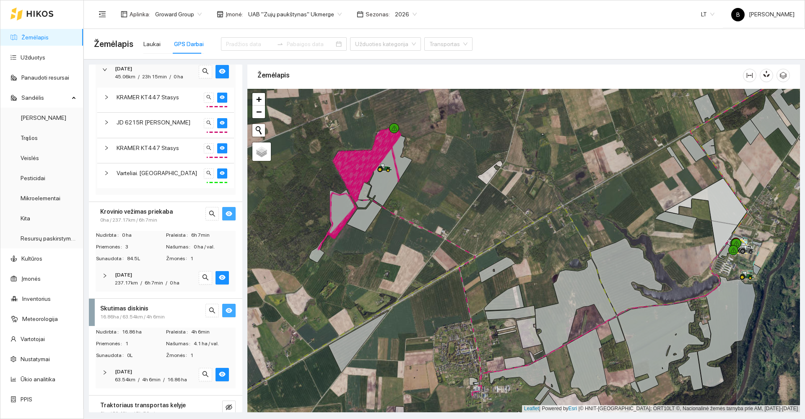
scroll to position [301, 0]
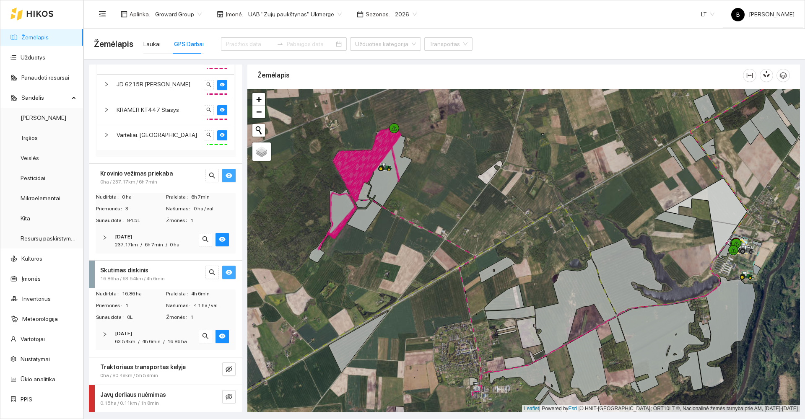
click at [166, 397] on div "Javų derliaus nuėmimas" at bounding box center [151, 394] width 103 height 9
click at [226, 396] on icon "eye-invisible" at bounding box center [229, 397] width 7 height 6
click at [209, 396] on icon "search" at bounding box center [212, 397] width 7 height 7
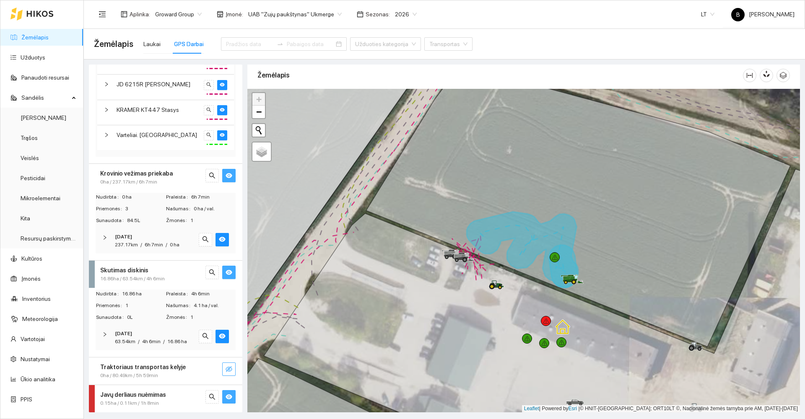
click at [226, 369] on icon "eye-invisible" at bounding box center [229, 369] width 7 height 7
click at [205, 369] on button "button" at bounding box center [211, 369] width 13 height 13
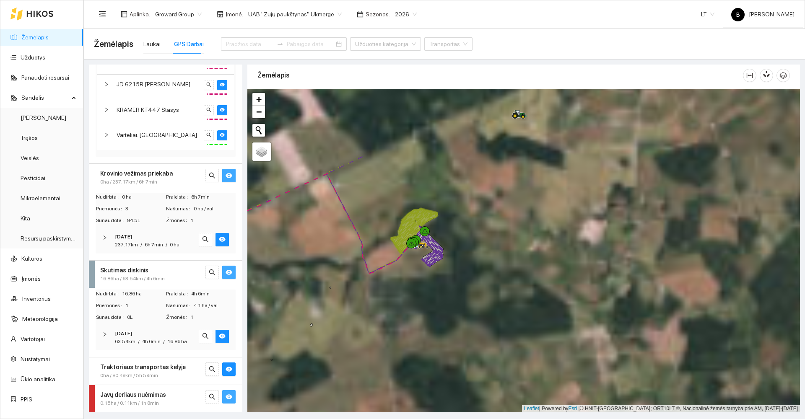
drag, startPoint x: 511, startPoint y: 156, endPoint x: 519, endPoint y: 246, distance: 90.1
click at [508, 262] on div at bounding box center [523, 251] width 552 height 324
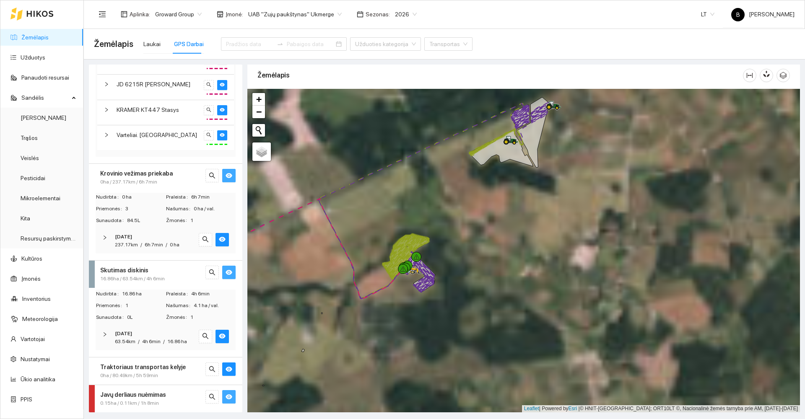
drag, startPoint x: 505, startPoint y: 187, endPoint x: 503, endPoint y: 279, distance: 92.2
click at [503, 280] on div at bounding box center [523, 251] width 552 height 324
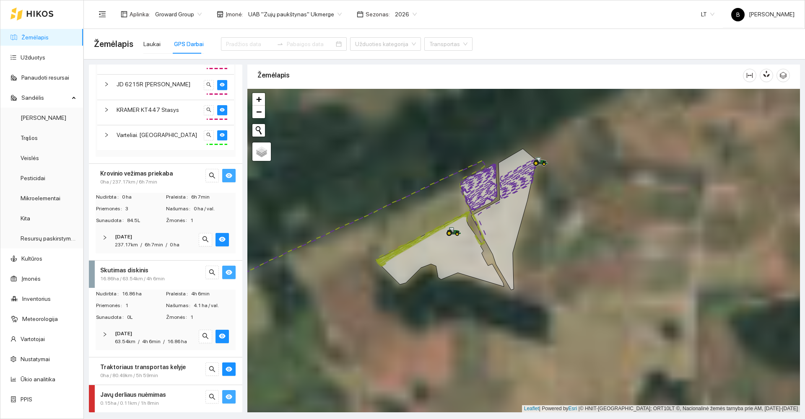
drag, startPoint x: 547, startPoint y: 210, endPoint x: 640, endPoint y: 186, distance: 96.2
click at [640, 186] on div at bounding box center [523, 251] width 552 height 324
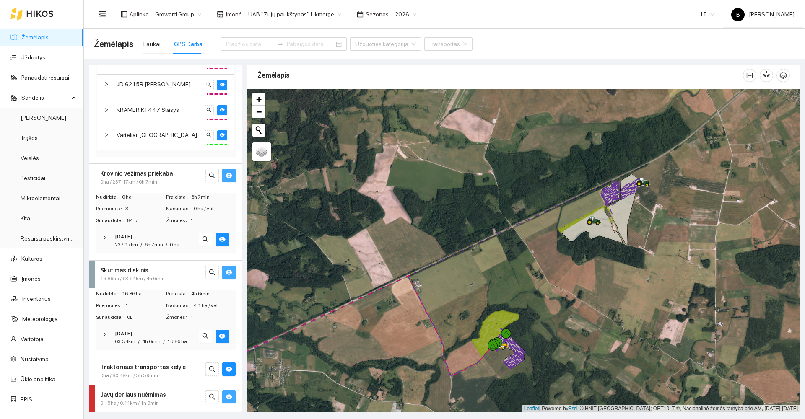
click at [125, 369] on strong "Traktoriaus transportas kelyje" at bounding box center [143, 367] width 86 height 7
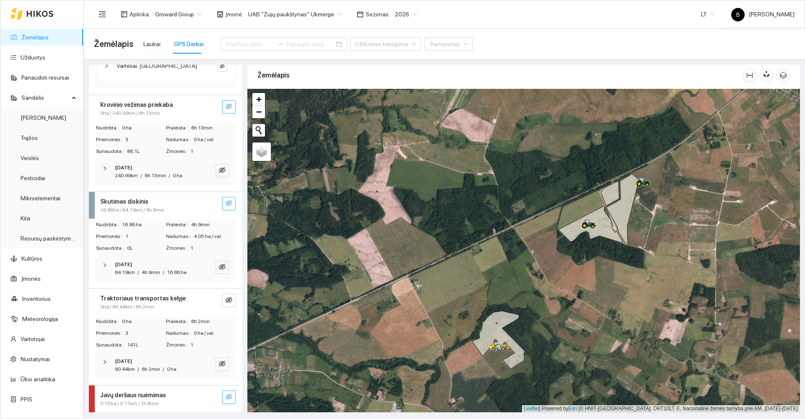
scroll to position [336, 0]
click at [128, 357] on div "2025-09-01 80.44km / 6h 2min / 0 ha" at bounding box center [166, 365] width 140 height 26
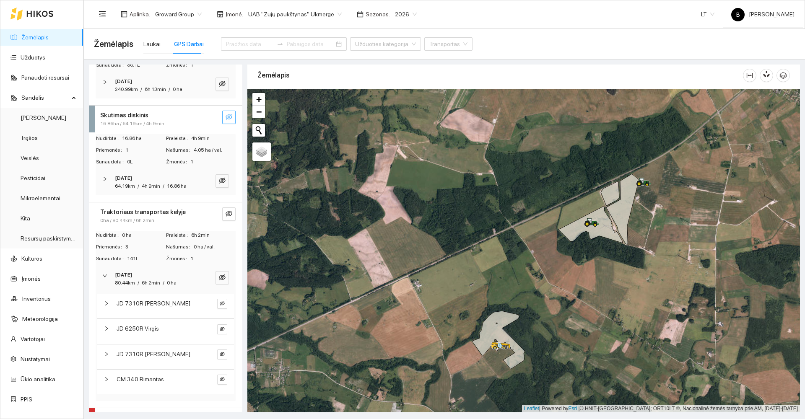
scroll to position [445, 0]
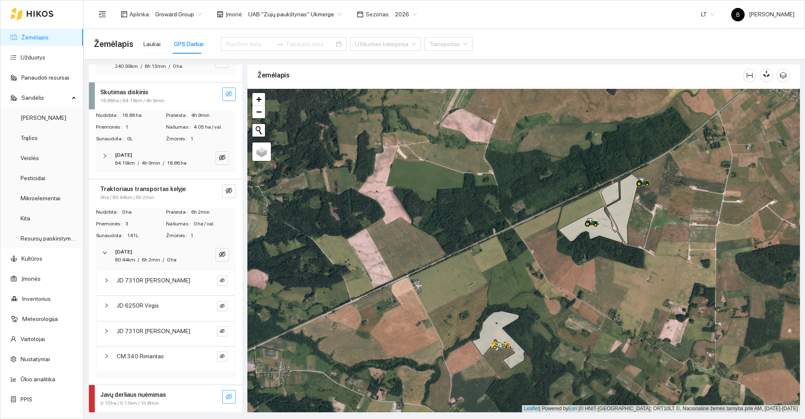
click at [133, 284] on span "JD 7310R Egidijus" at bounding box center [154, 280] width 74 height 9
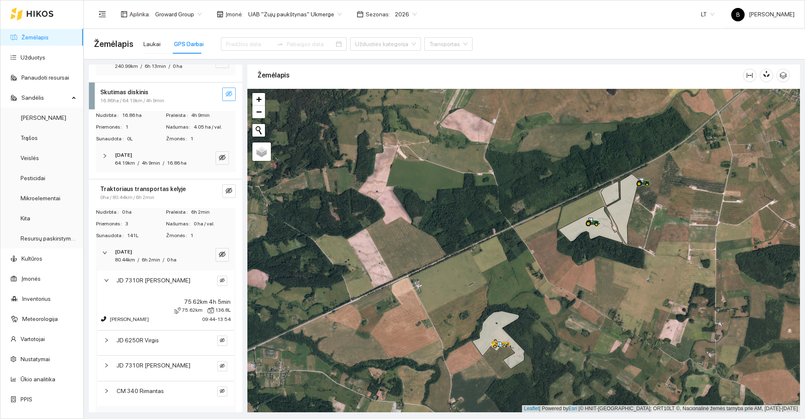
click at [141, 280] on span "JD 7310R Egidijus" at bounding box center [154, 280] width 74 height 9
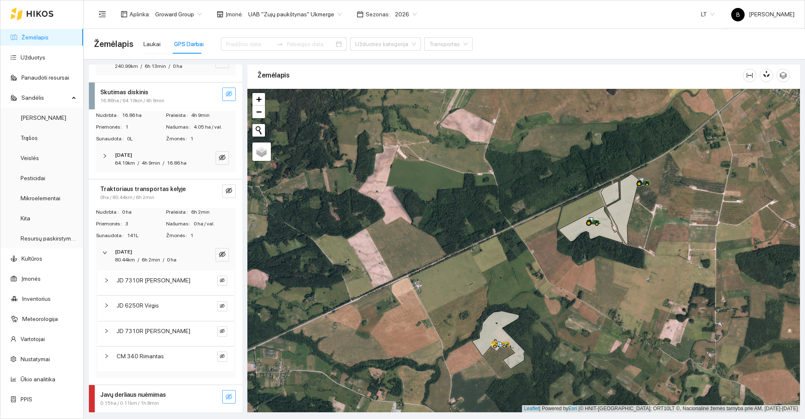
click at [141, 280] on span "JD 7310R Egidijus" at bounding box center [154, 280] width 74 height 9
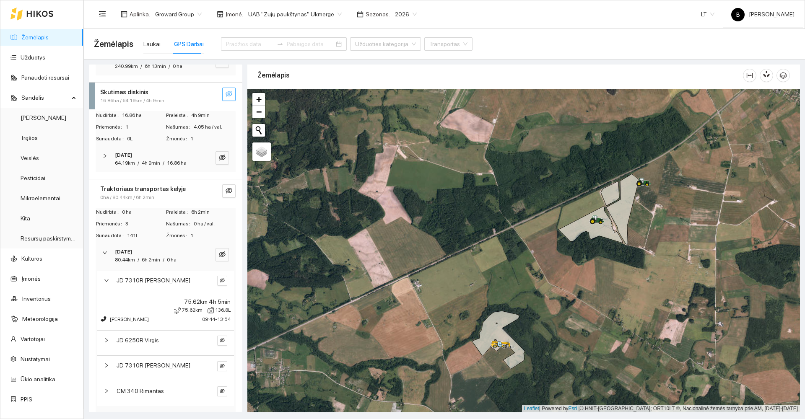
click at [467, 10] on div "Aplinka : Groward Group Įmonė : UAB "Zujų paukštynas" Ukmerge Sezonas : 2026 LT…" at bounding box center [444, 13] width 700 height 27
click at [400, 14] on span "2026" at bounding box center [406, 14] width 22 height 13
click at [21, 34] on link "Žemėlapis" at bounding box center [34, 37] width 27 height 7
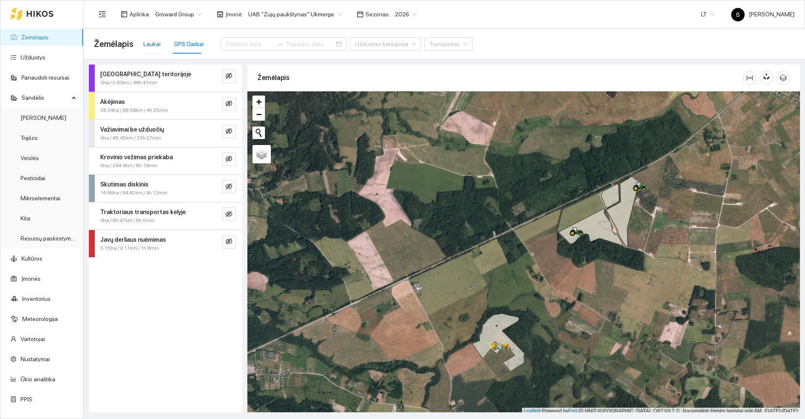
click at [145, 43] on div "Laukai" at bounding box center [151, 43] width 17 height 9
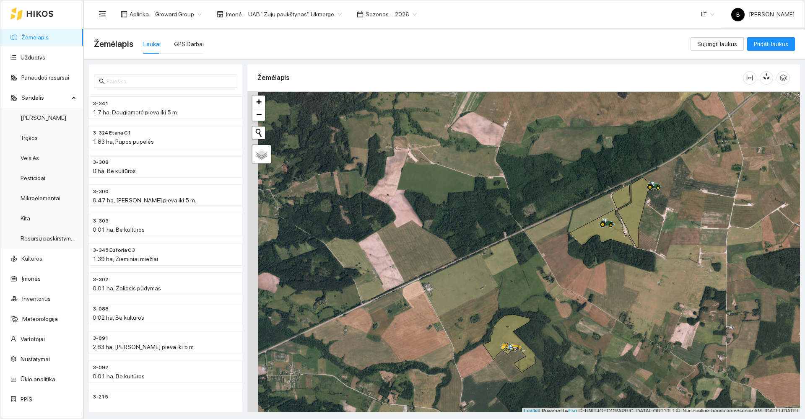
scroll to position [3, 0]
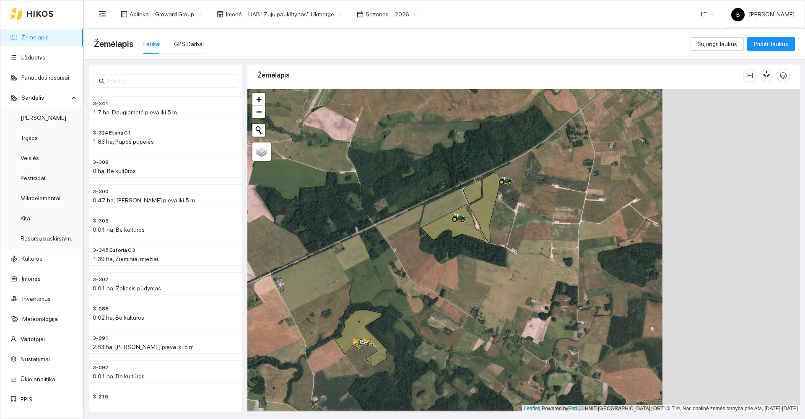
drag, startPoint x: 581, startPoint y: 178, endPoint x: 429, endPoint y: 169, distance: 152.0
click at [429, 170] on div at bounding box center [523, 251] width 552 height 324
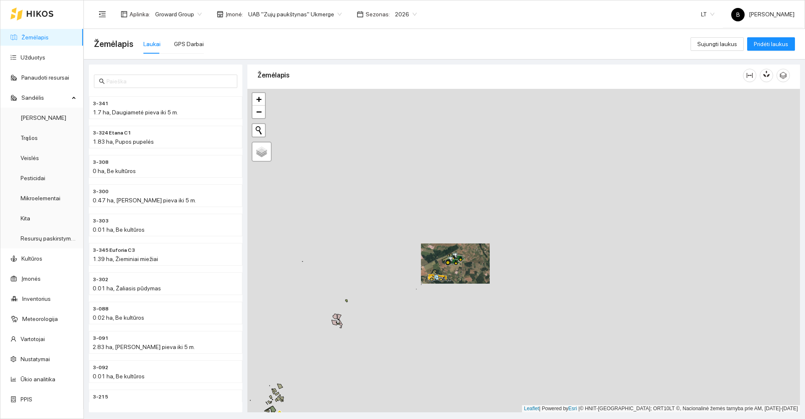
drag, startPoint x: 451, startPoint y: 308, endPoint x: 532, endPoint y: 171, distance: 159.9
click at [540, 168] on div at bounding box center [523, 251] width 552 height 324
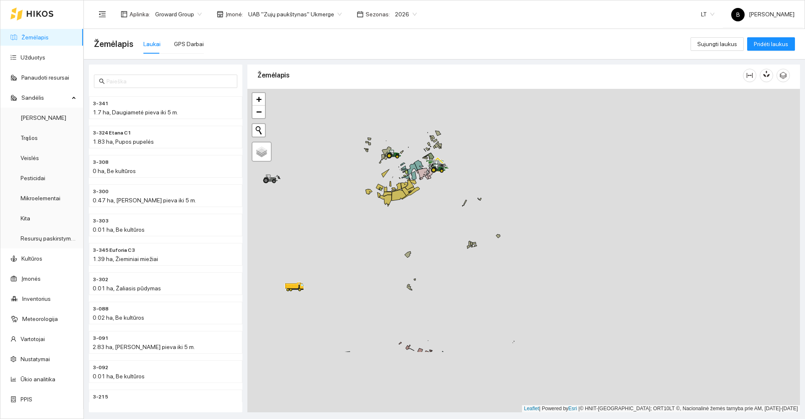
drag, startPoint x: 511, startPoint y: 179, endPoint x: 526, endPoint y: 127, distance: 54.8
click at [540, 121] on div at bounding box center [523, 251] width 552 height 324
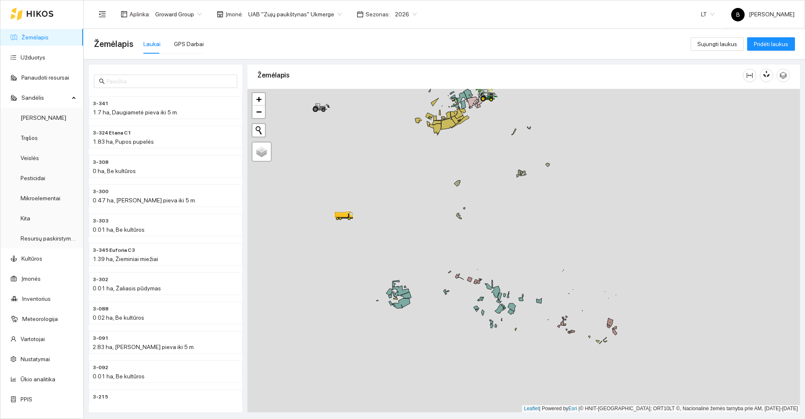
drag, startPoint x: 431, startPoint y: 259, endPoint x: 432, endPoint y: 254, distance: 5.5
click at [432, 254] on div at bounding box center [523, 251] width 552 height 324
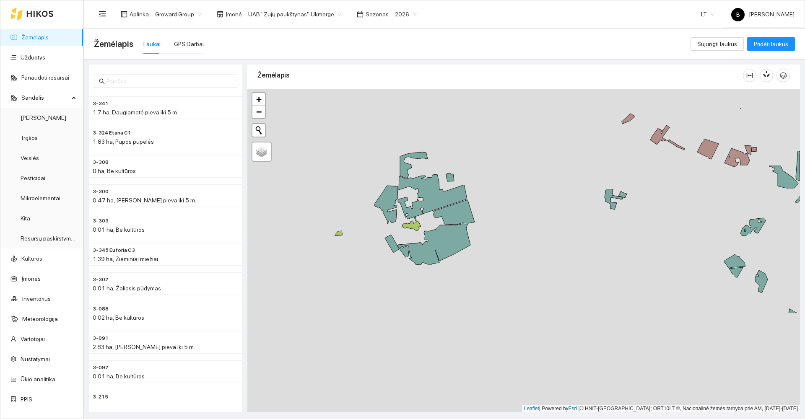
drag, startPoint x: 456, startPoint y: 161, endPoint x: 440, endPoint y: 115, distance: 48.8
click at [441, 116] on div at bounding box center [523, 251] width 552 height 324
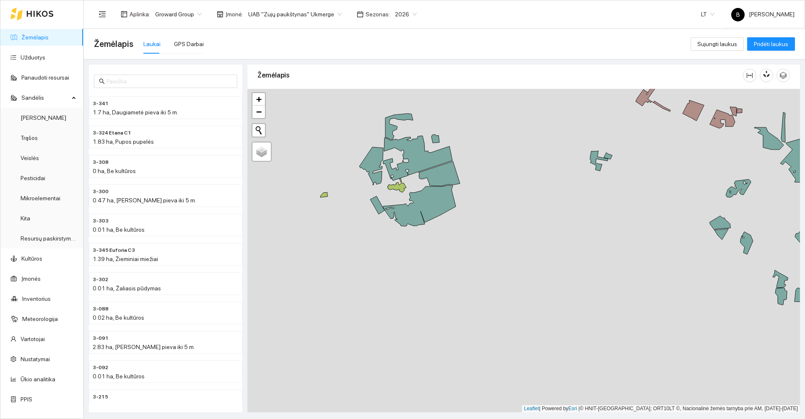
drag, startPoint x: 425, startPoint y: 267, endPoint x: 420, endPoint y: 248, distance: 19.5
click at [420, 248] on div at bounding box center [523, 251] width 552 height 324
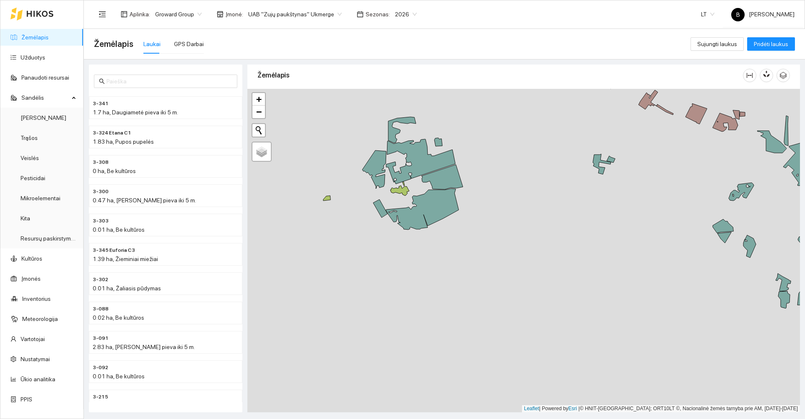
drag, startPoint x: 499, startPoint y: 243, endPoint x: 500, endPoint y: 248, distance: 5.1
click at [500, 248] on div at bounding box center [523, 251] width 552 height 324
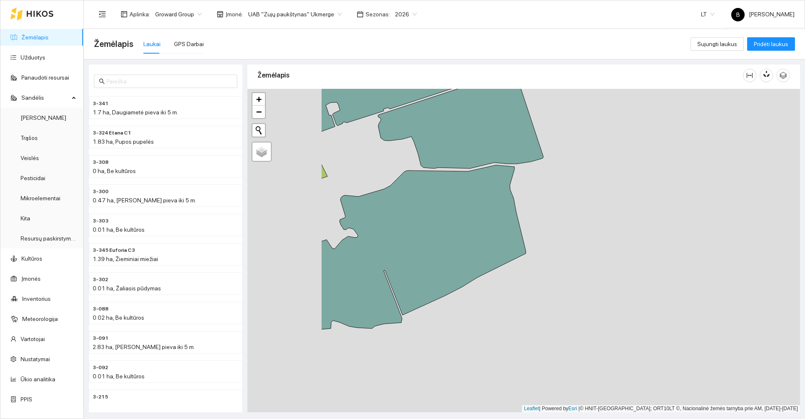
drag, startPoint x: 531, startPoint y: 202, endPoint x: 599, endPoint y: 179, distance: 71.1
click at [599, 179] on div at bounding box center [523, 251] width 552 height 324
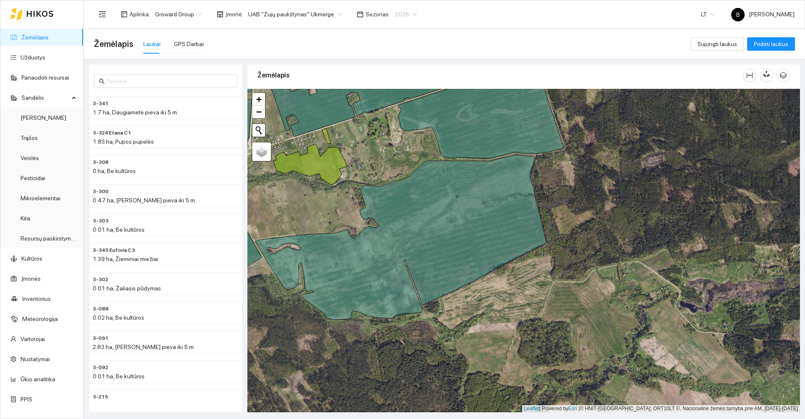
click at [395, 14] on span "2026" at bounding box center [406, 14] width 22 height 13
click at [391, 99] on div "2025" at bounding box center [396, 97] width 22 height 9
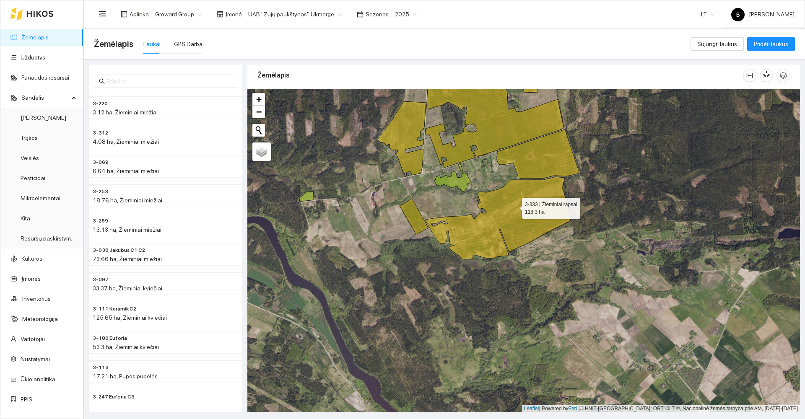
click at [515, 206] on icon at bounding box center [497, 218] width 145 height 83
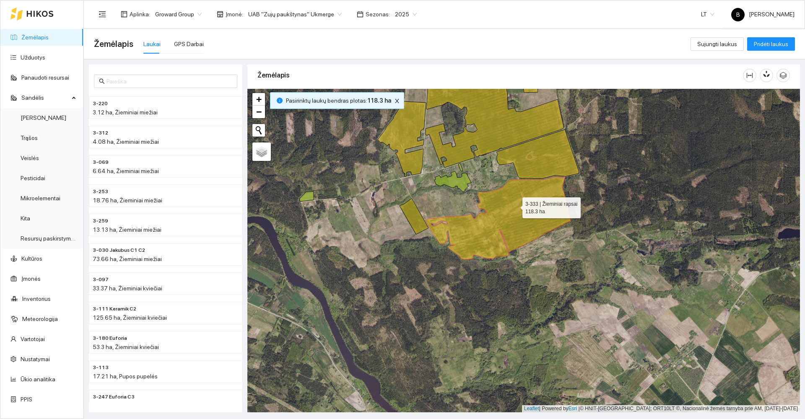
scroll to position [4916, 0]
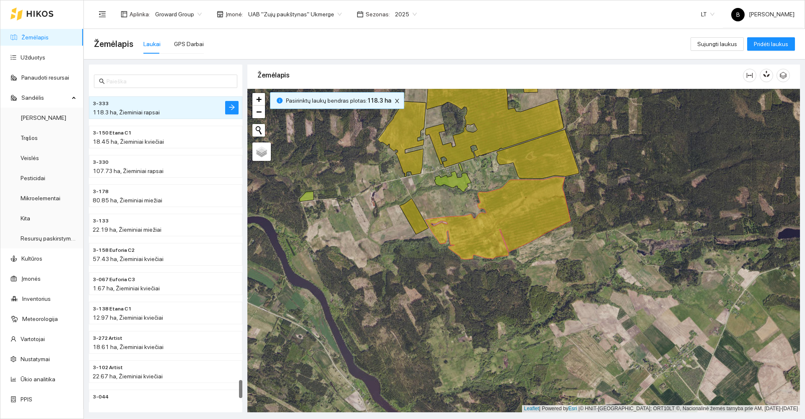
click at [640, 197] on div at bounding box center [523, 251] width 552 height 324
click at [401, 14] on span "2025" at bounding box center [406, 14] width 22 height 13
click at [391, 110] on div "2026" at bounding box center [396, 110] width 22 height 9
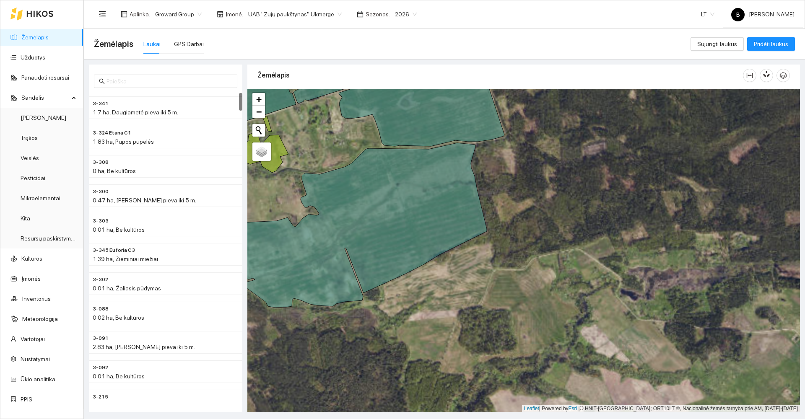
drag, startPoint x: 533, startPoint y: 212, endPoint x: 588, endPoint y: 237, distance: 60.0
click at [593, 237] on div at bounding box center [523, 251] width 552 height 324
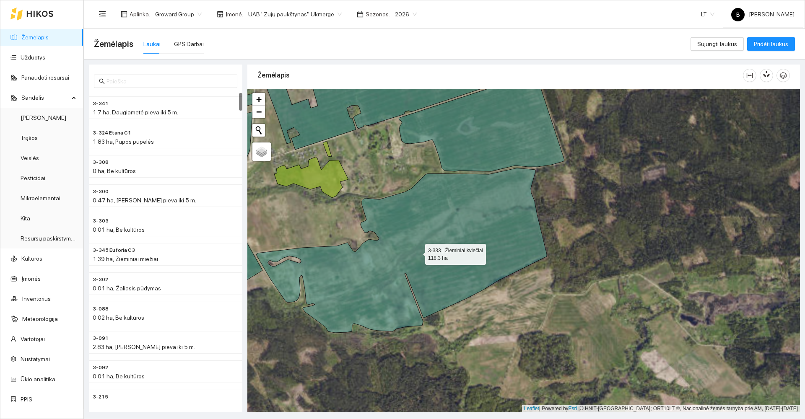
click at [405, 235] on icon at bounding box center [401, 250] width 290 height 165
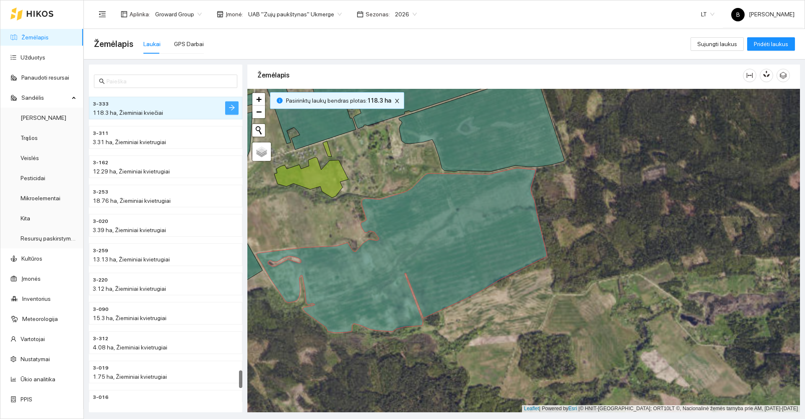
click at [227, 108] on button "button" at bounding box center [231, 107] width 13 height 13
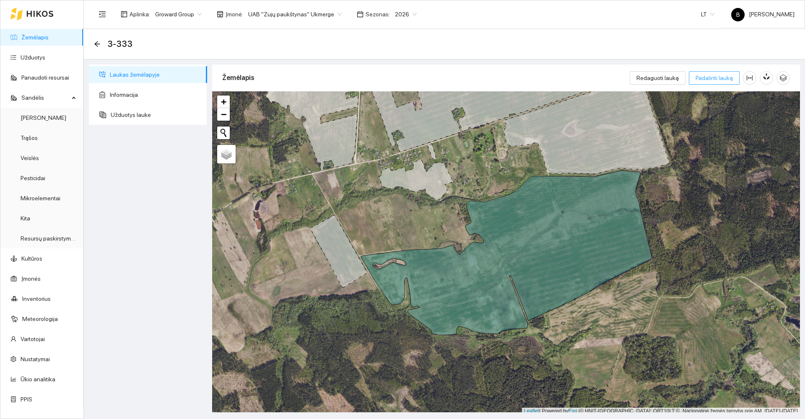
click at [717, 81] on span "Padalinti lauką" at bounding box center [713, 77] width 37 height 9
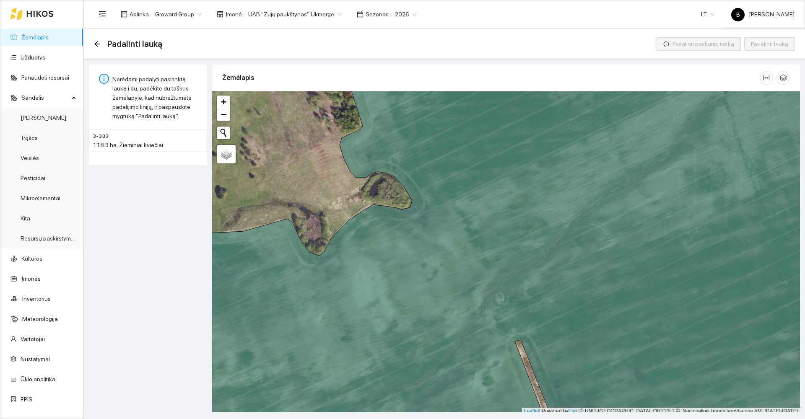
scroll to position [3, 0]
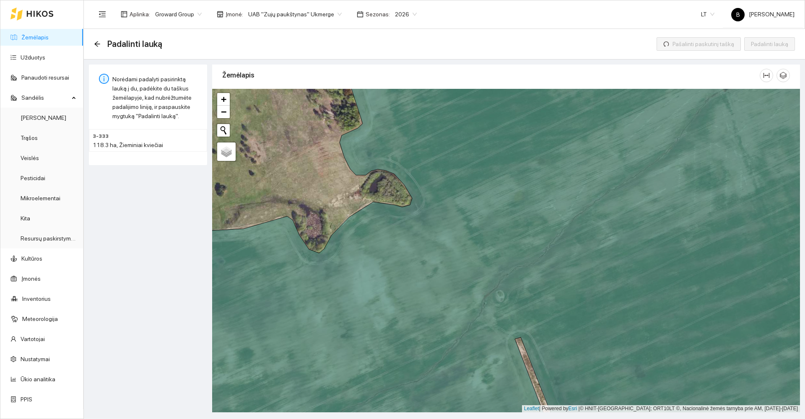
click at [520, 342] on div at bounding box center [506, 251] width 588 height 324
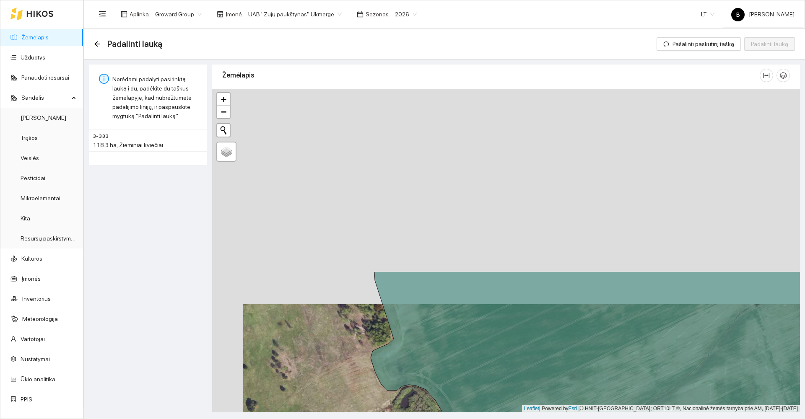
drag, startPoint x: 389, startPoint y: 190, endPoint x: 420, endPoint y: 405, distance: 217.7
click at [420, 405] on div at bounding box center [506, 251] width 588 height 324
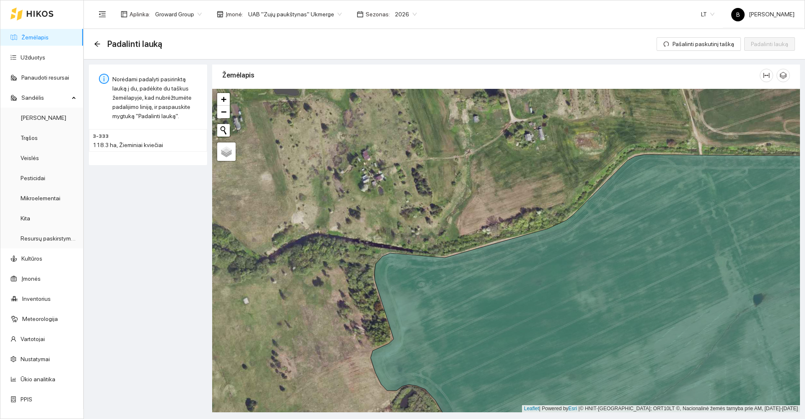
click at [384, 254] on div at bounding box center [506, 251] width 588 height 324
click at [772, 43] on span "Padalinti lauką" at bounding box center [769, 43] width 37 height 9
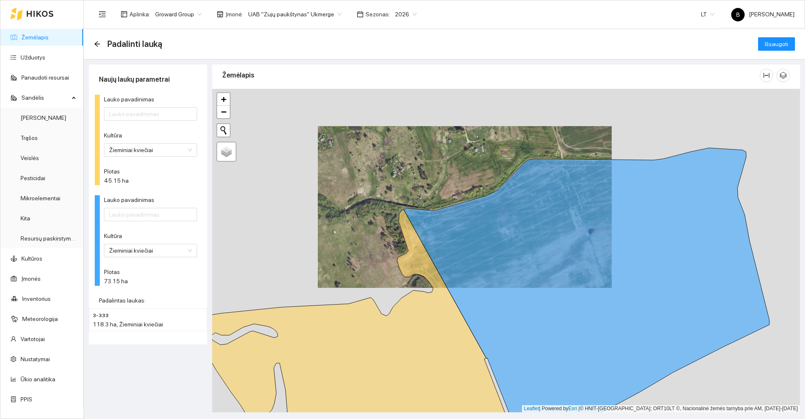
drag, startPoint x: 356, startPoint y: 243, endPoint x: 364, endPoint y: 174, distance: 68.8
click at [364, 180] on div at bounding box center [506, 251] width 588 height 324
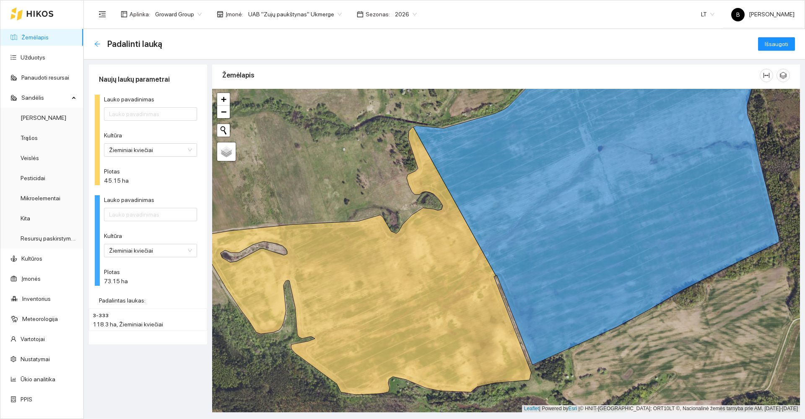
click at [98, 43] on icon "arrow-left" at bounding box center [97, 44] width 7 height 7
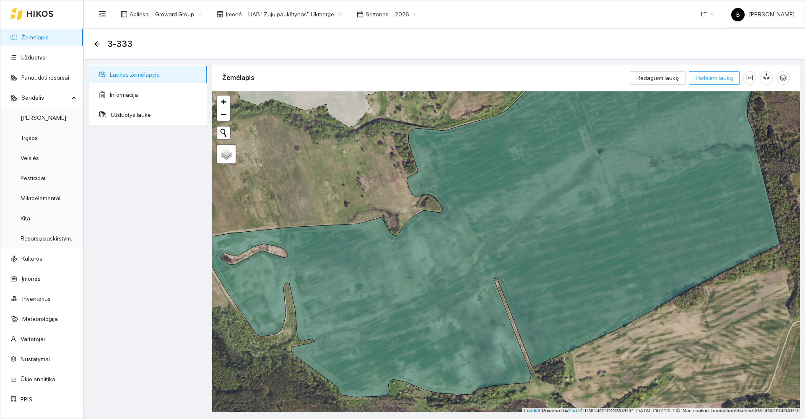
click at [708, 77] on span "Padalinti lauką" at bounding box center [713, 77] width 37 height 9
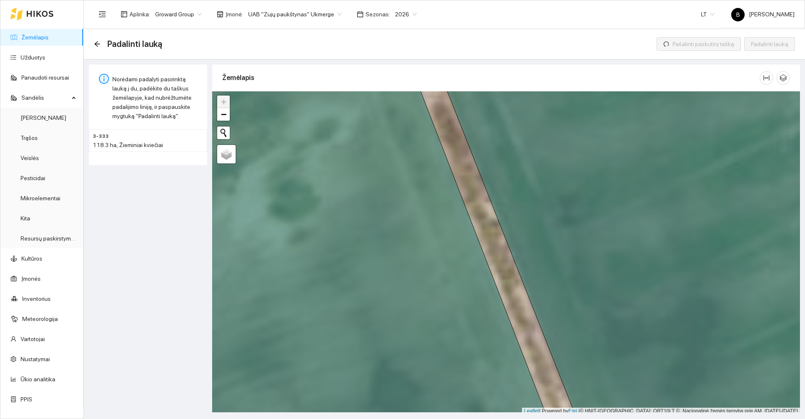
scroll to position [3, 0]
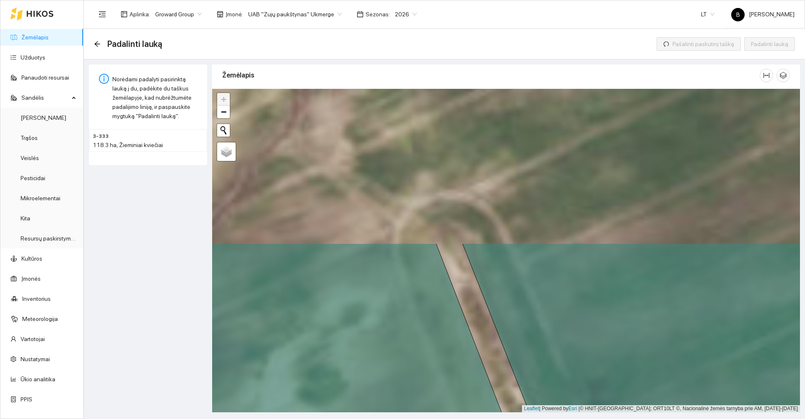
drag, startPoint x: 459, startPoint y: 149, endPoint x: 486, endPoint y: 352, distance: 204.2
click at [486, 352] on div at bounding box center [506, 251] width 588 height 324
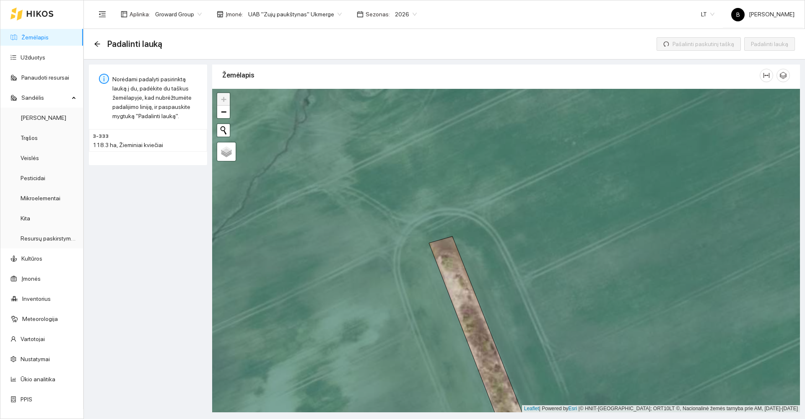
click at [452, 237] on div at bounding box center [506, 251] width 588 height 324
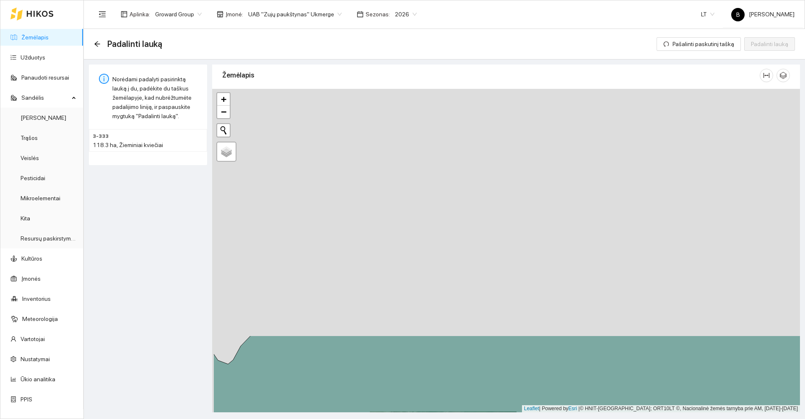
drag, startPoint x: 387, startPoint y: 307, endPoint x: 415, endPoint y: 414, distance: 110.4
click at [409, 419] on html "Žemėlapis Užduotys Panaudoti resursai Sandėlis Derlius Trąšos Veislės Pesticida…" at bounding box center [402, 209] width 805 height 419
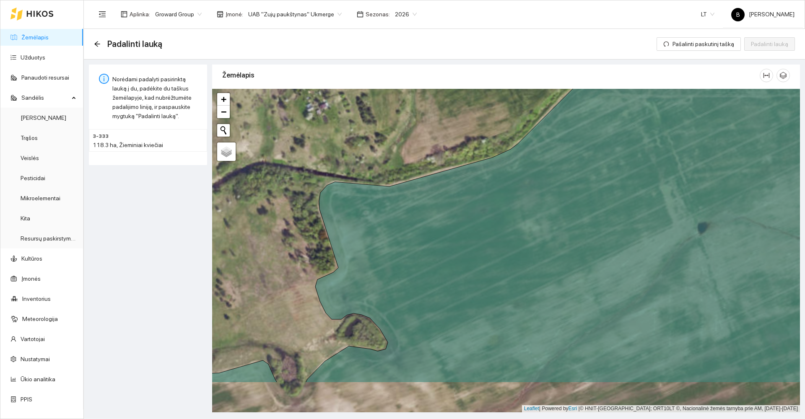
drag, startPoint x: 342, startPoint y: 244, endPoint x: 323, endPoint y: 173, distance: 73.3
click at [323, 174] on div at bounding box center [506, 251] width 588 height 324
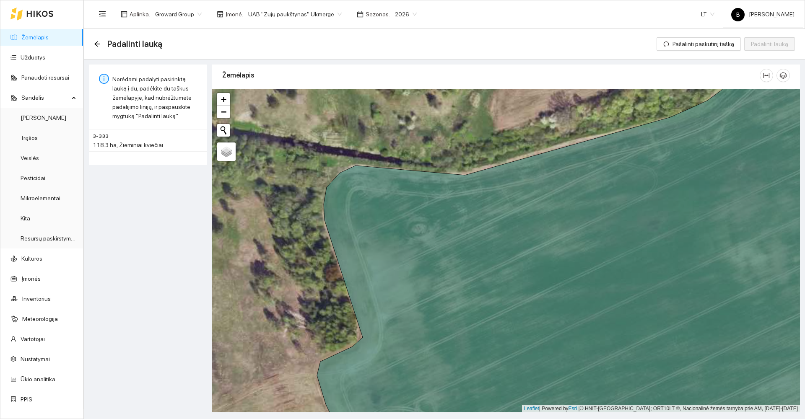
click at [339, 171] on div at bounding box center [506, 251] width 588 height 324
click at [768, 46] on span "Padalinti lauką" at bounding box center [769, 43] width 37 height 9
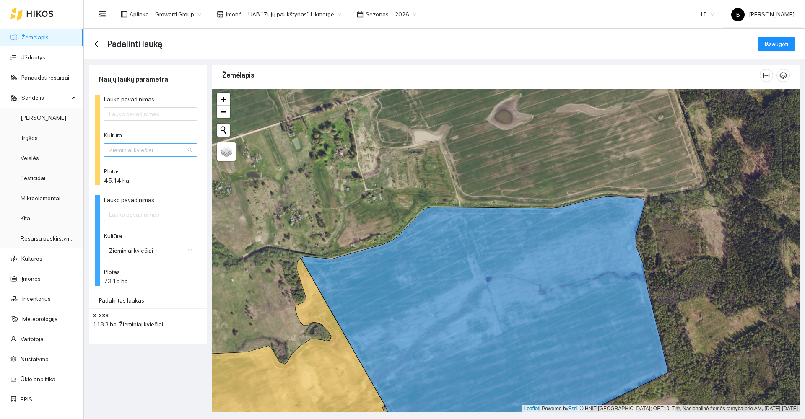
click at [166, 150] on span "Žieminiai kviečiai" at bounding box center [150, 150] width 83 height 13
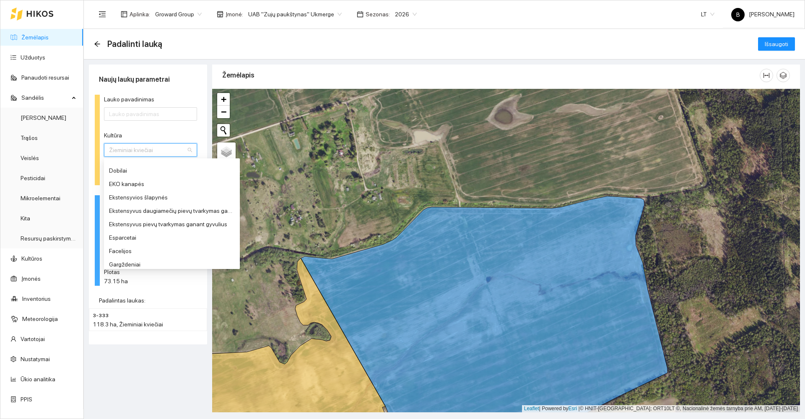
scroll to position [143, 0]
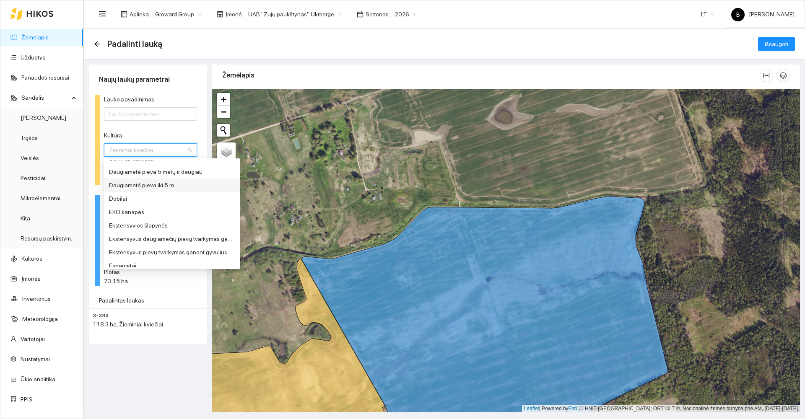
click at [153, 183] on div "Daugiametė pieva iki 5 m." at bounding box center [172, 185] width 126 height 9
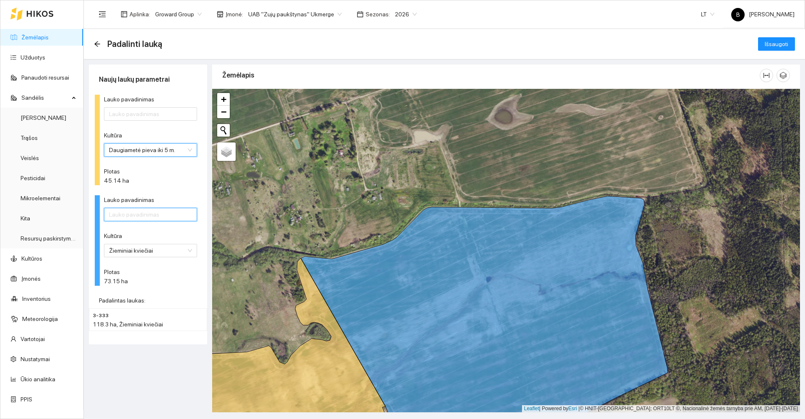
click at [136, 213] on input "Lauko pavadinimas" at bounding box center [150, 214] width 93 height 13
type input "3-333"
click at [185, 192] on form "Lauko pavadinimas Kultūra Daugiametė pieva iki 5 m. Plotas 45.14 ha Lauko pavad…" at bounding box center [148, 190] width 98 height 191
click at [160, 116] on input "Lauko pavadinimas" at bounding box center [150, 113] width 93 height 13
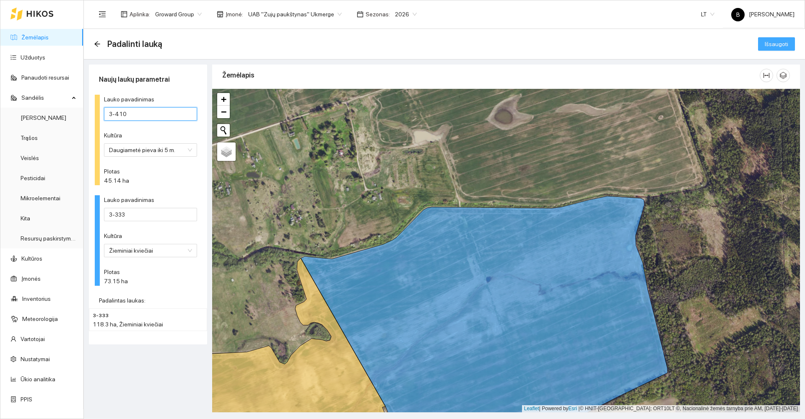
type input "3-410"
click at [777, 43] on span "Išsaugoti" at bounding box center [776, 43] width 23 height 9
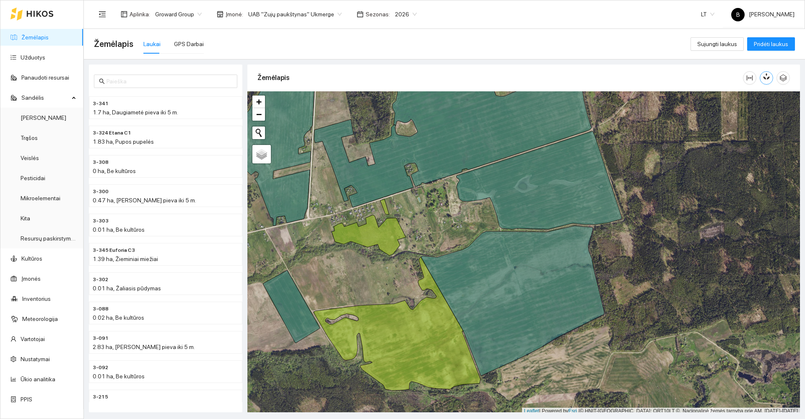
click at [765, 78] on icon "button" at bounding box center [764, 77] width 3 height 3
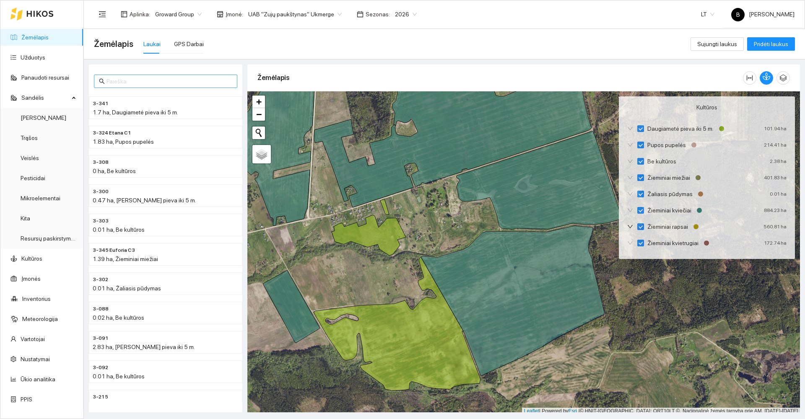
click at [122, 78] on input "text" at bounding box center [169, 81] width 126 height 9
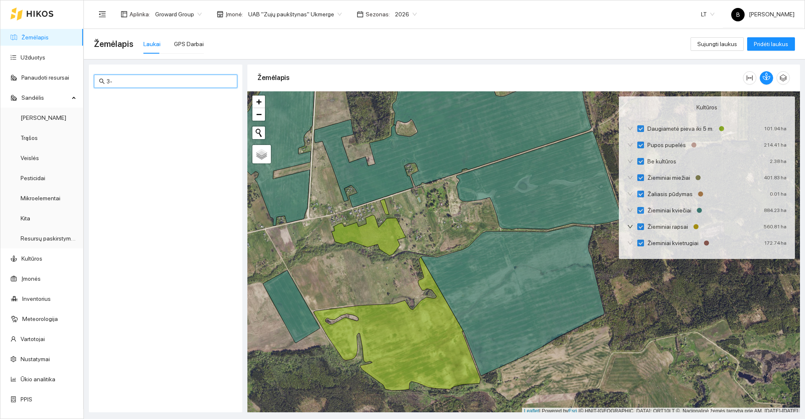
type input "3"
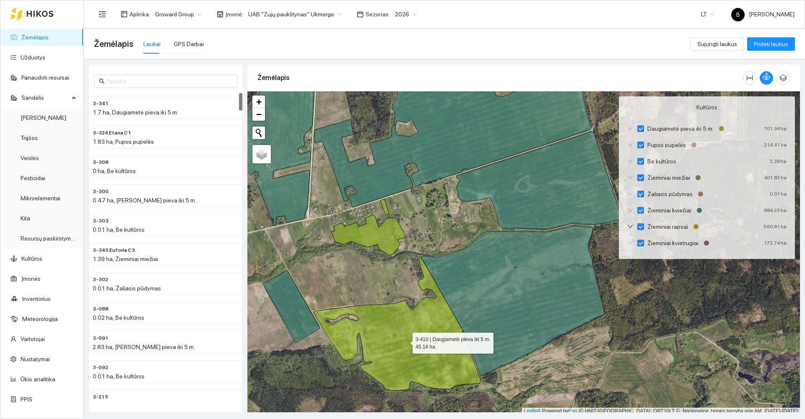
click at [424, 333] on icon at bounding box center [397, 324] width 167 height 134
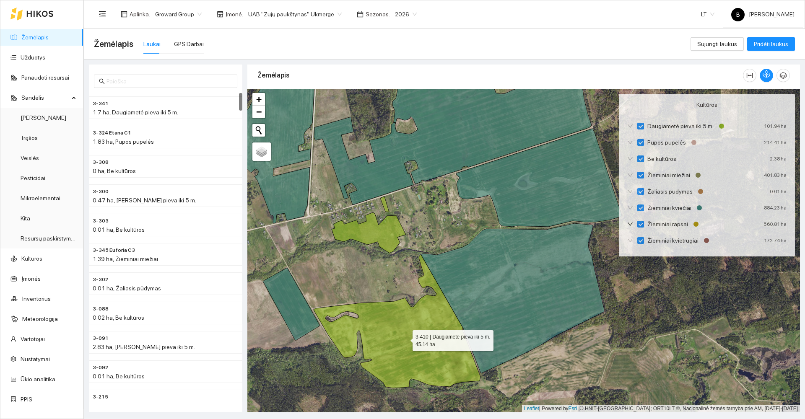
scroll to position [4565, 0]
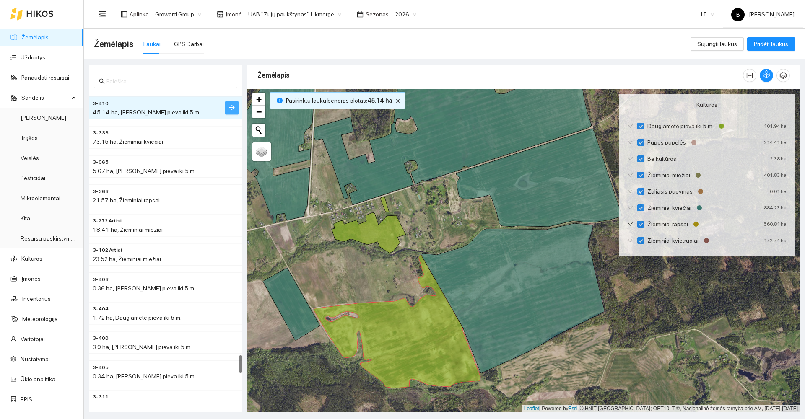
click at [235, 108] on button "button" at bounding box center [231, 107] width 13 height 13
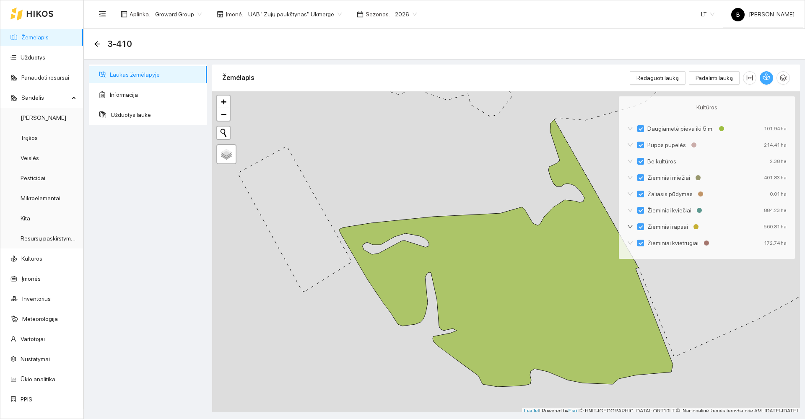
click at [764, 75] on icon "button" at bounding box center [766, 77] width 8 height 8
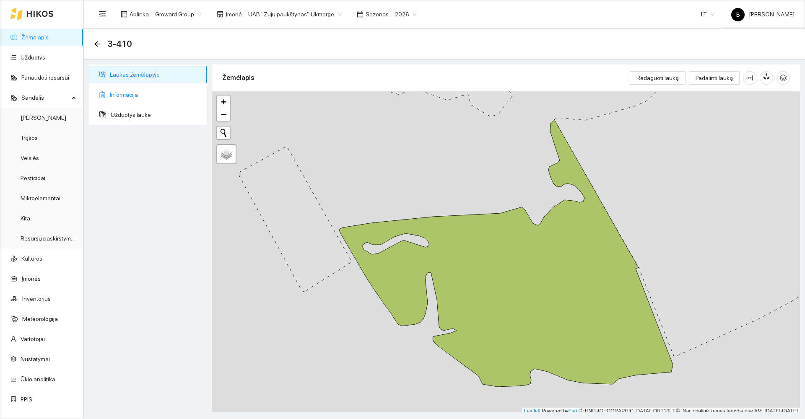
click at [122, 95] on span "Informacija" at bounding box center [155, 94] width 91 height 17
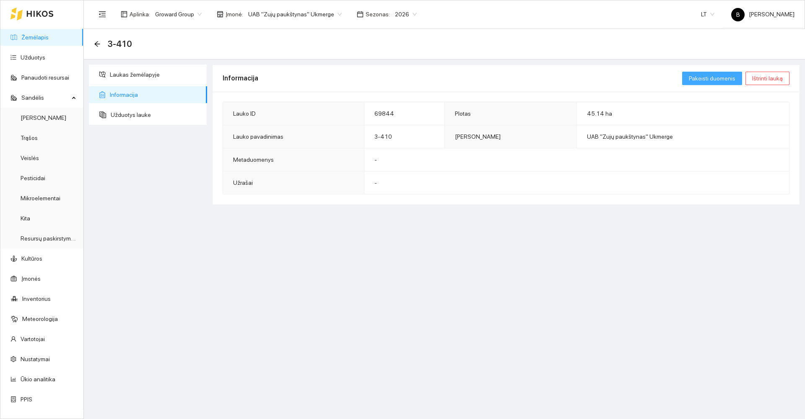
click at [717, 76] on span "Pakeisti duomenis" at bounding box center [712, 78] width 47 height 9
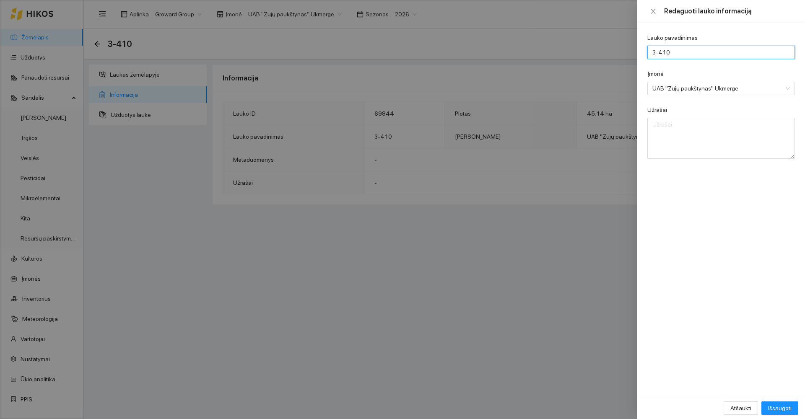
click at [679, 55] on input "3-410" at bounding box center [721, 52] width 148 height 13
type input "3-334"
click at [778, 405] on span "Išsaugoti" at bounding box center [779, 408] width 23 height 9
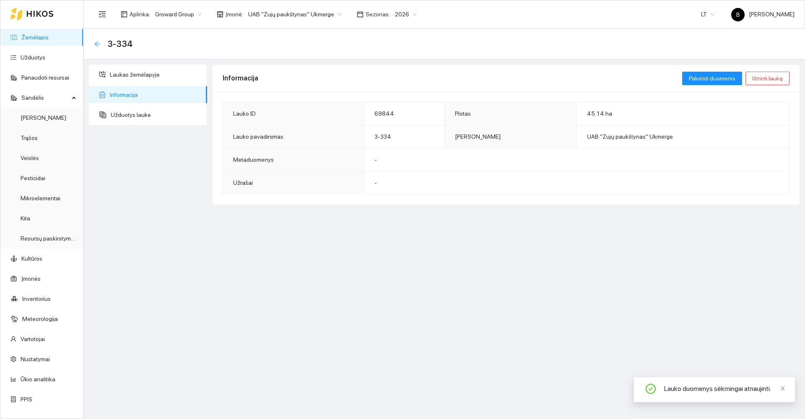
click at [96, 44] on icon "arrow-left" at bounding box center [97, 44] width 7 height 7
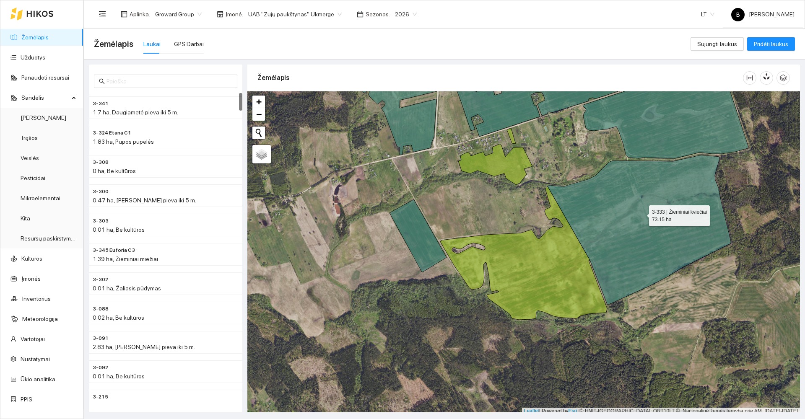
click at [641, 214] on icon at bounding box center [638, 230] width 183 height 150
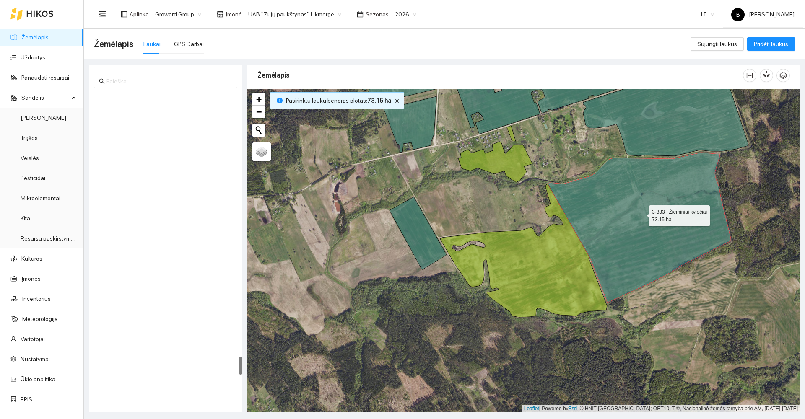
scroll to position [4594, 0]
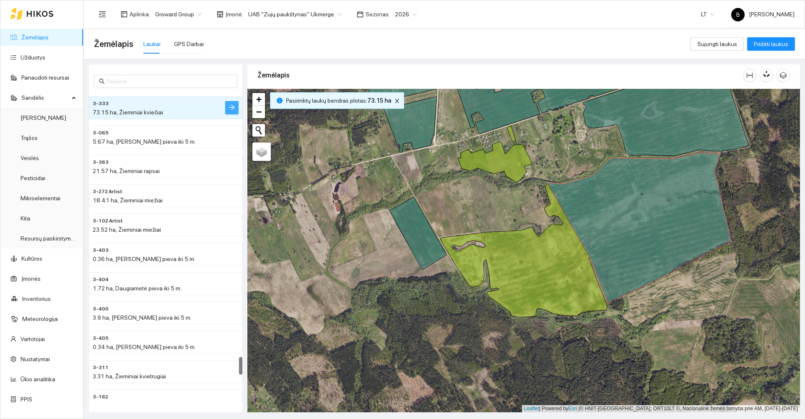
click at [233, 109] on icon "arrow-right" at bounding box center [231, 107] width 7 height 7
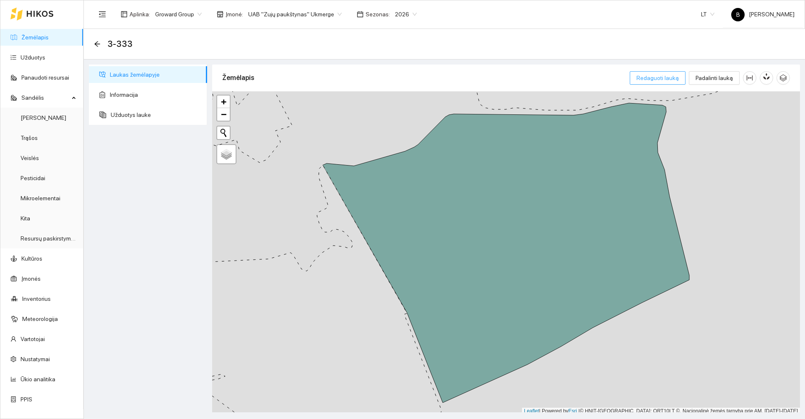
click at [664, 77] on span "Redaguoti lauką" at bounding box center [657, 77] width 42 height 9
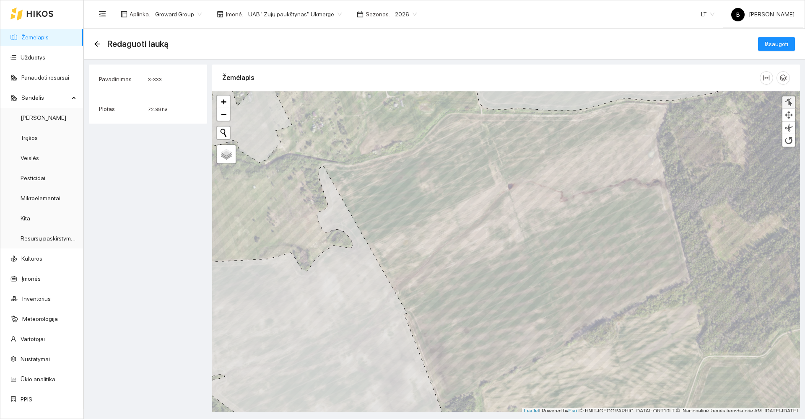
click at [787, 103] on div at bounding box center [788, 102] width 8 height 8
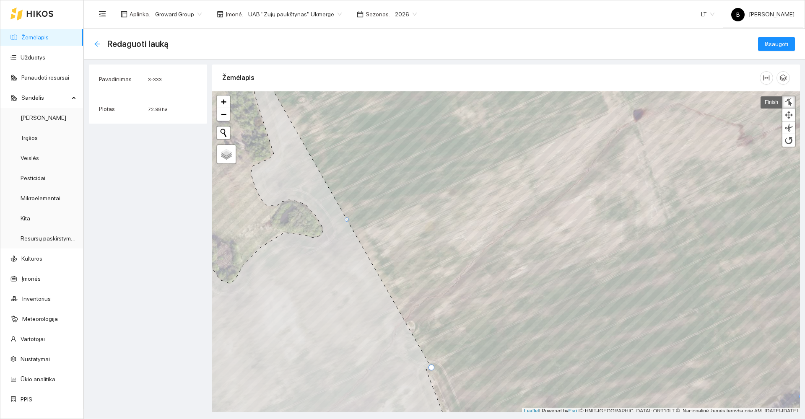
click at [97, 44] on icon "arrow-left" at bounding box center [96, 43] width 5 height 5
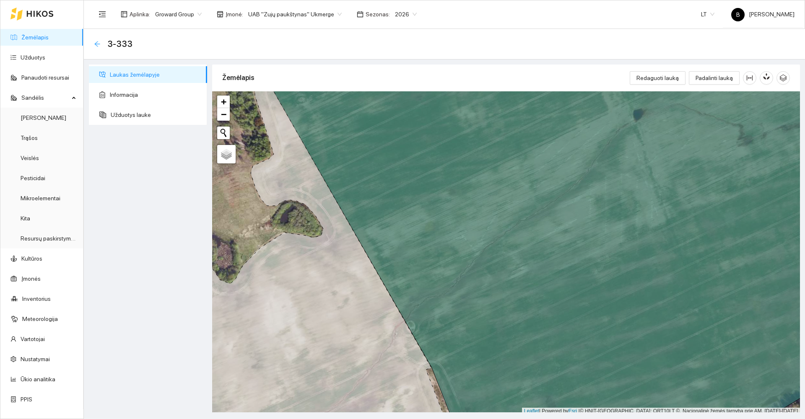
click at [97, 44] on icon "arrow-left" at bounding box center [96, 43] width 5 height 5
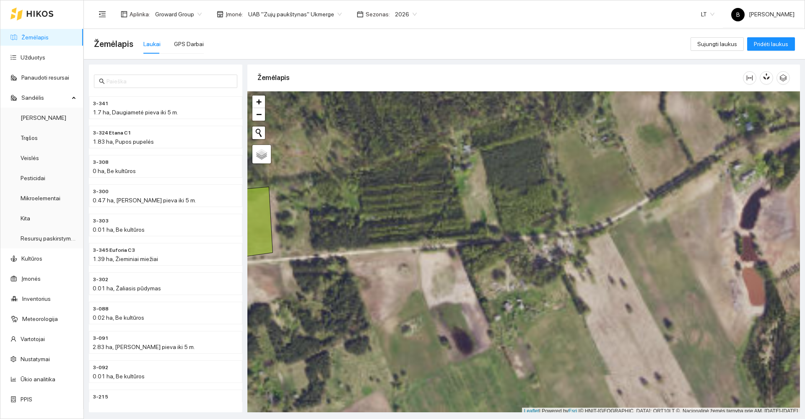
scroll to position [3, 0]
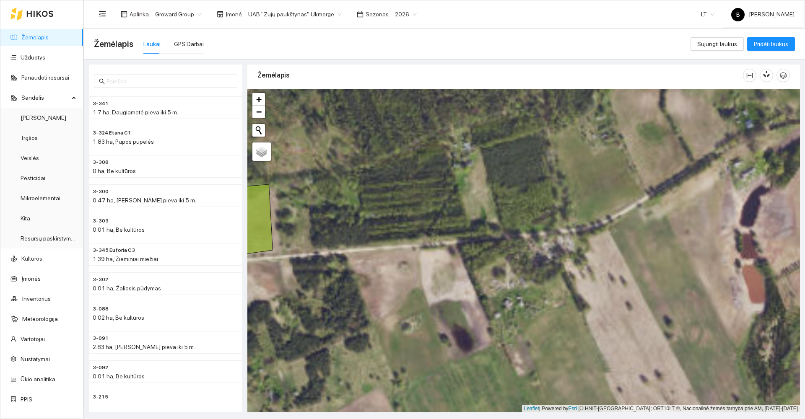
drag, startPoint x: 308, startPoint y: 243, endPoint x: 379, endPoint y: 236, distance: 71.6
click at [380, 235] on div at bounding box center [523, 251] width 552 height 324
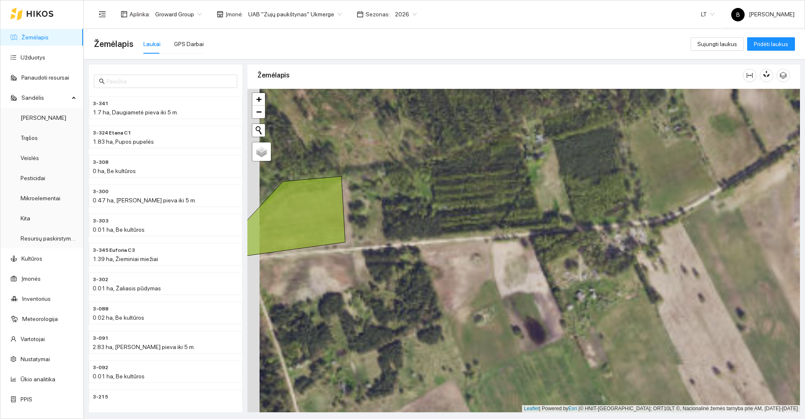
drag, startPoint x: 407, startPoint y: 196, endPoint x: 470, endPoint y: 172, distance: 67.8
click at [470, 172] on div at bounding box center [523, 251] width 552 height 324
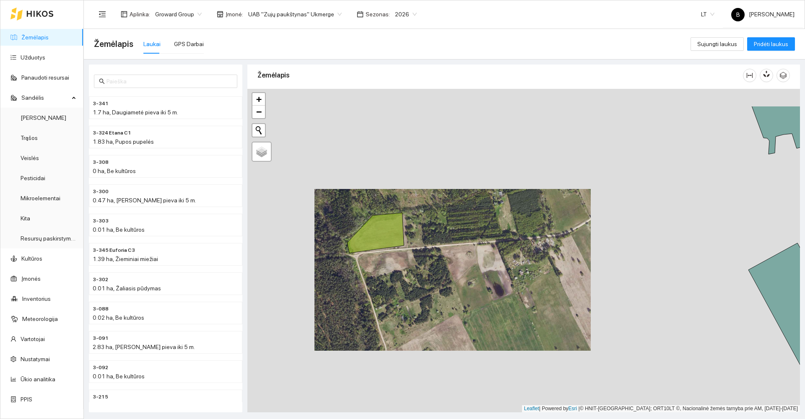
drag, startPoint x: 531, startPoint y: 195, endPoint x: 401, endPoint y: 274, distance: 151.6
click at [404, 275] on div at bounding box center [523, 251] width 552 height 324
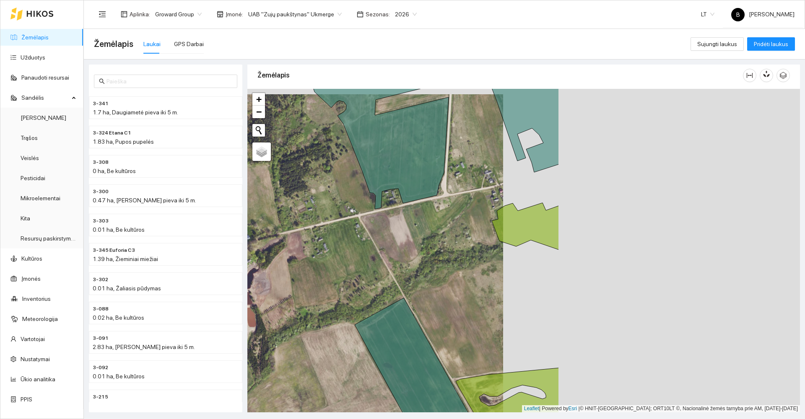
drag, startPoint x: 674, startPoint y: 235, endPoint x: 377, endPoint y: 241, distance: 296.8
click at [377, 241] on div at bounding box center [523, 251] width 552 height 324
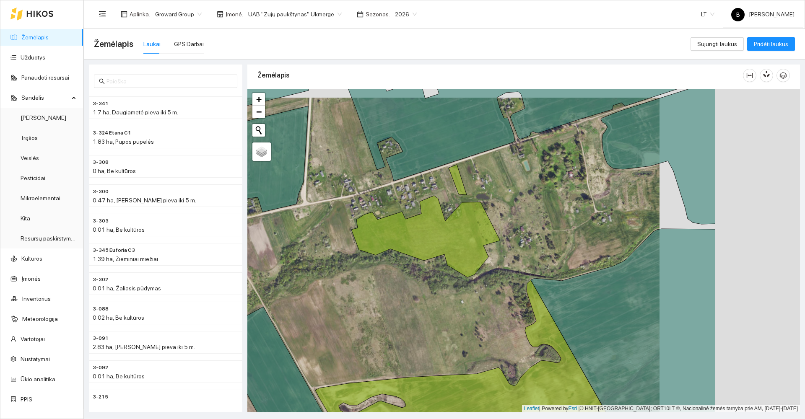
drag, startPoint x: 451, startPoint y: 301, endPoint x: 316, endPoint y: 284, distance: 136.5
click at [316, 284] on div at bounding box center [523, 251] width 552 height 324
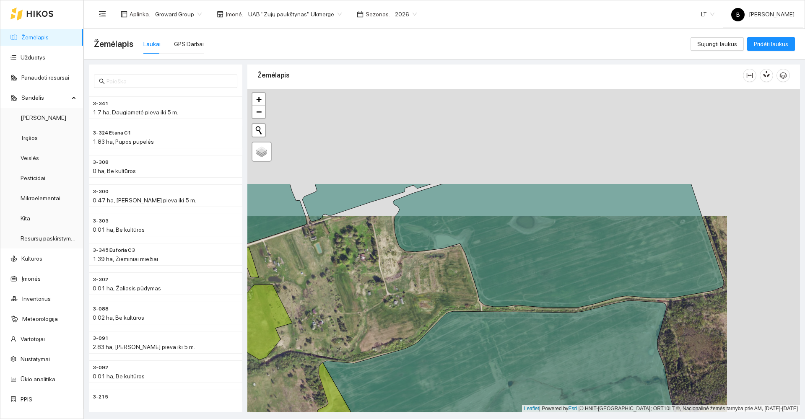
drag, startPoint x: 468, startPoint y: 204, endPoint x: 405, endPoint y: 291, distance: 107.5
click at [394, 309] on div at bounding box center [523, 251] width 552 height 324
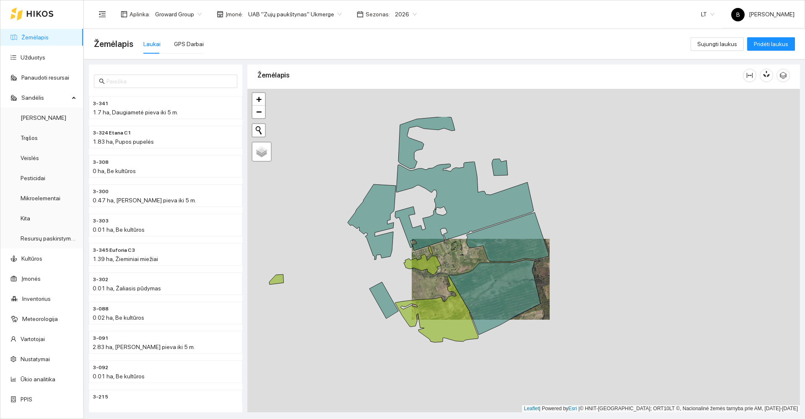
drag, startPoint x: 459, startPoint y: 187, endPoint x: 457, endPoint y: 255, distance: 68.4
click at [457, 255] on div at bounding box center [523, 251] width 552 height 324
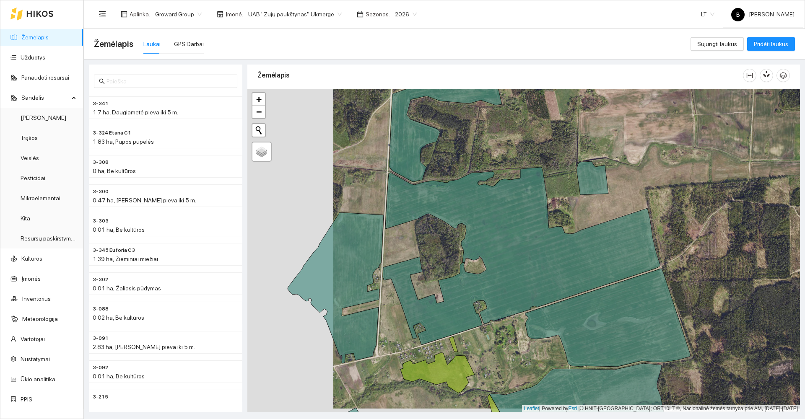
drag, startPoint x: 410, startPoint y: 147, endPoint x: 490, endPoint y: 144, distance: 80.1
click at [492, 144] on div at bounding box center [523, 251] width 552 height 324
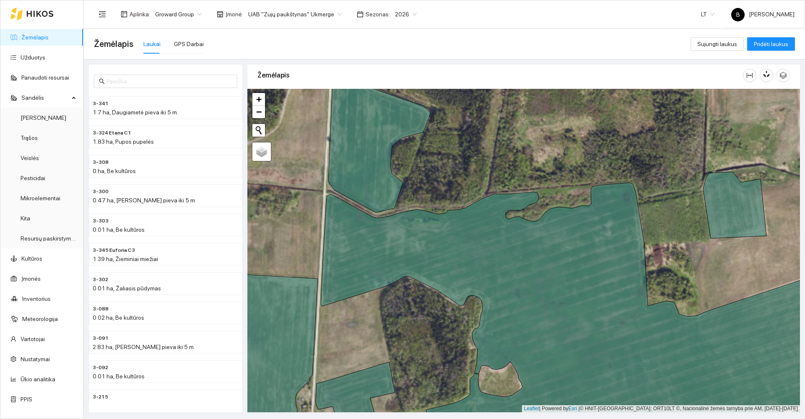
drag, startPoint x: 477, startPoint y: 158, endPoint x: 528, endPoint y: 154, distance: 50.5
click at [531, 153] on div at bounding box center [523, 251] width 552 height 324
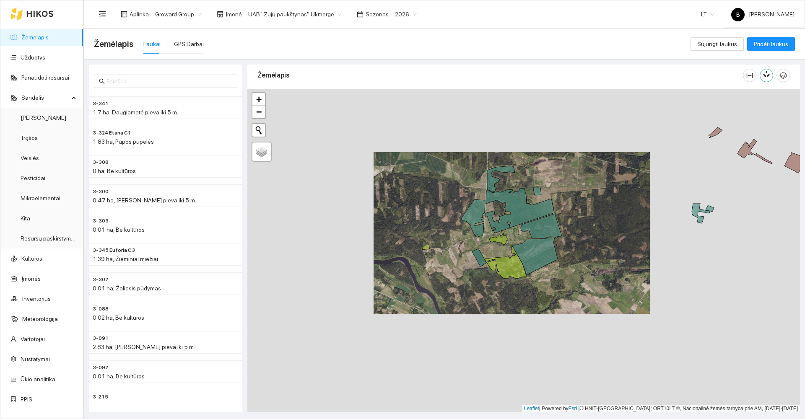
click at [764, 76] on icon "button" at bounding box center [764, 75] width 3 height 3
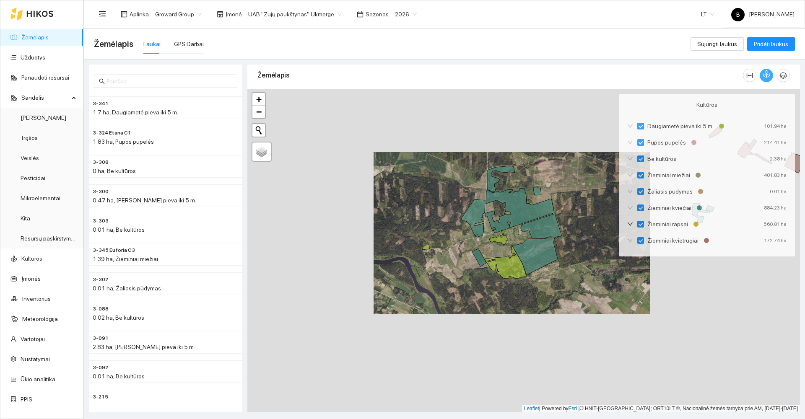
click at [764, 75] on icon "button" at bounding box center [766, 74] width 8 height 8
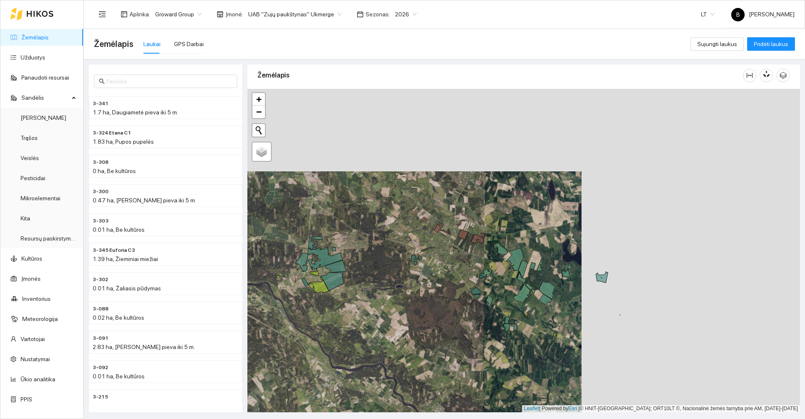
drag, startPoint x: 589, startPoint y: 124, endPoint x: 352, endPoint y: 213, distance: 253.3
click at [352, 214] on div at bounding box center [523, 251] width 552 height 324
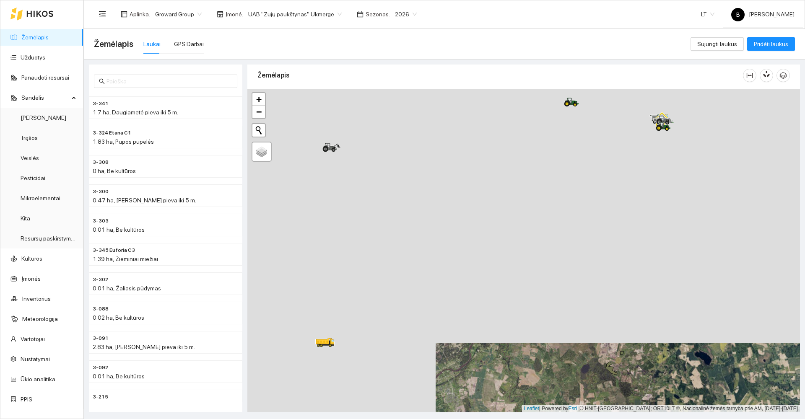
drag, startPoint x: 382, startPoint y: 161, endPoint x: 611, endPoint y: 429, distance: 352.0
click at [611, 419] on html "Žemėlapis Užduotys Panaudoti resursai Sandėlis Derlius Trąšos Veislės Pesticida…" at bounding box center [402, 209] width 805 height 419
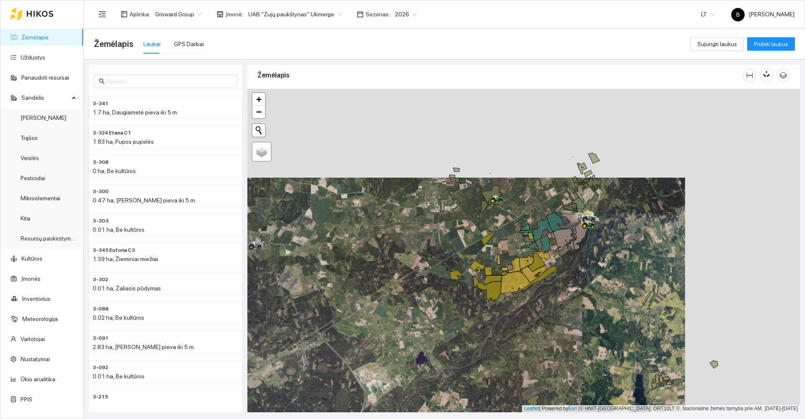
drag, startPoint x: 572, startPoint y: 226, endPoint x: 457, endPoint y: 314, distance: 145.2
click at [457, 314] on div at bounding box center [523, 251] width 552 height 324
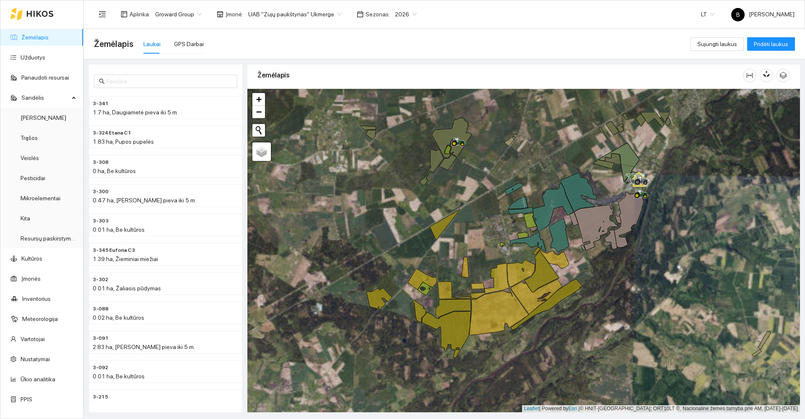
drag, startPoint x: 469, startPoint y: 291, endPoint x: 415, endPoint y: 347, distance: 77.7
click at [415, 347] on div at bounding box center [523, 251] width 552 height 324
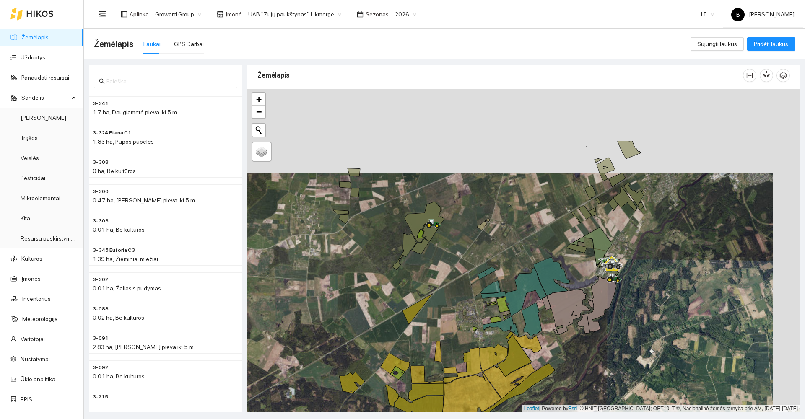
drag, startPoint x: 487, startPoint y: 207, endPoint x: 460, endPoint y: 292, distance: 89.7
click at [460, 292] on div at bounding box center [523, 251] width 552 height 324
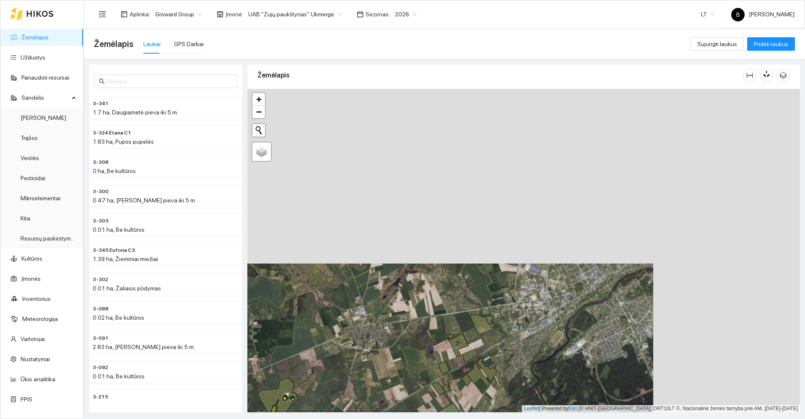
drag, startPoint x: 556, startPoint y: 184, endPoint x: 440, endPoint y: 331, distance: 187.0
click at [409, 356] on div at bounding box center [523, 251] width 552 height 324
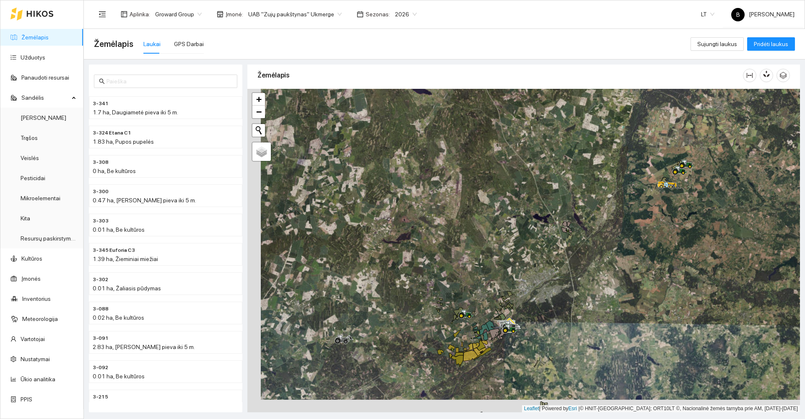
drag, startPoint x: 572, startPoint y: 287, endPoint x: 634, endPoint y: 205, distance: 102.6
click at [632, 212] on div at bounding box center [523, 251] width 552 height 324
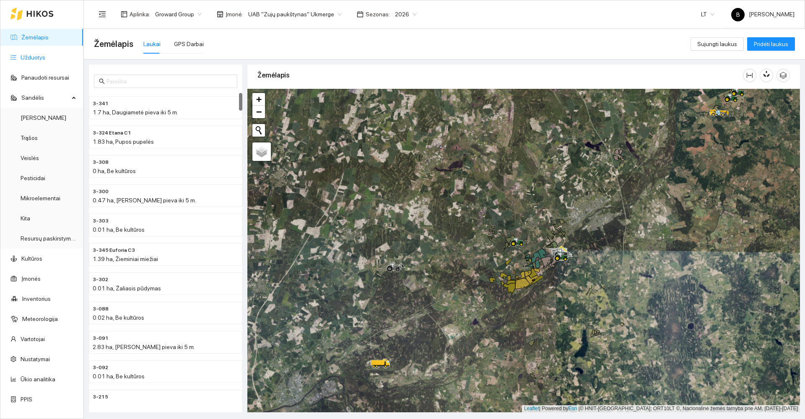
click at [41, 55] on link "Užduotys" at bounding box center [33, 57] width 25 height 7
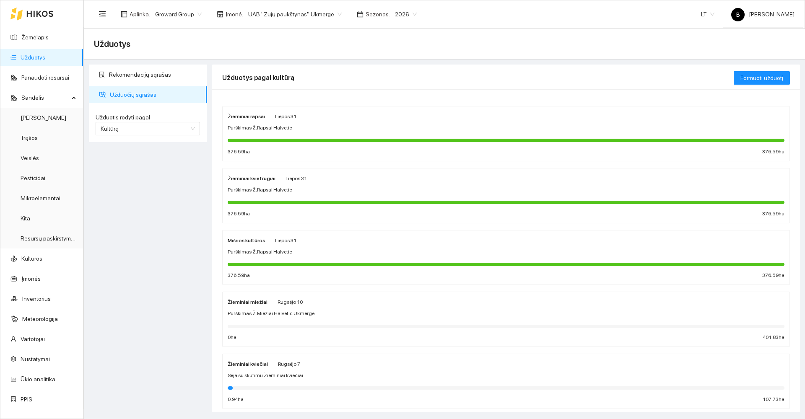
click at [278, 126] on span "Purškimas Ž.Rapsai Halvetic" at bounding box center [260, 128] width 65 height 8
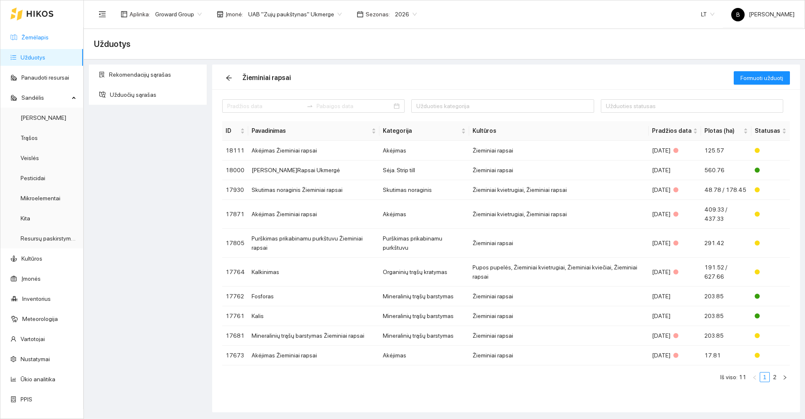
click at [27, 38] on link "Žemėlapis" at bounding box center [34, 37] width 27 height 7
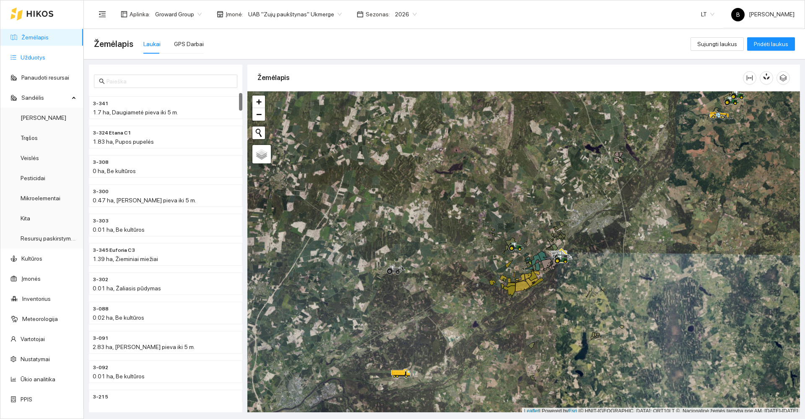
click at [34, 54] on link "Užduotys" at bounding box center [33, 57] width 25 height 7
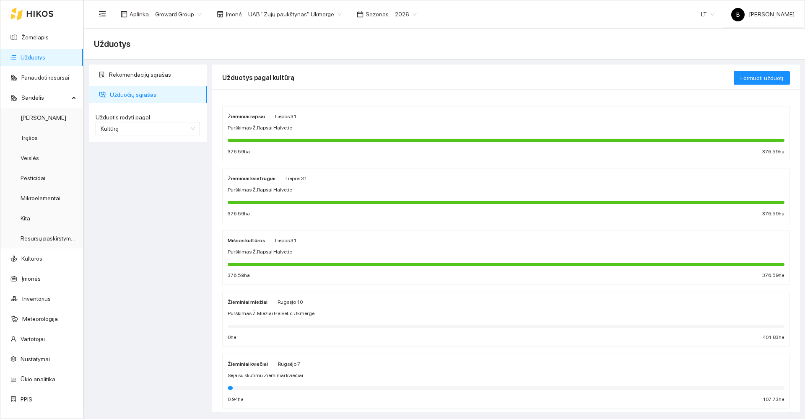
click at [305, 309] on div "Žieminiai miežiai [PERSON_NAME][DATE] Purškimas [PERSON_NAME]Miežiai Halvetic U…" at bounding box center [506, 319] width 557 height 44
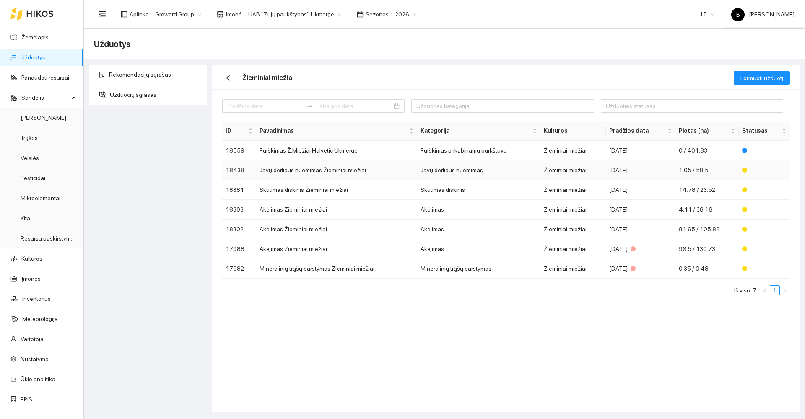
click at [292, 171] on td "Javų derliaus nuėmimas Žieminiai miežiai" at bounding box center [336, 171] width 161 height 20
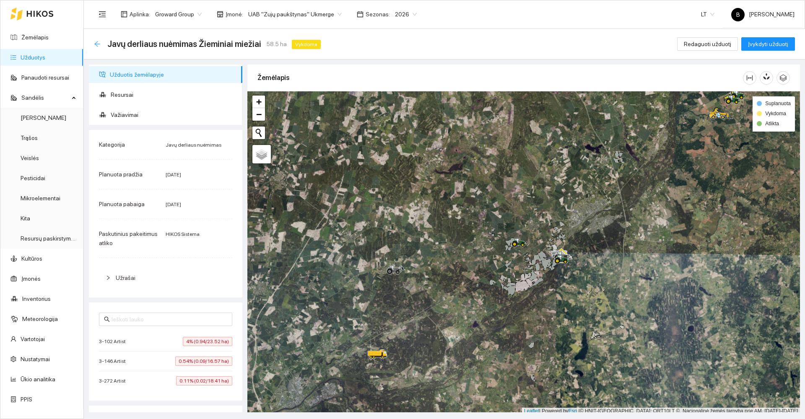
click at [98, 42] on icon "arrow-left" at bounding box center [97, 44] width 7 height 7
